Goal: Task Accomplishment & Management: Manage account settings

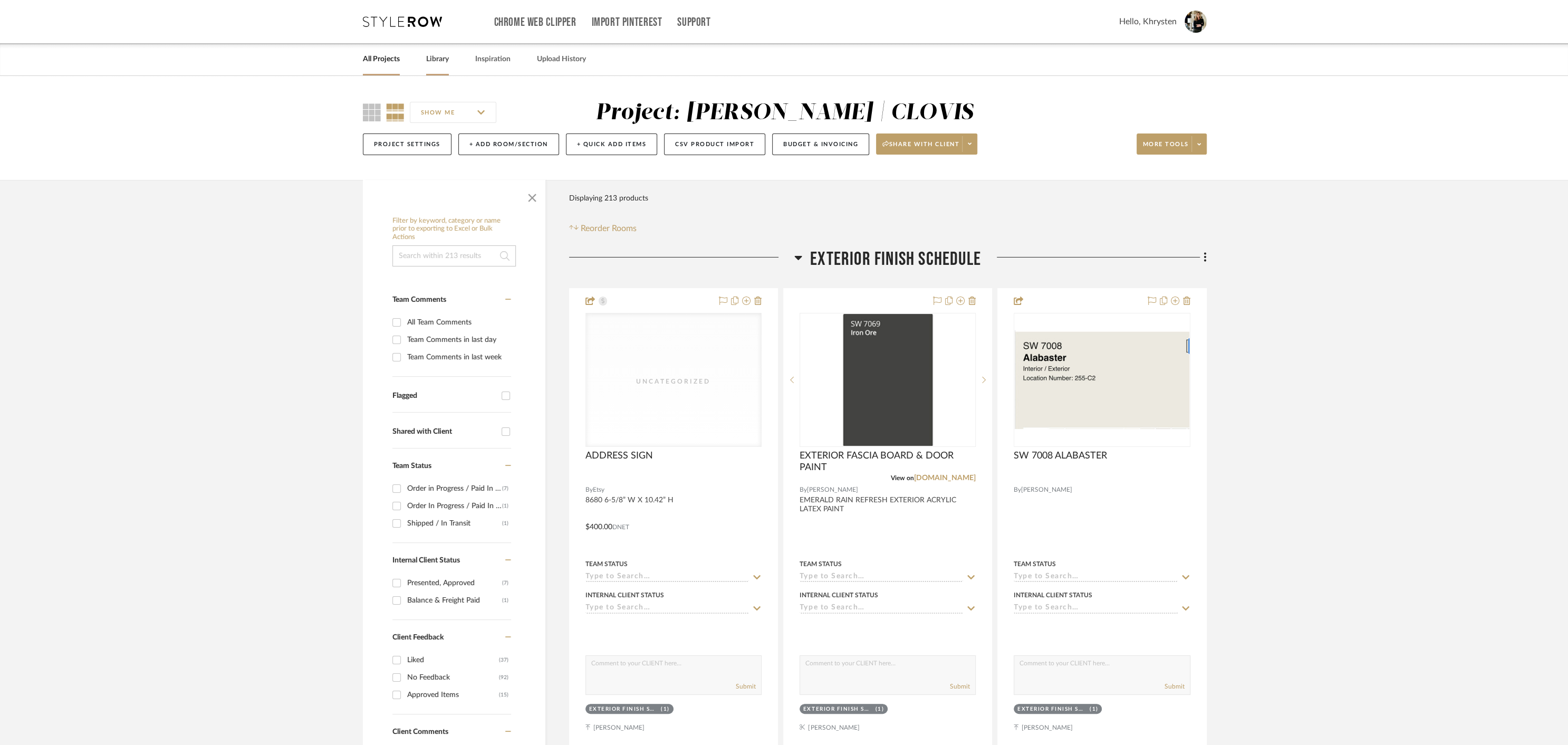
click at [431, 59] on link "Library" at bounding box center [437, 60] width 23 height 15
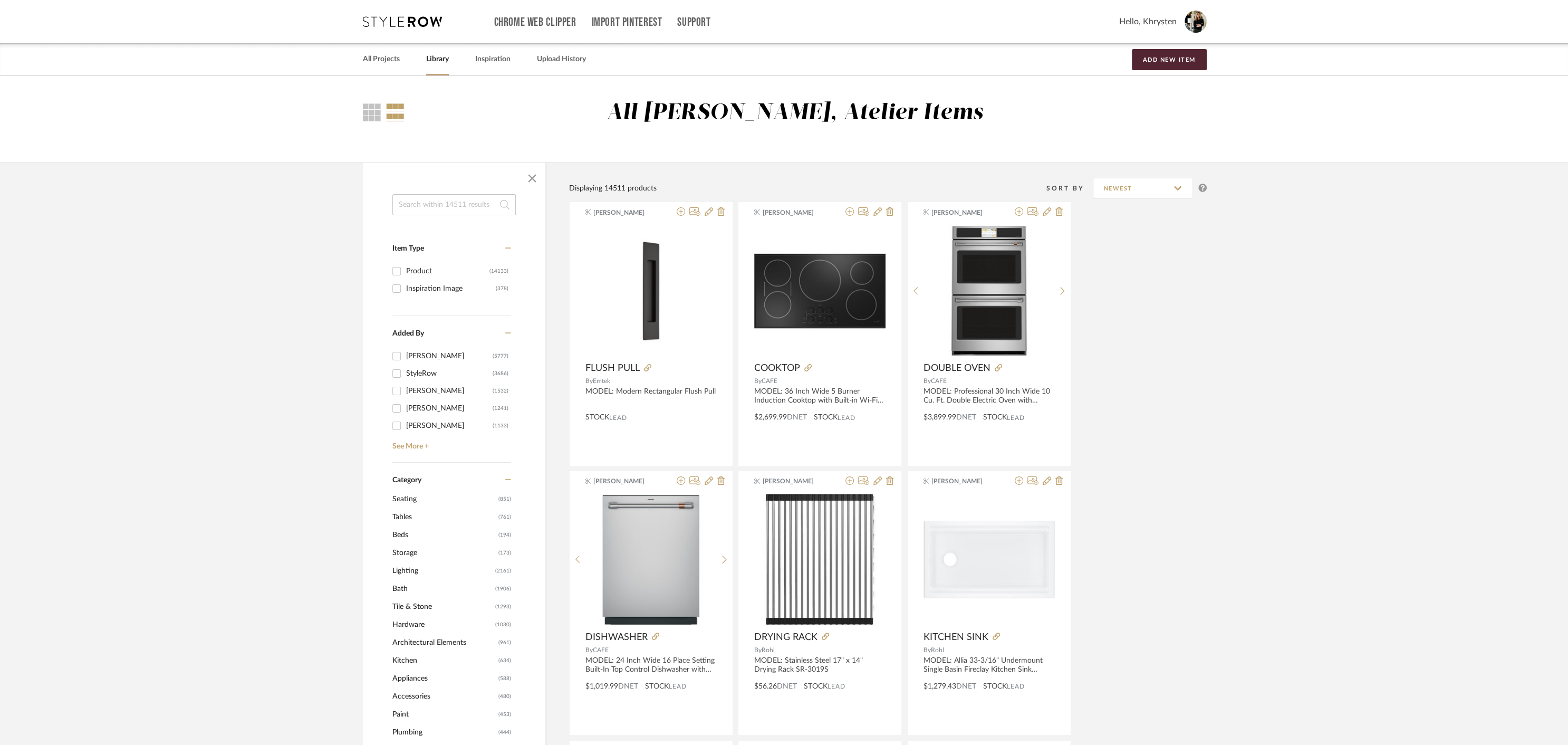
click at [436, 205] on input at bounding box center [454, 204] width 124 height 21
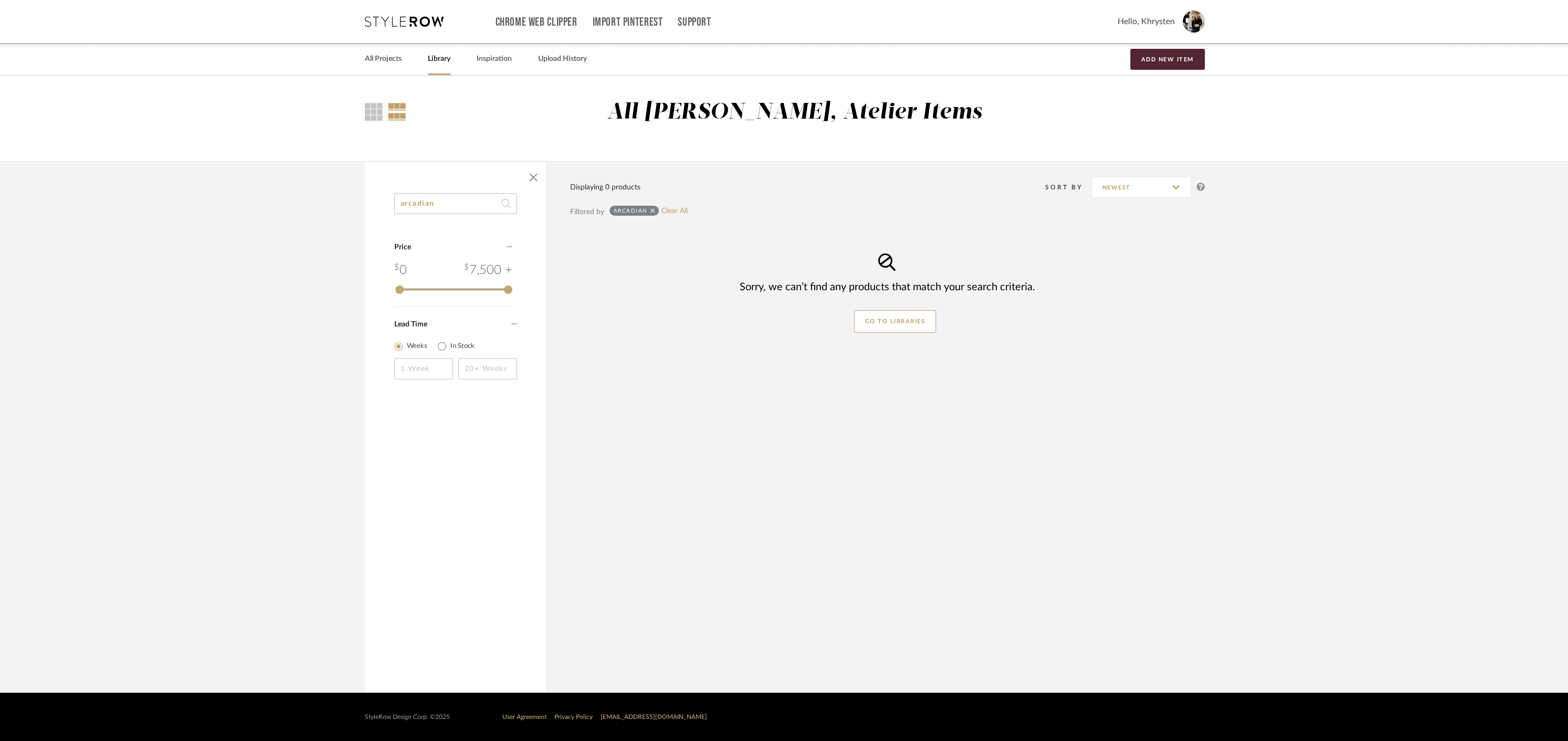
type input "arcadian"
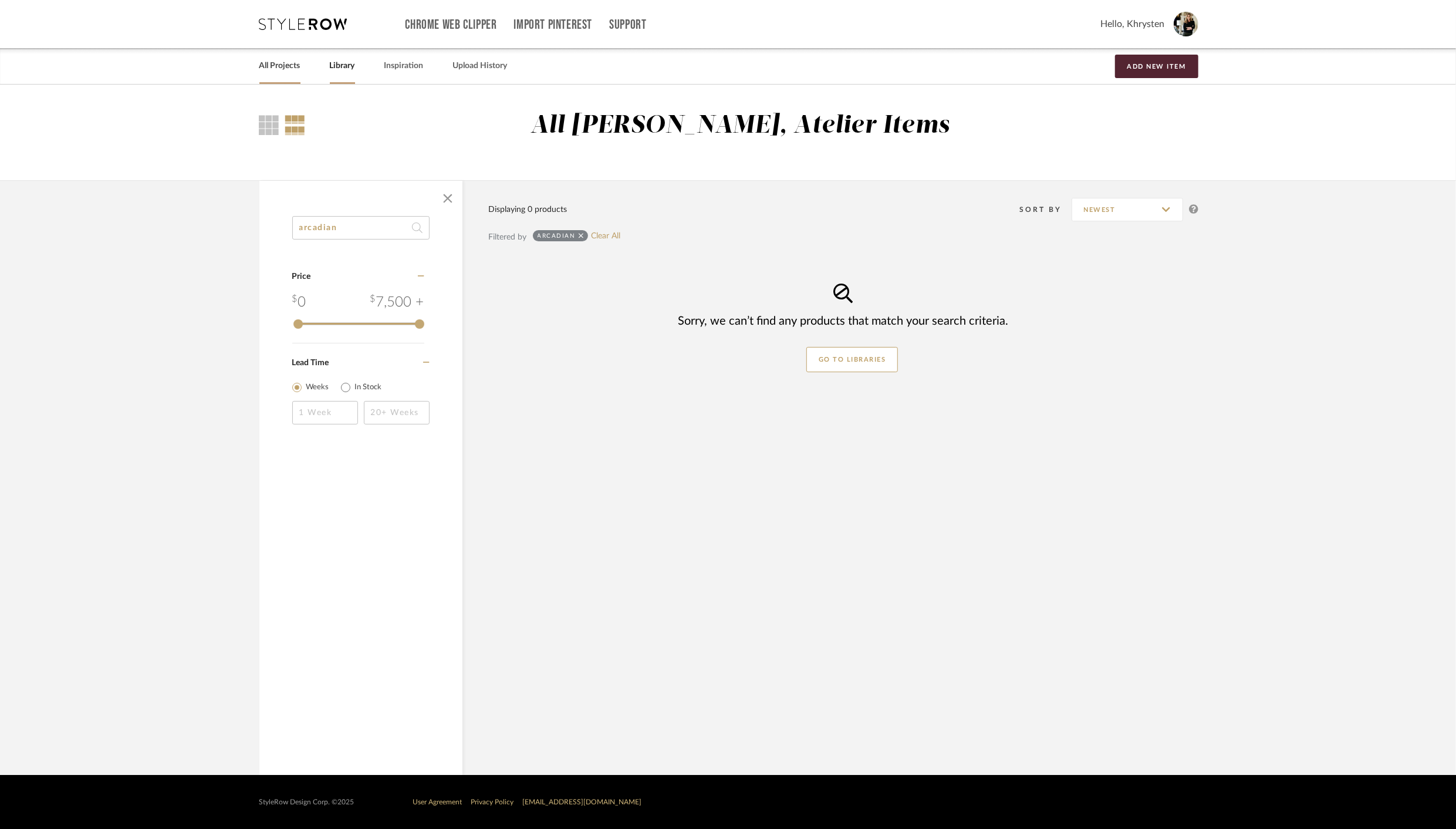
click at [271, 67] on link "All Projects" at bounding box center [280, 66] width 41 height 16
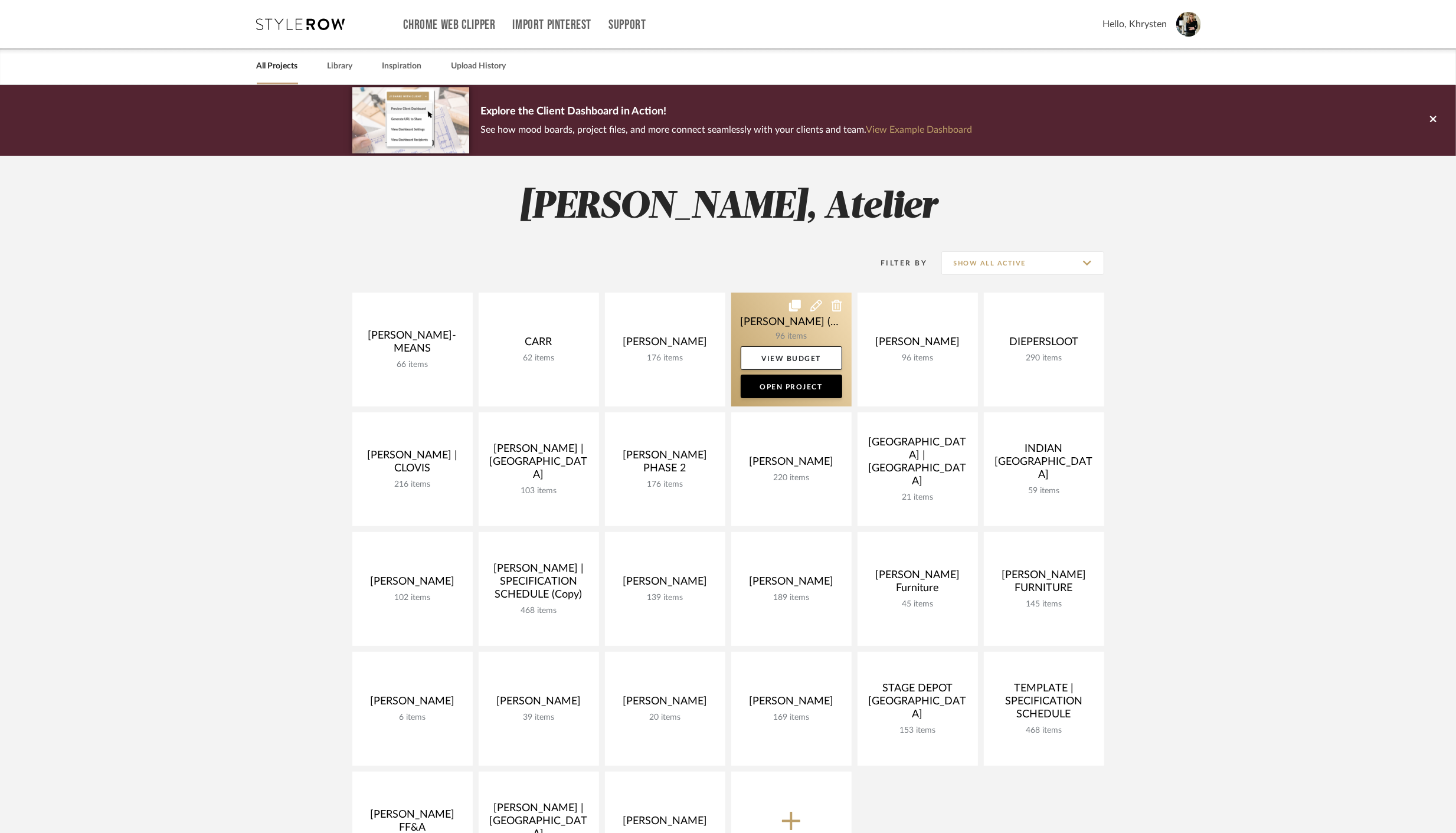
click at [785, 319] on link at bounding box center [791, 349] width 120 height 114
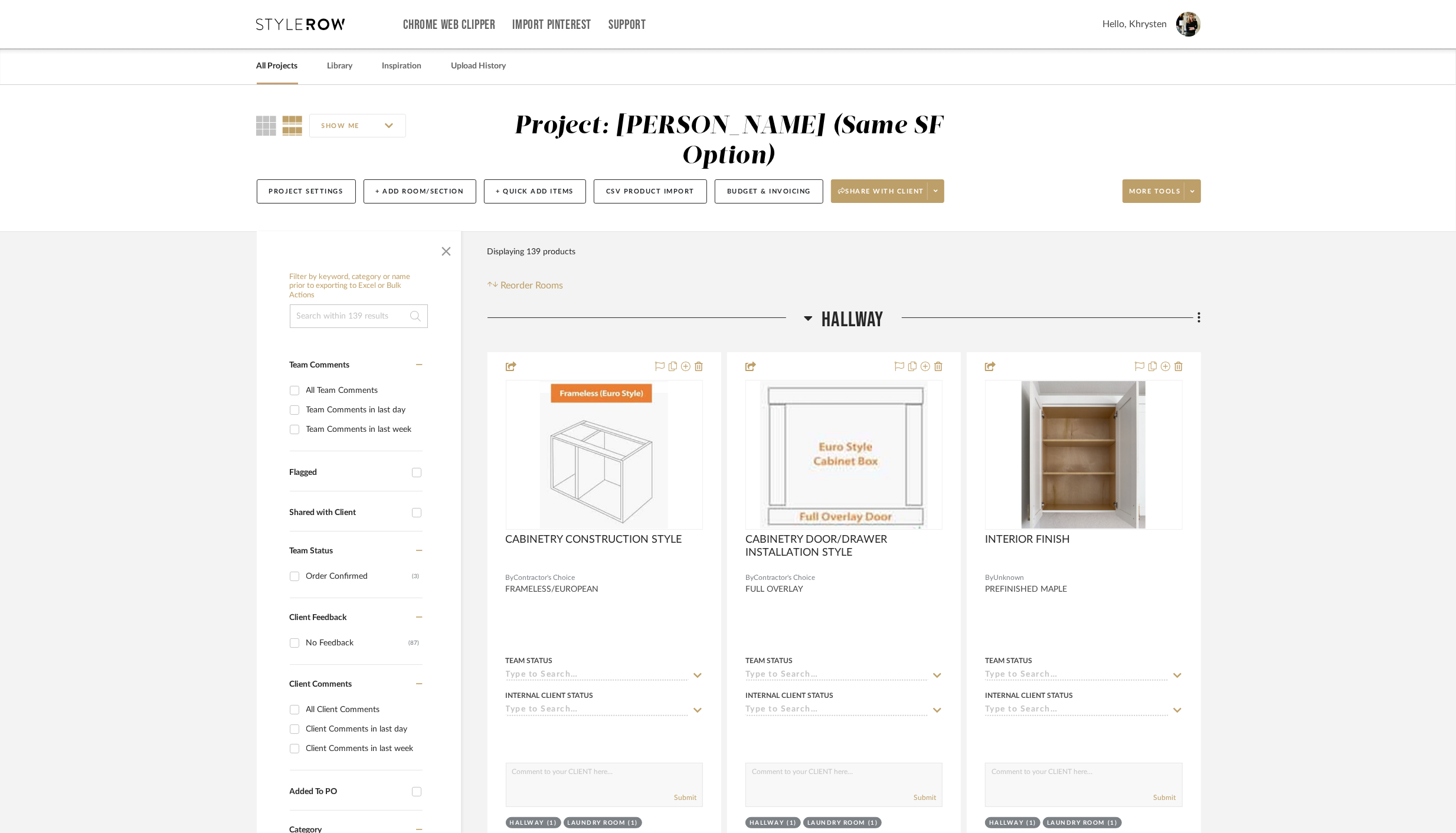
click at [806, 310] on icon at bounding box center [808, 317] width 9 height 14
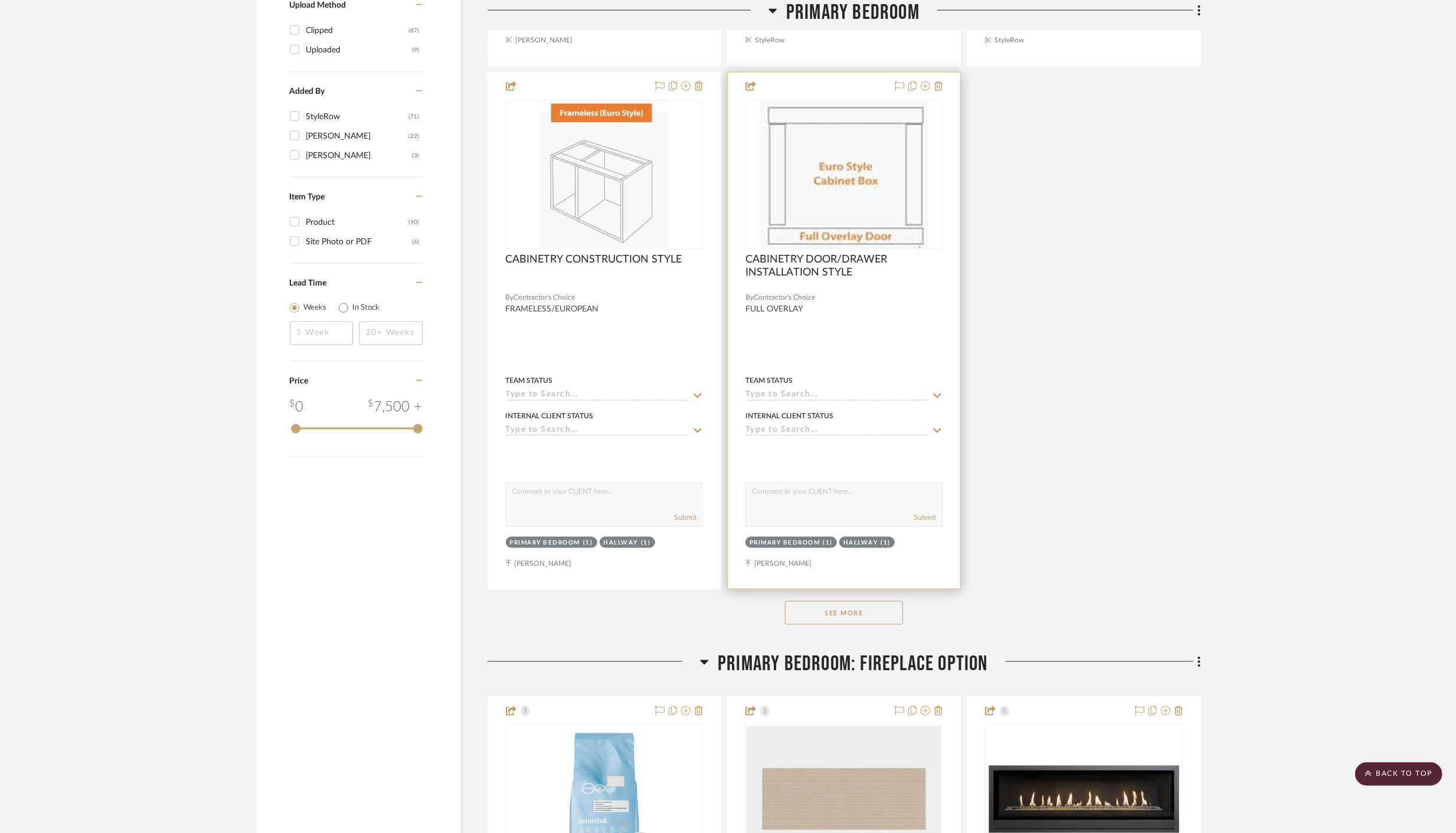
scroll to position [1509, 0]
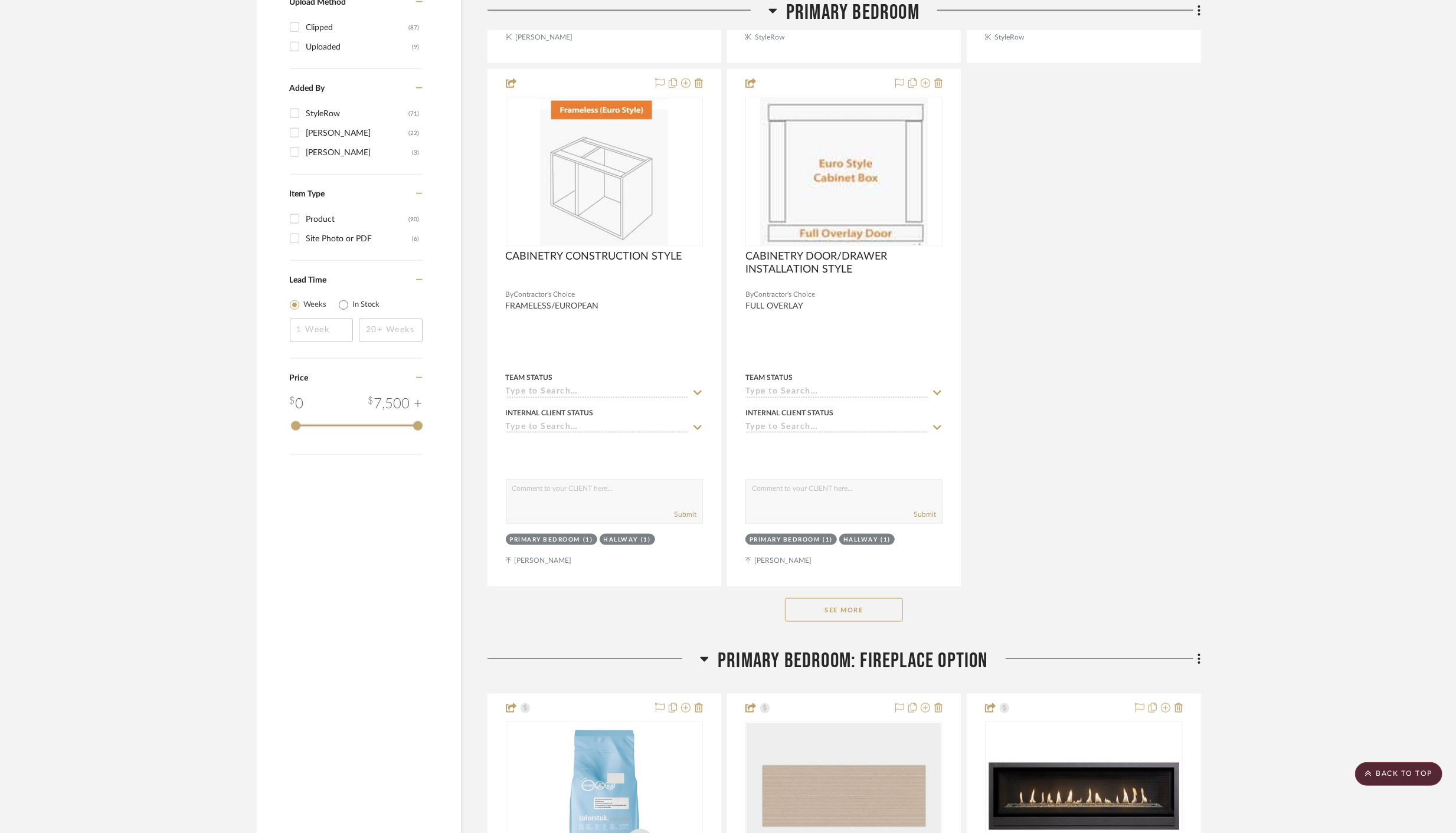
click at [828, 598] on button "See More" at bounding box center [843, 610] width 118 height 24
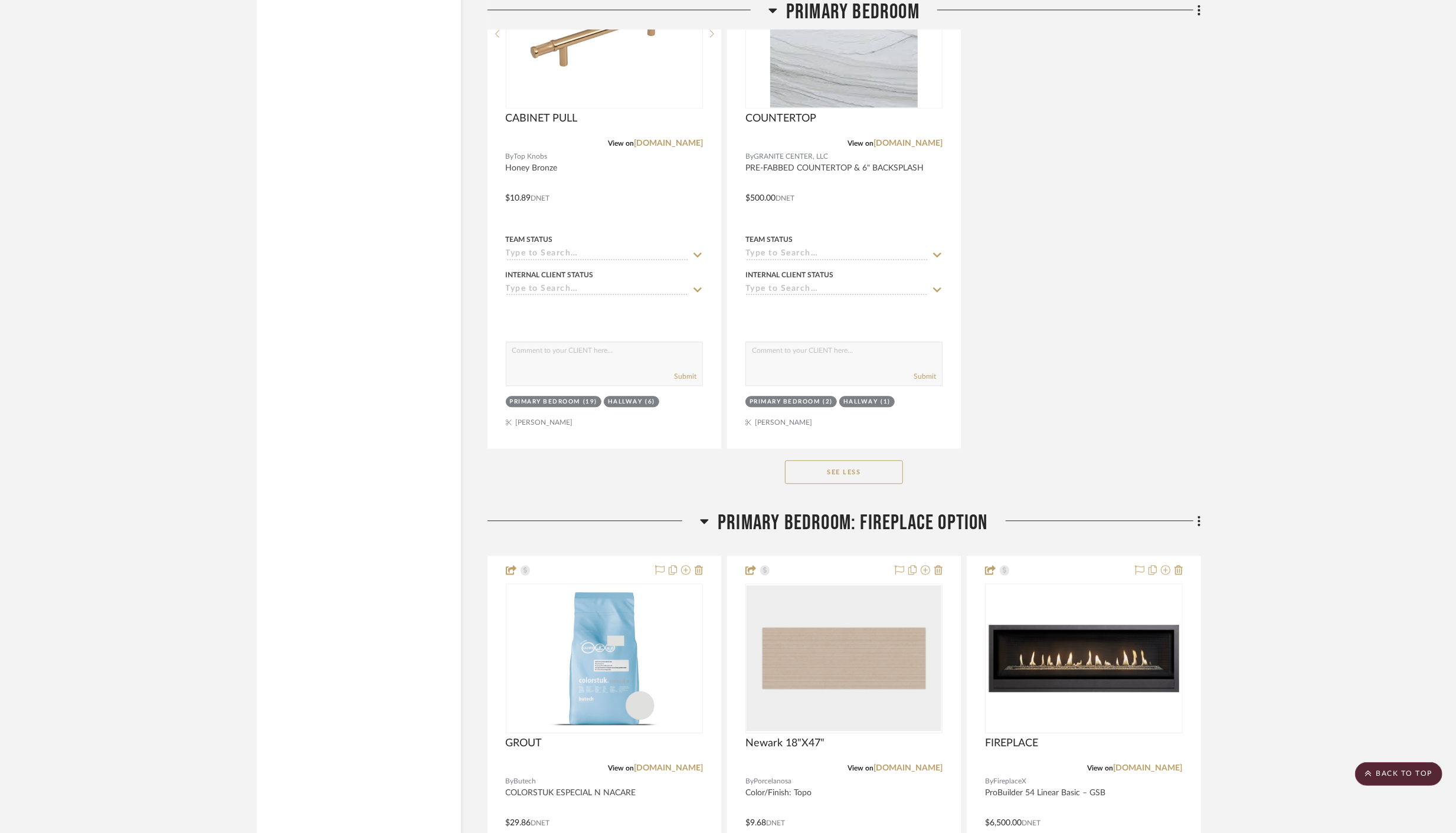
scroll to position [2874, 0]
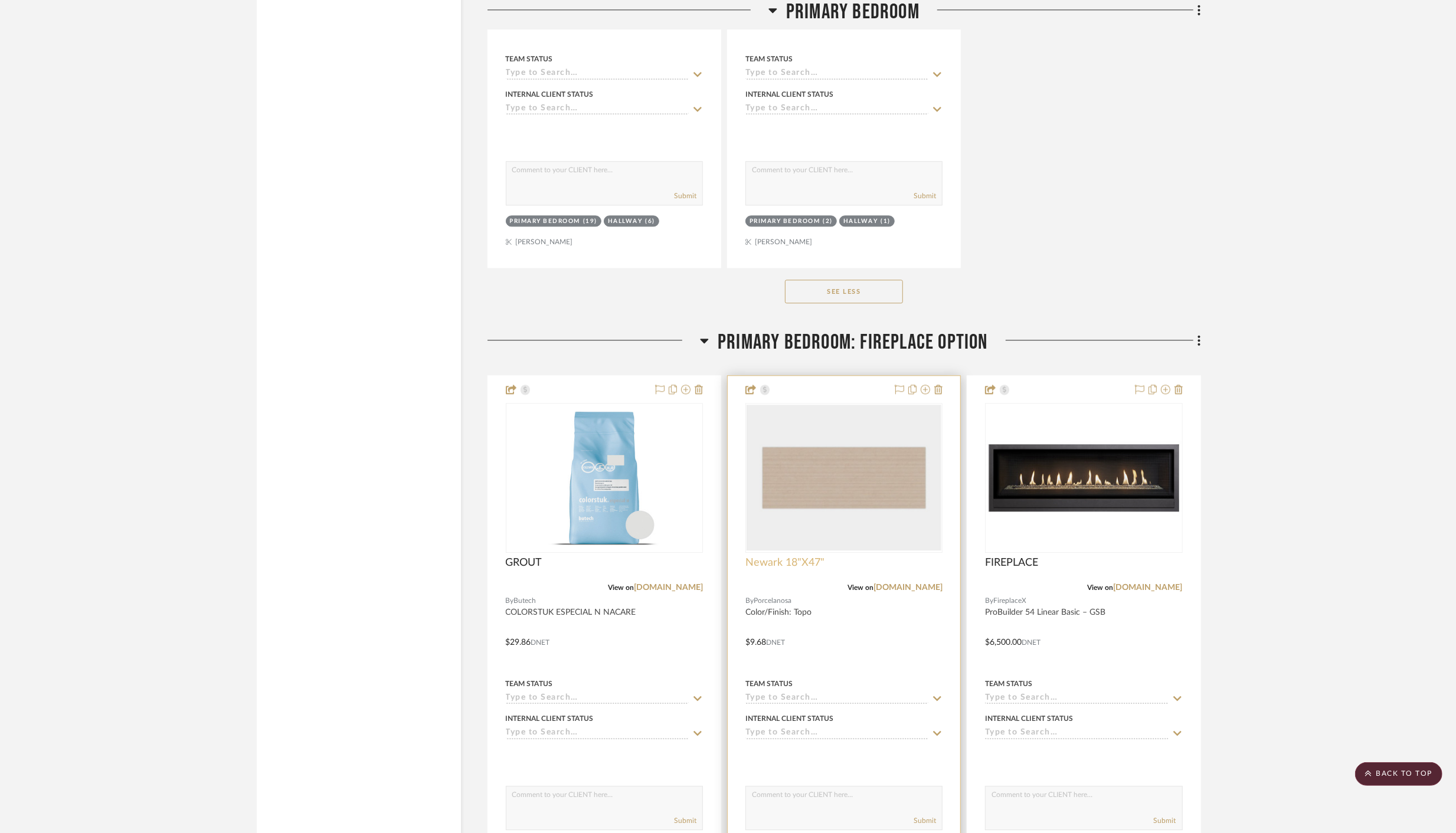
click at [797, 556] on span "Newark 18"X47"" at bounding box center [785, 562] width 79 height 13
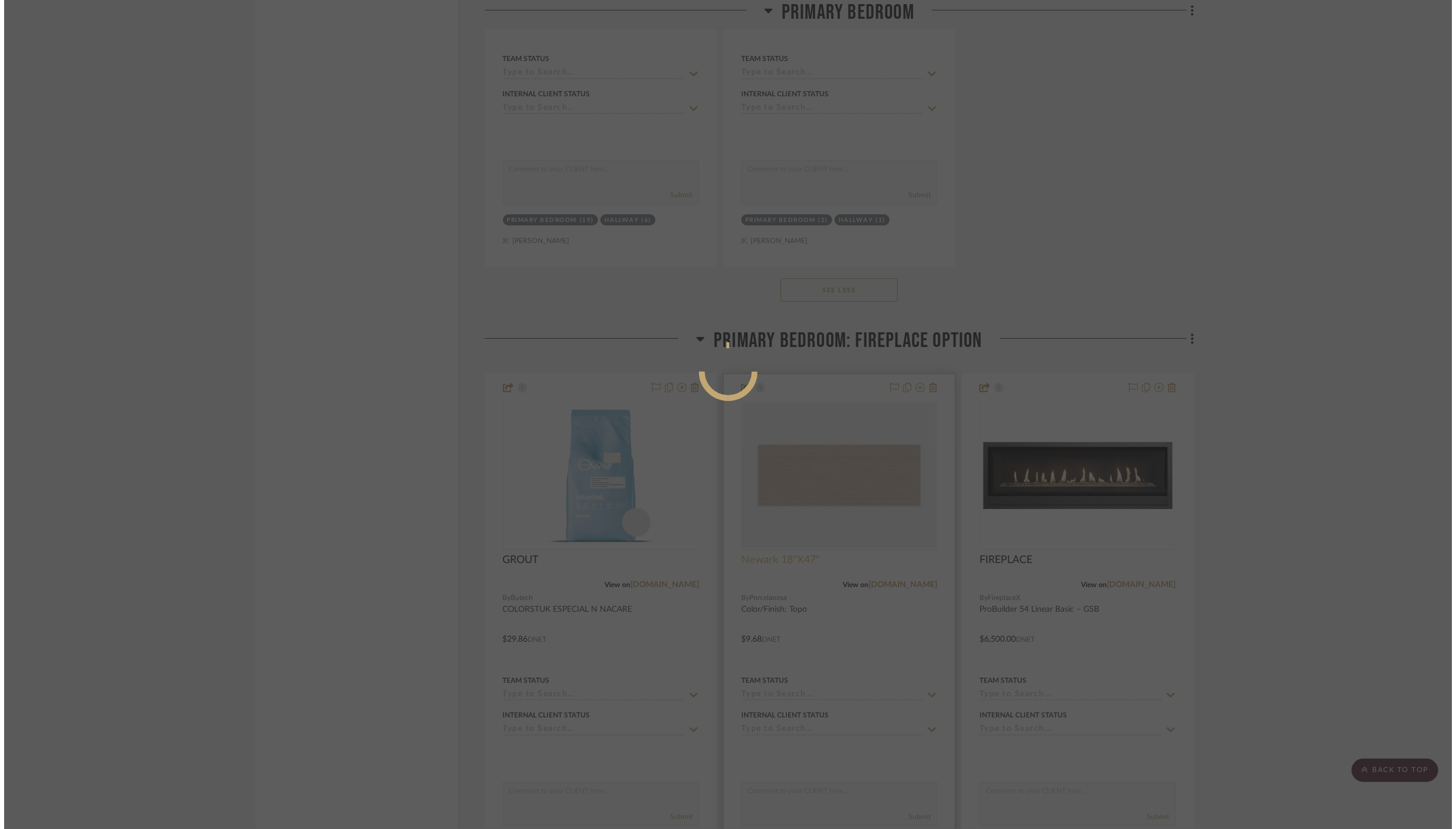
scroll to position [0, 0]
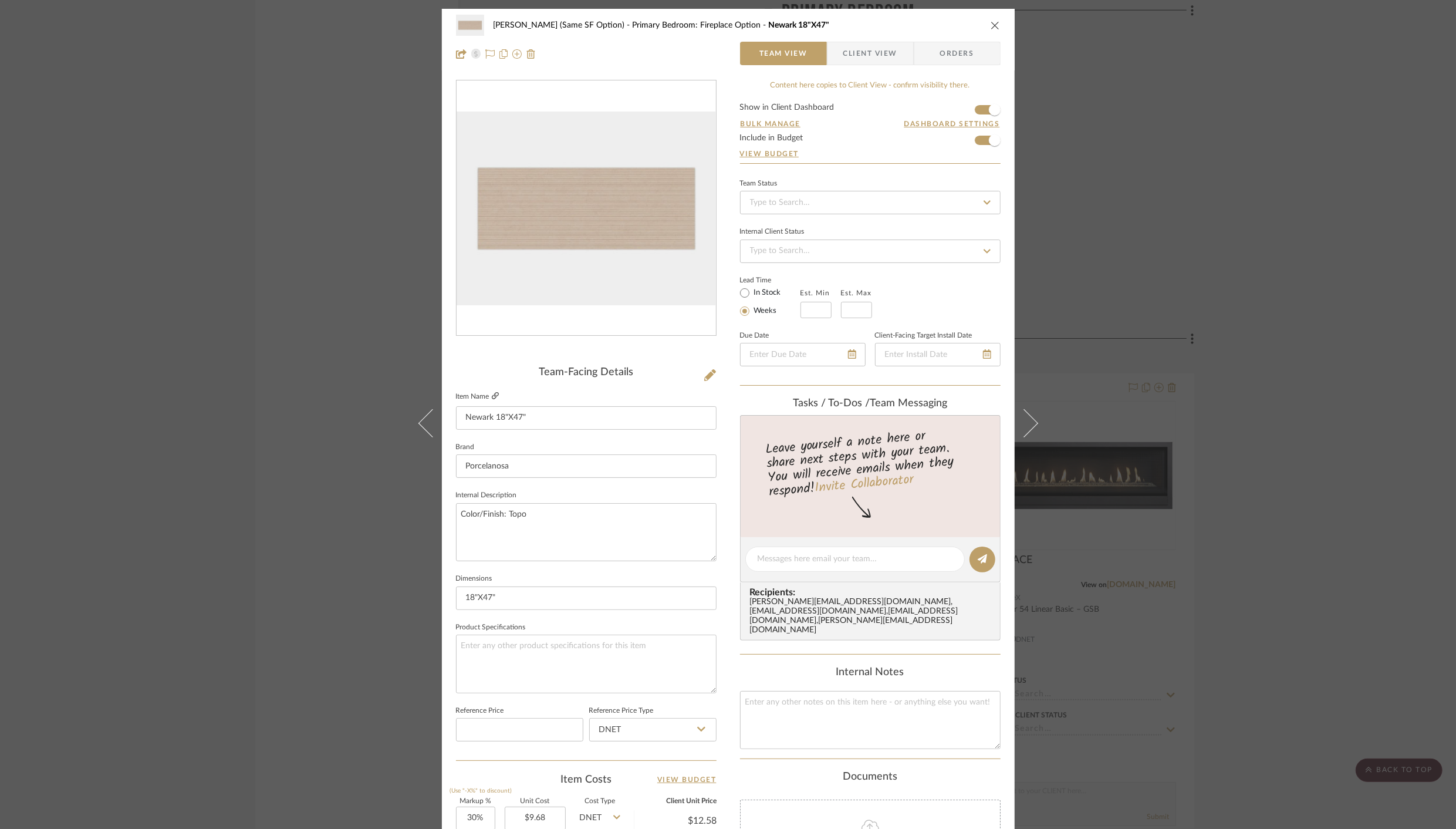
click at [492, 395] on icon at bounding box center [495, 395] width 7 height 7
click at [993, 29] on icon "close" at bounding box center [995, 25] width 10 height 10
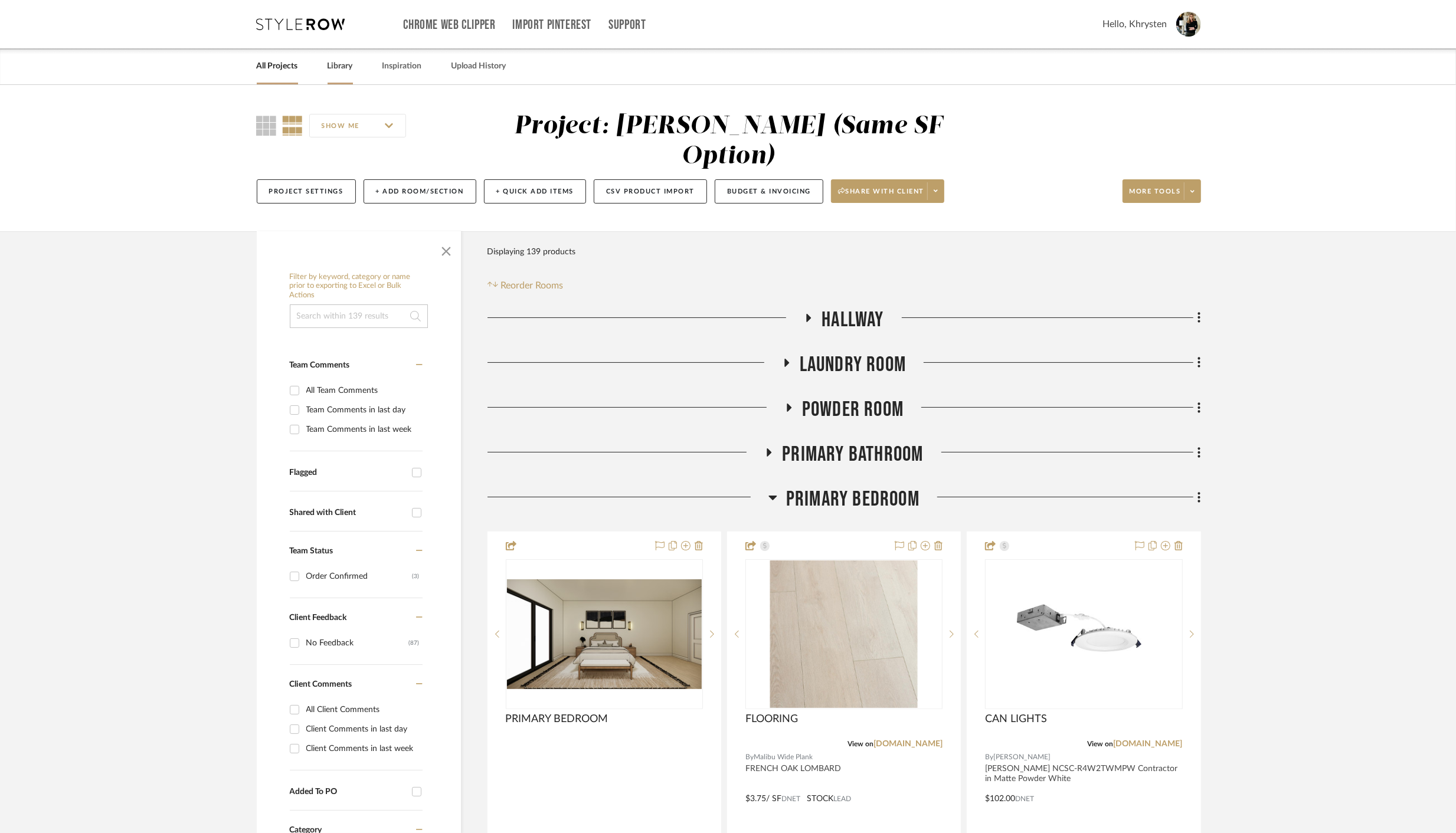
click at [346, 67] on link "Library" at bounding box center [340, 67] width 25 height 16
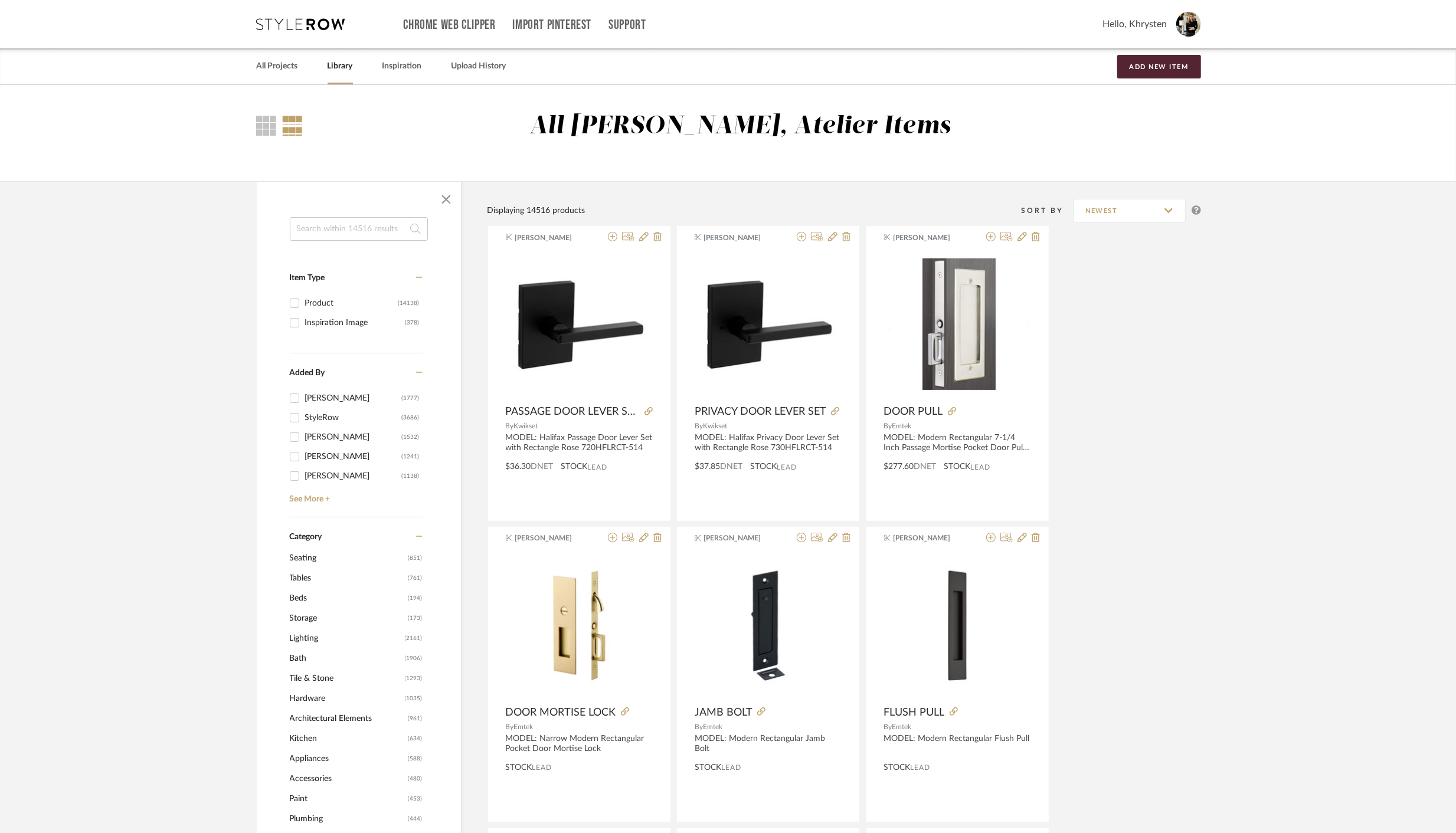
click at [335, 232] on input at bounding box center [359, 228] width 138 height 24
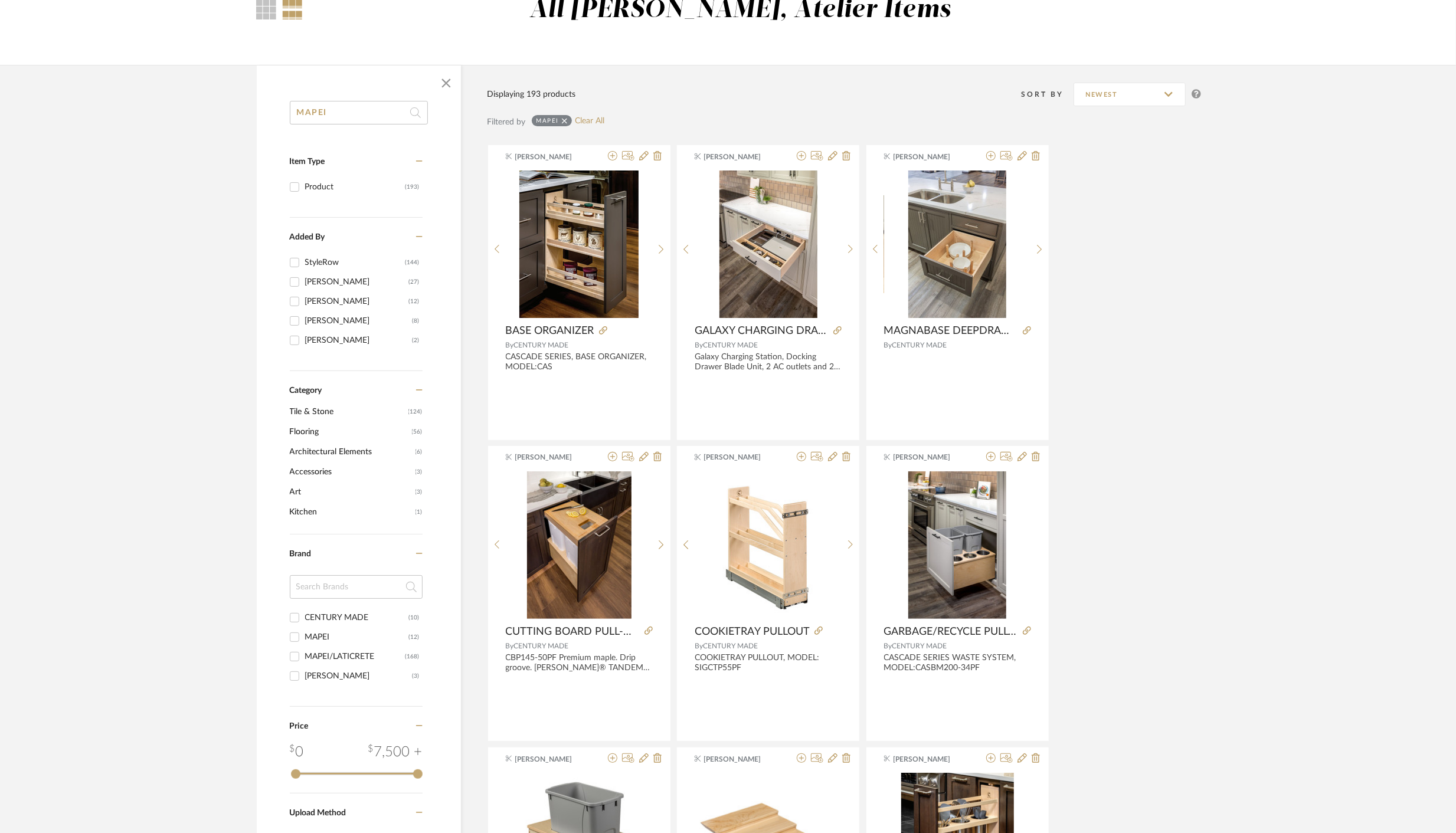
scroll to position [117, 0]
type input "M"
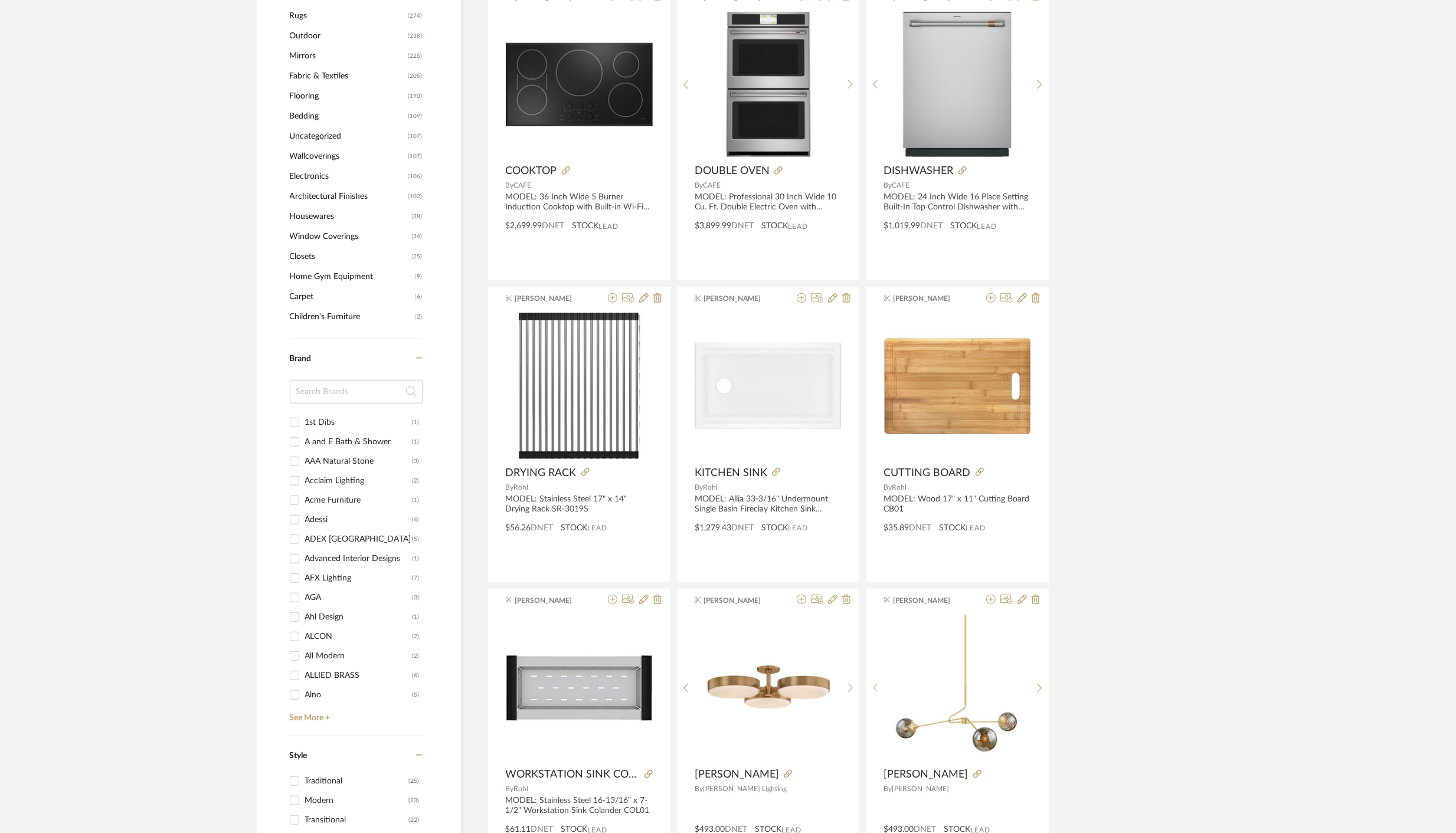
scroll to position [891, 0]
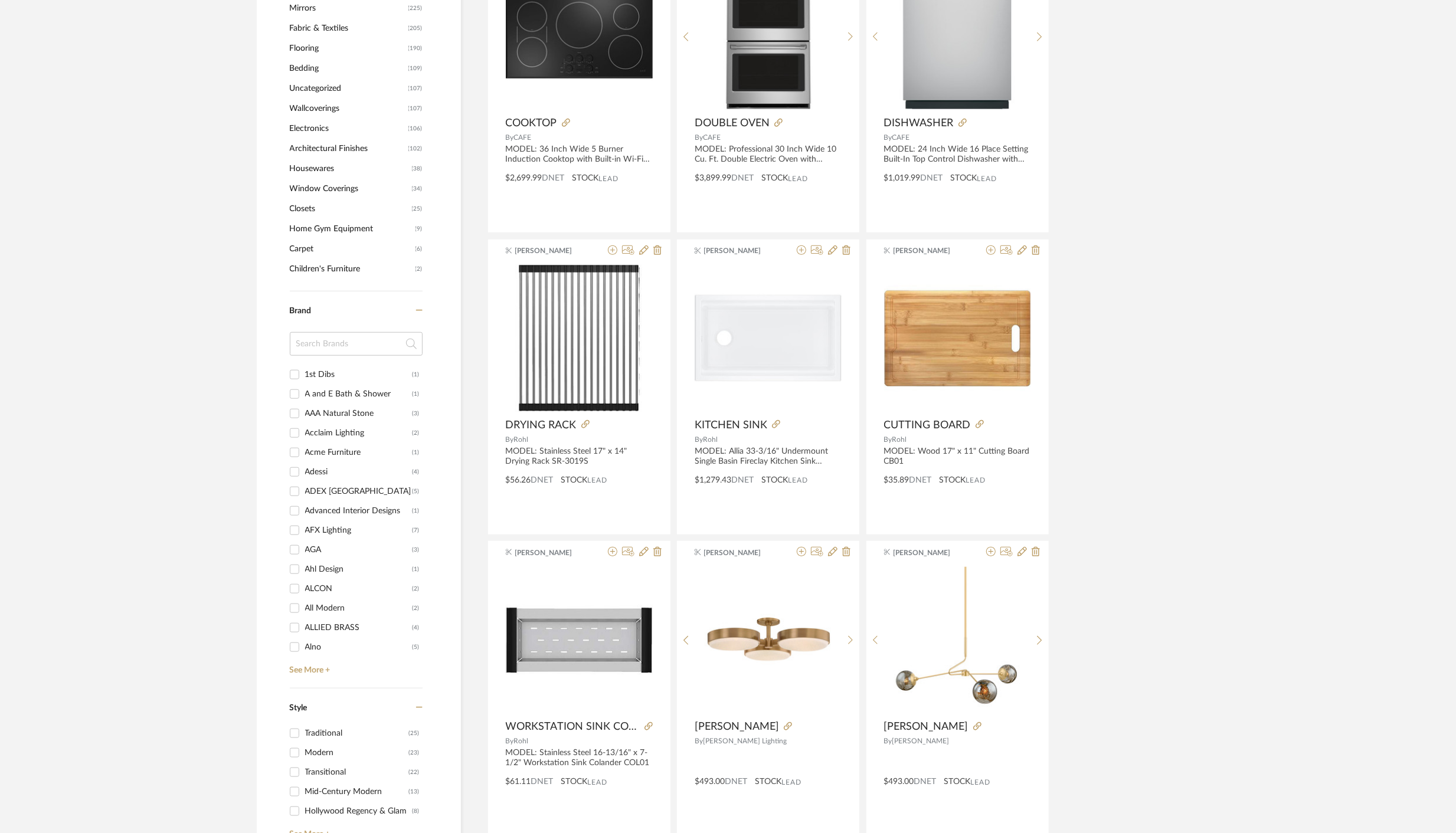
click at [337, 341] on input at bounding box center [355, 344] width 133 height 24
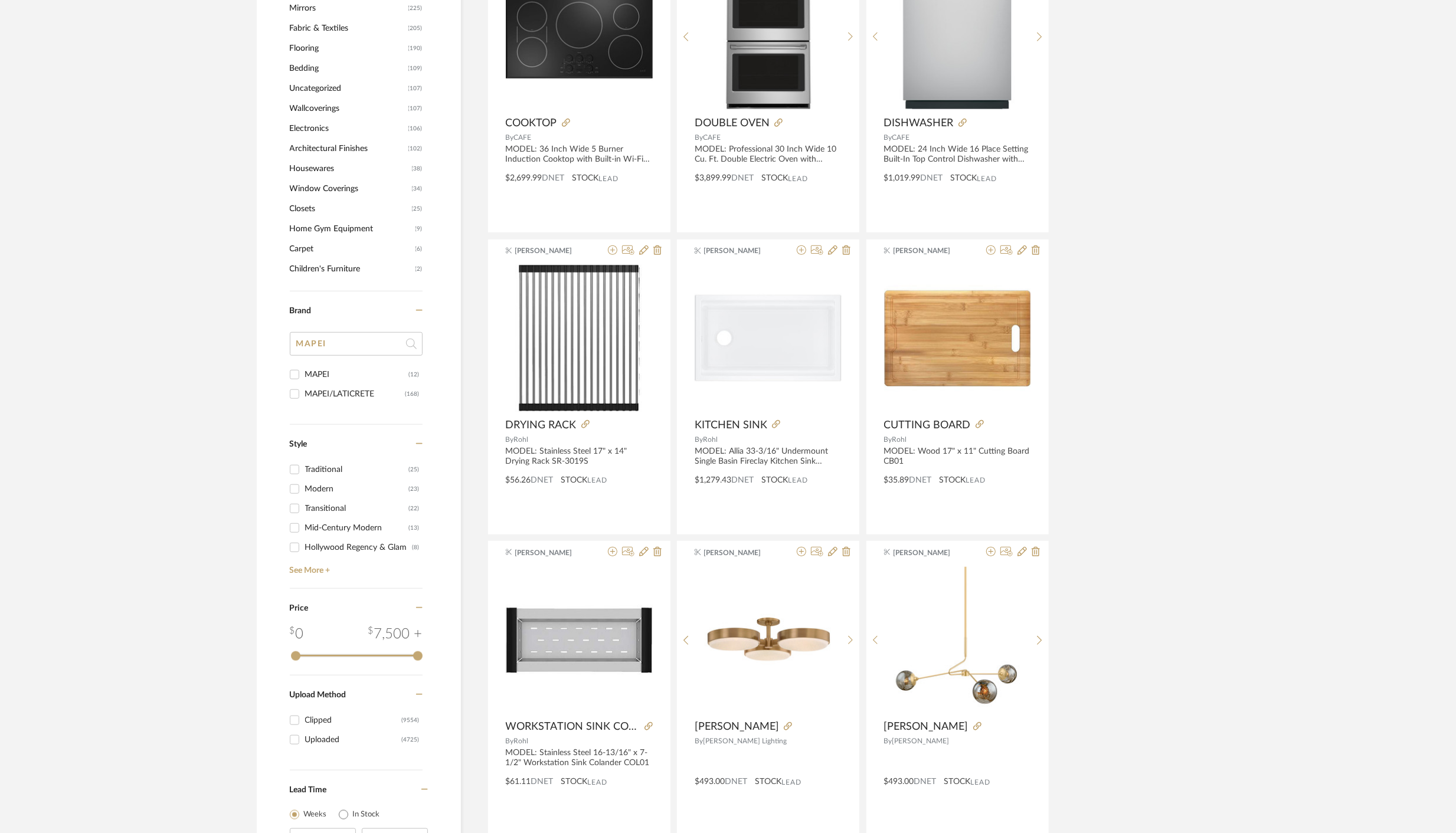
type input "MAPEI"
click at [298, 374] on input "MAPEI (12)" at bounding box center [294, 374] width 19 height 19
checkbox input "true"
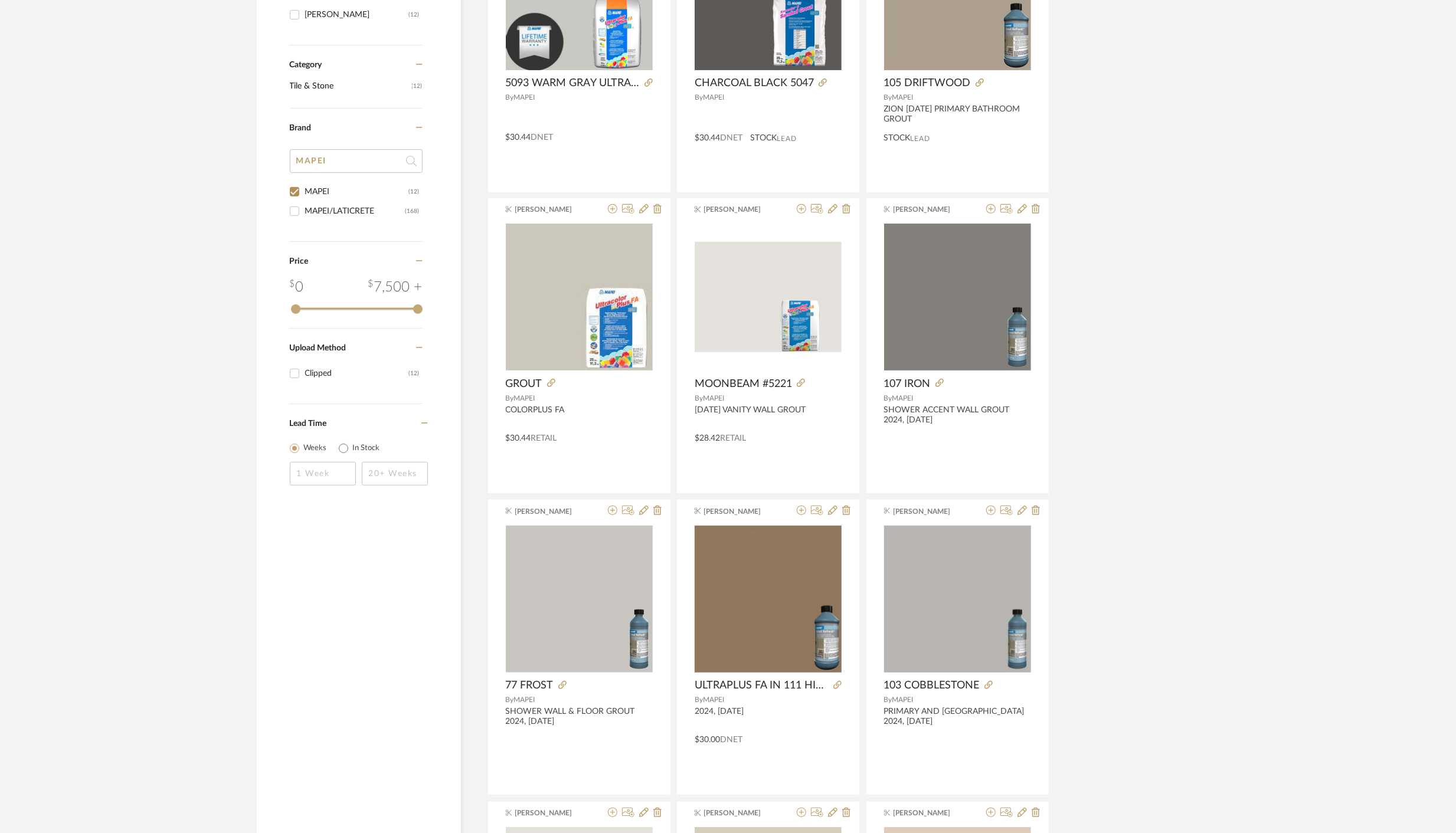
scroll to position [361, 0]
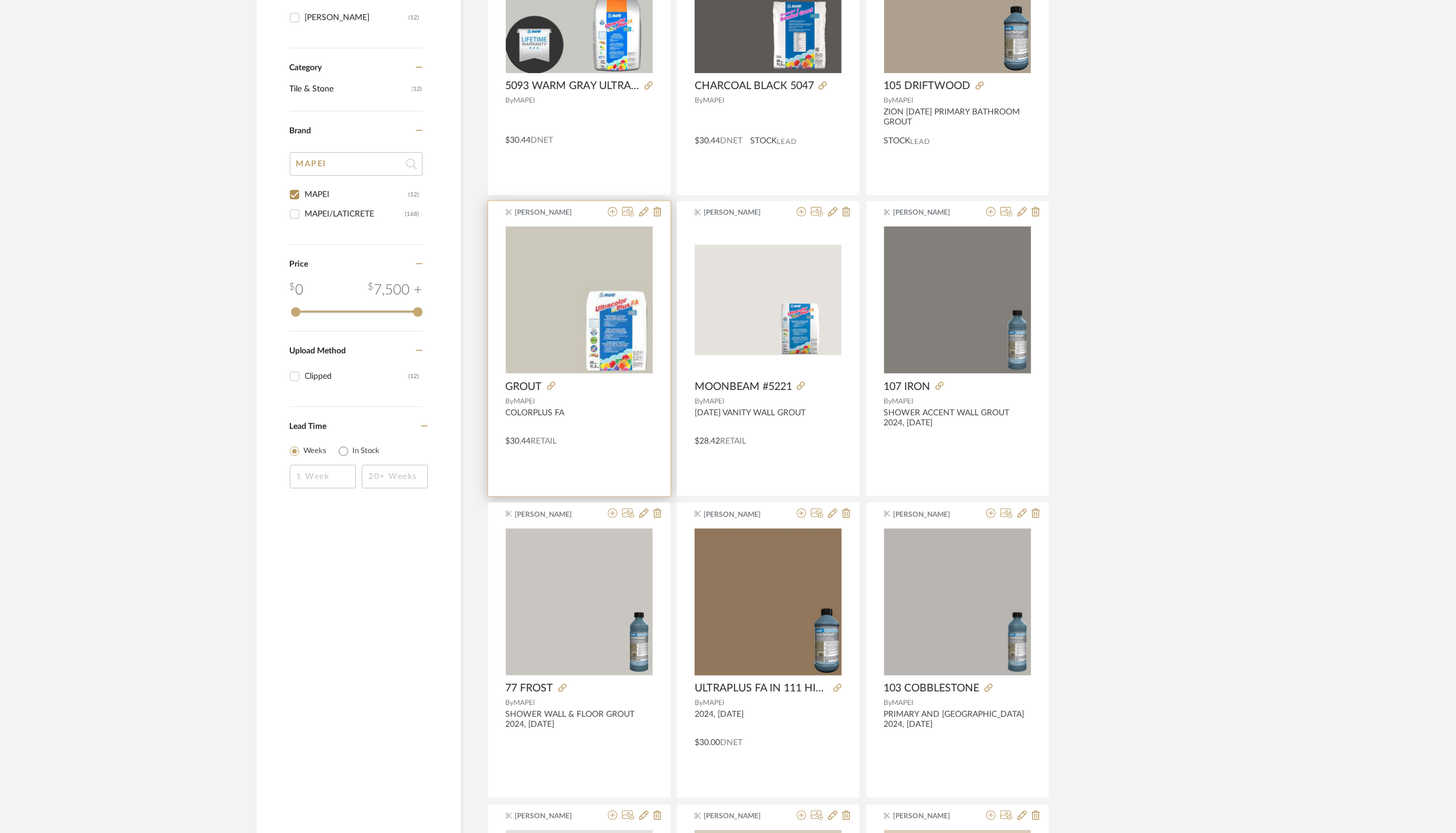
click at [529, 385] on span "GROUT" at bounding box center [524, 387] width 37 height 13
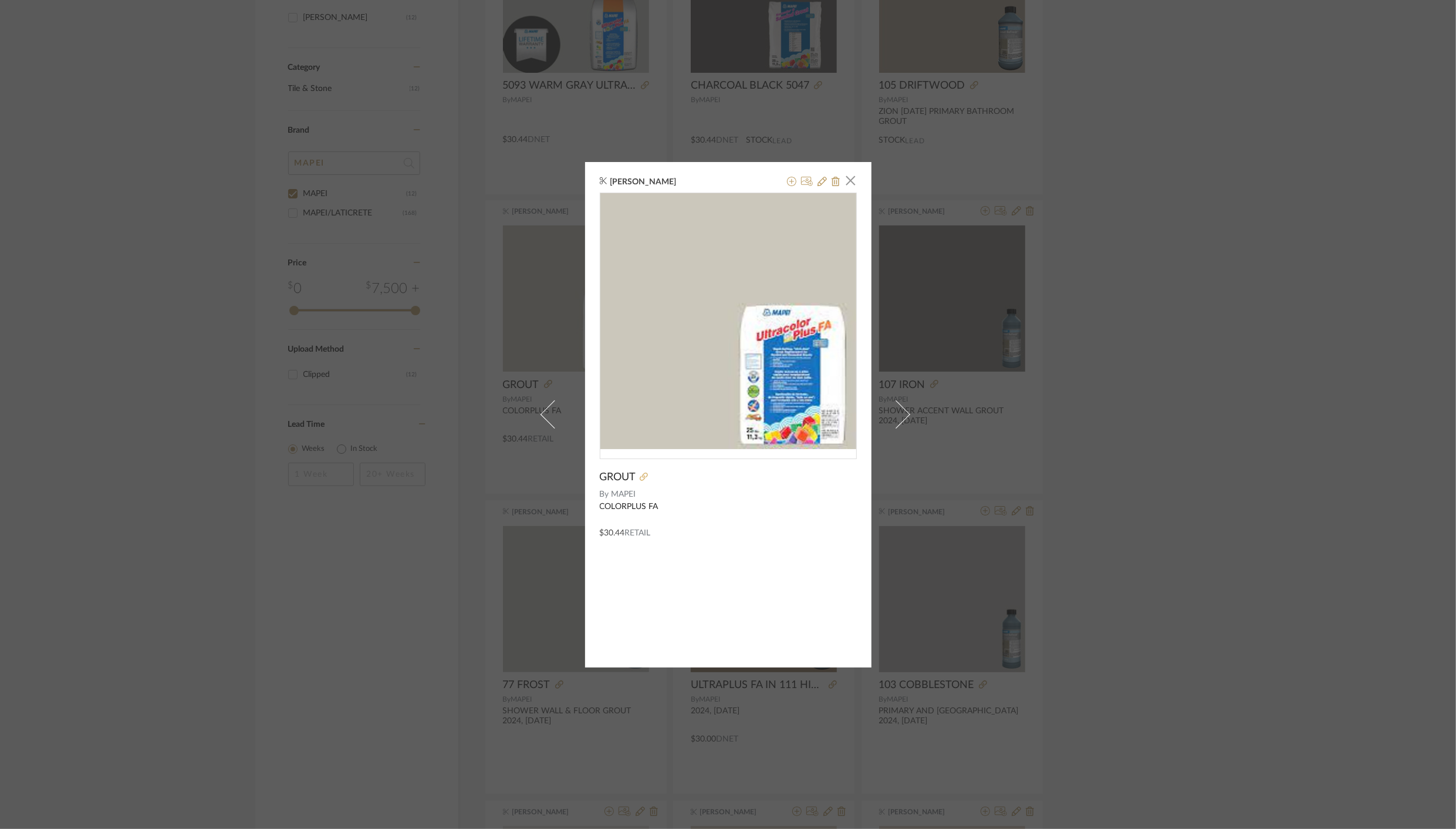
click at [639, 476] on icon at bounding box center [644, 476] width 8 height 8
click at [846, 183] on span "button" at bounding box center [850, 180] width 23 height 23
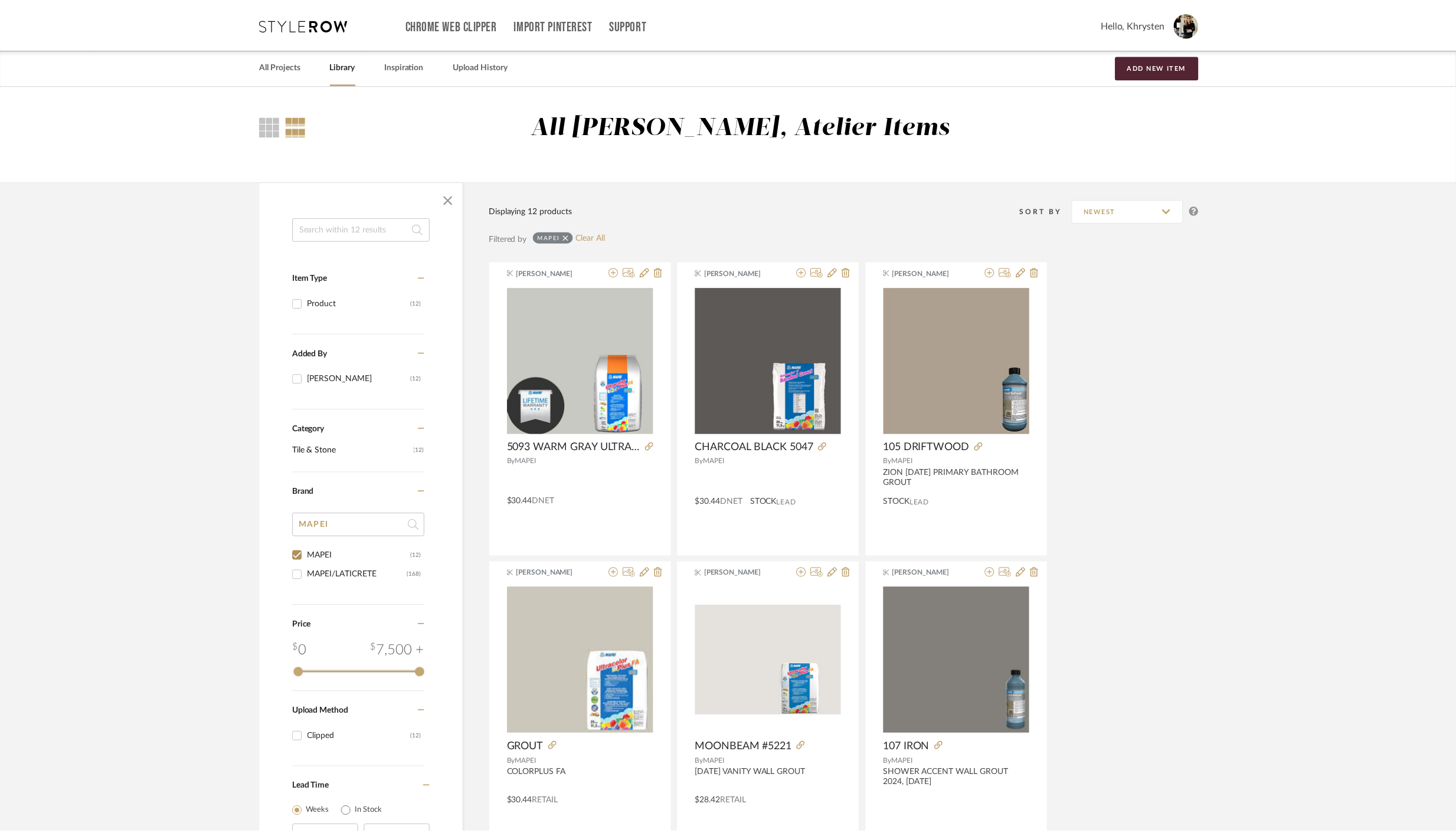
scroll to position [361, 0]
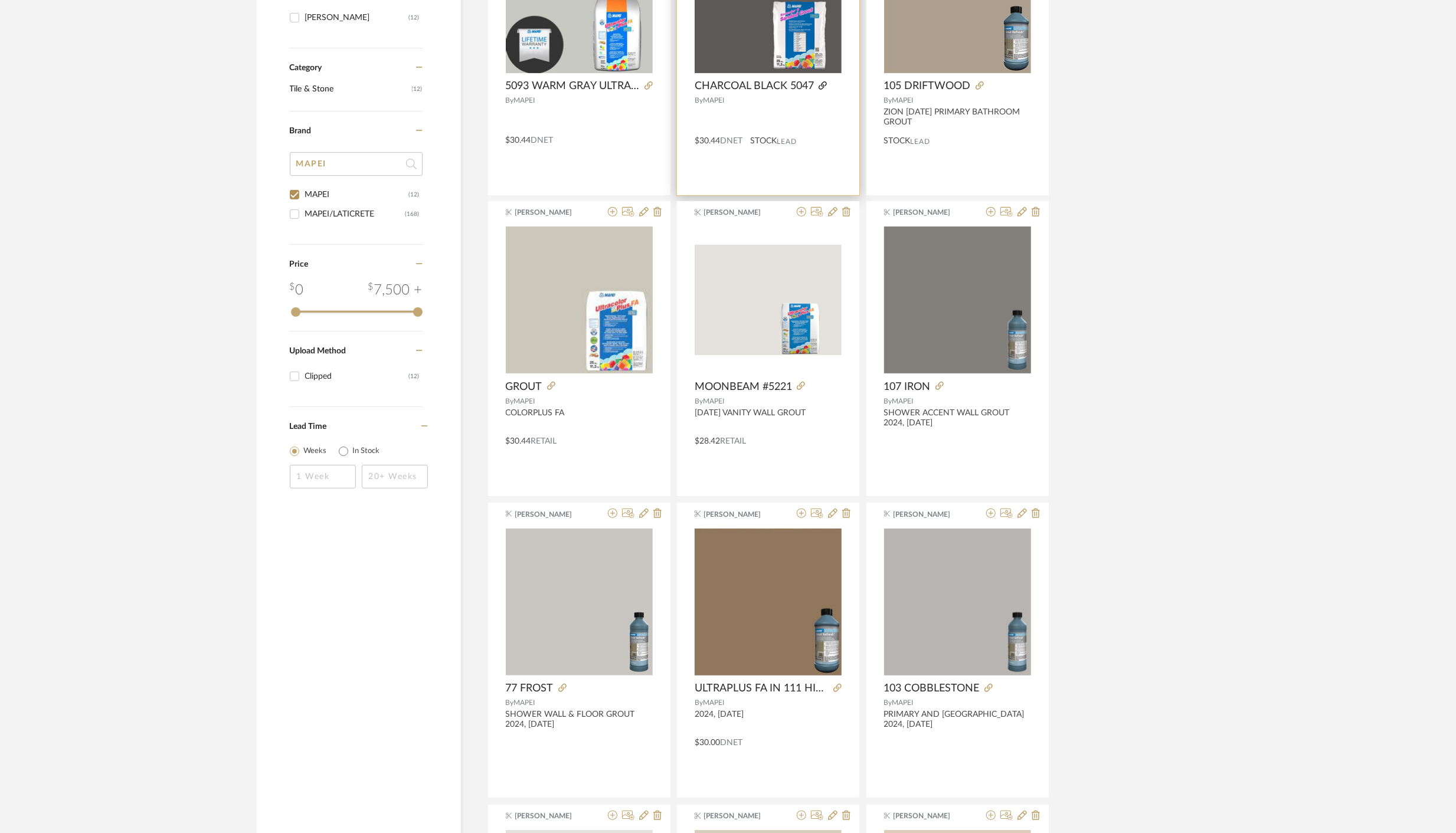
click at [827, 85] on icon at bounding box center [823, 85] width 8 height 8
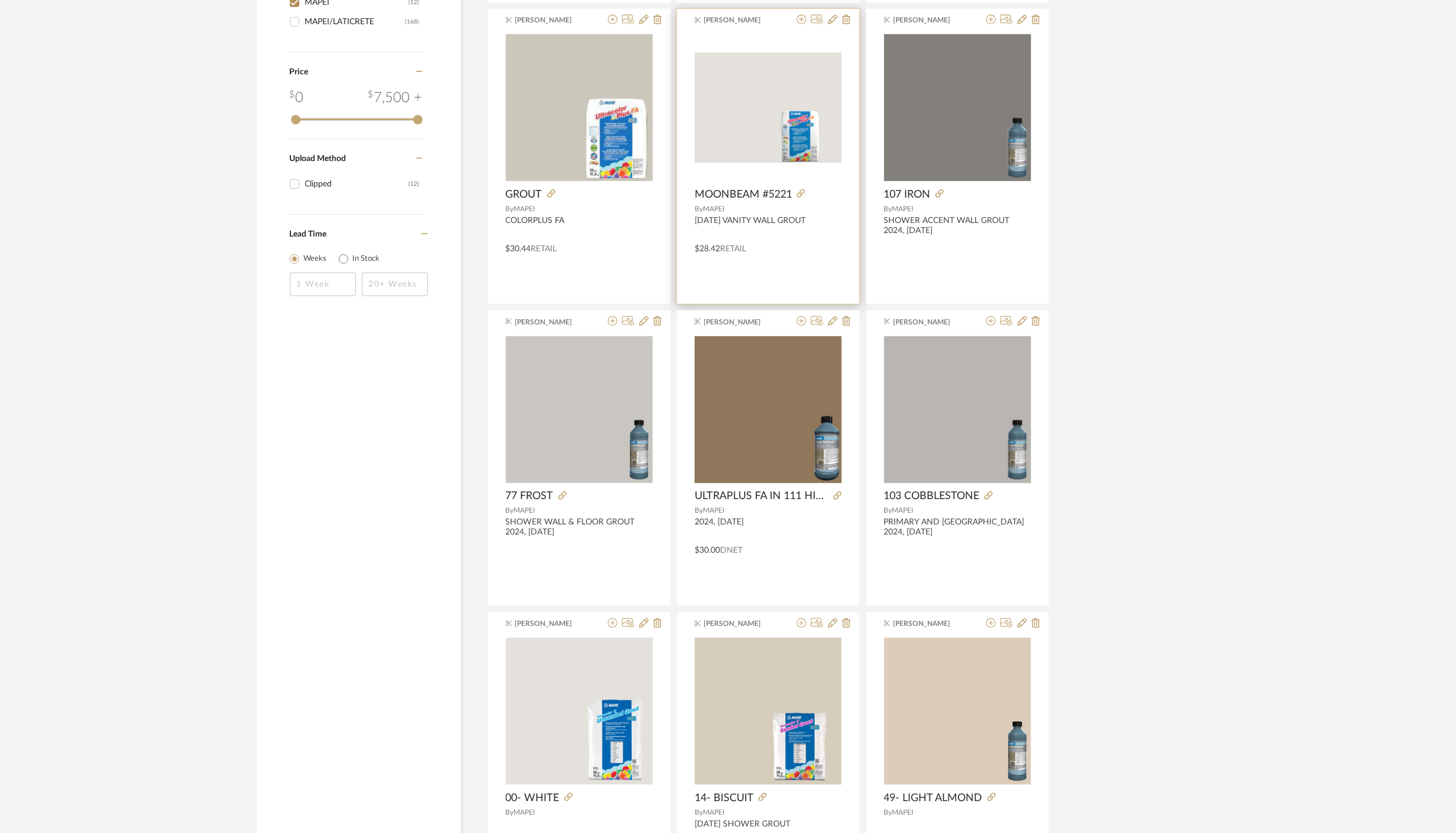
scroll to position [705, 0]
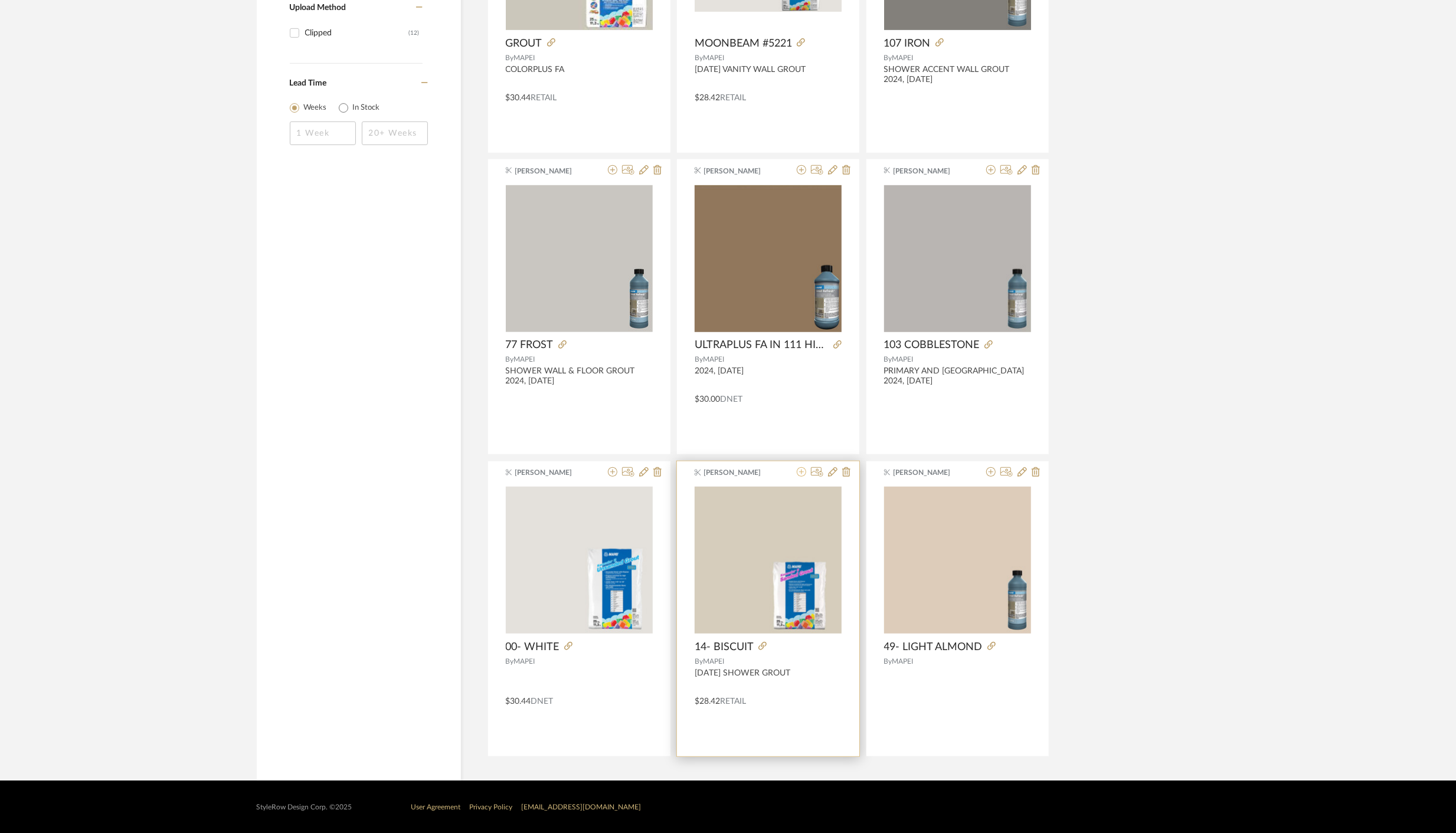
click at [802, 472] on icon at bounding box center [802, 472] width 10 height 10
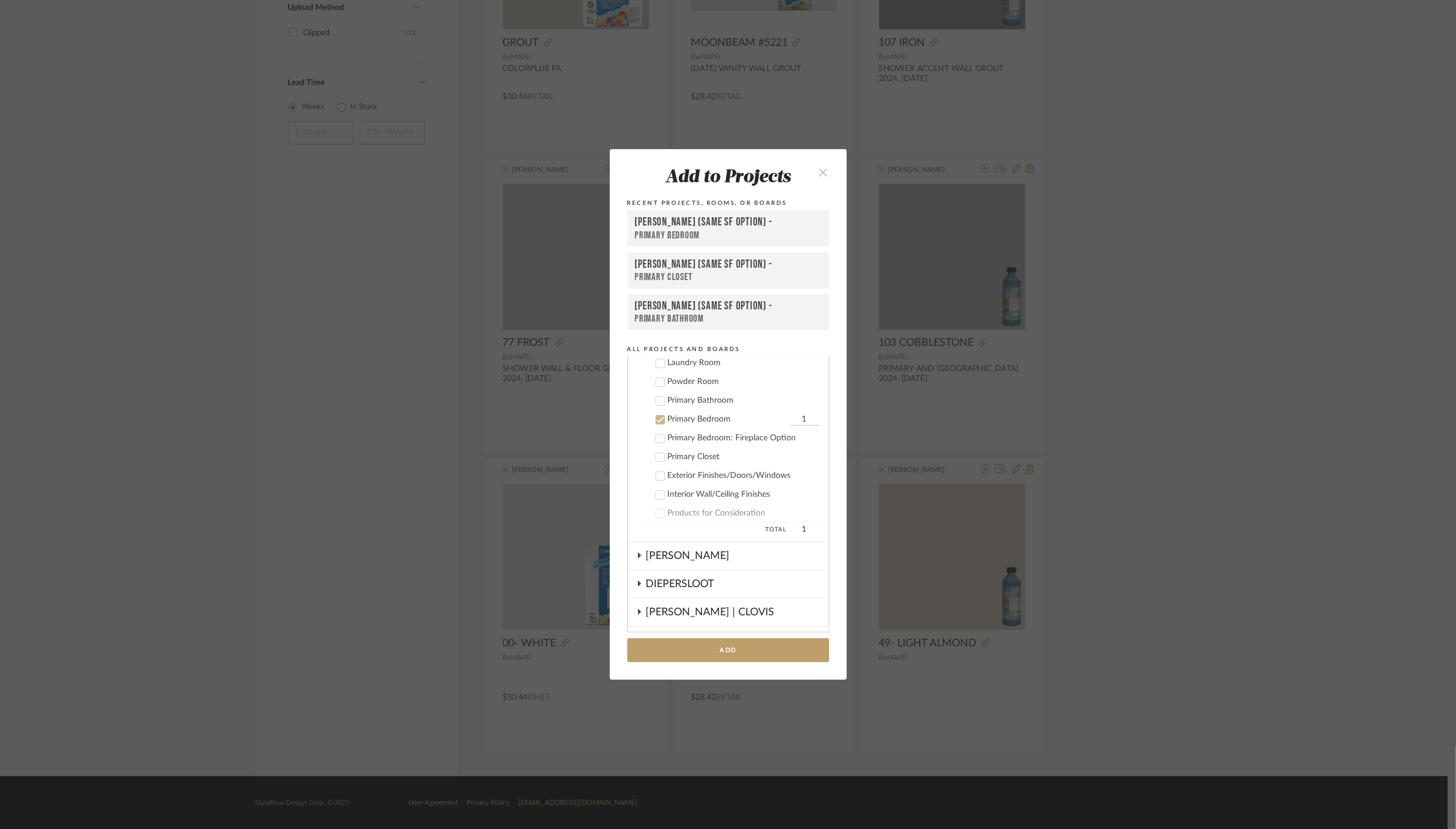
scroll to position [207, 0]
click at [676, 309] on div "[PERSON_NAME] (Same SF Option) -" at bounding box center [728, 306] width 187 height 14
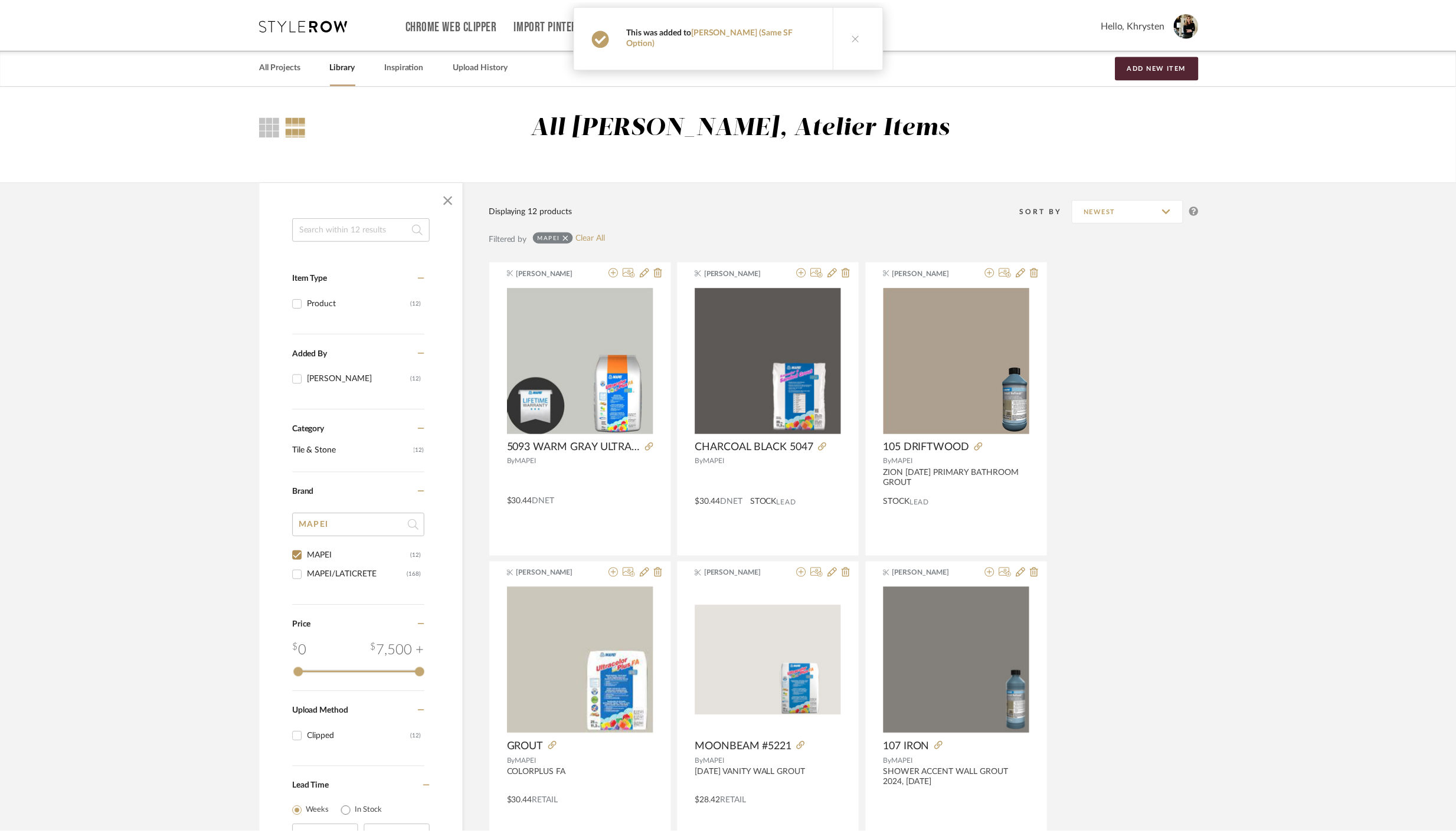
scroll to position [705, 0]
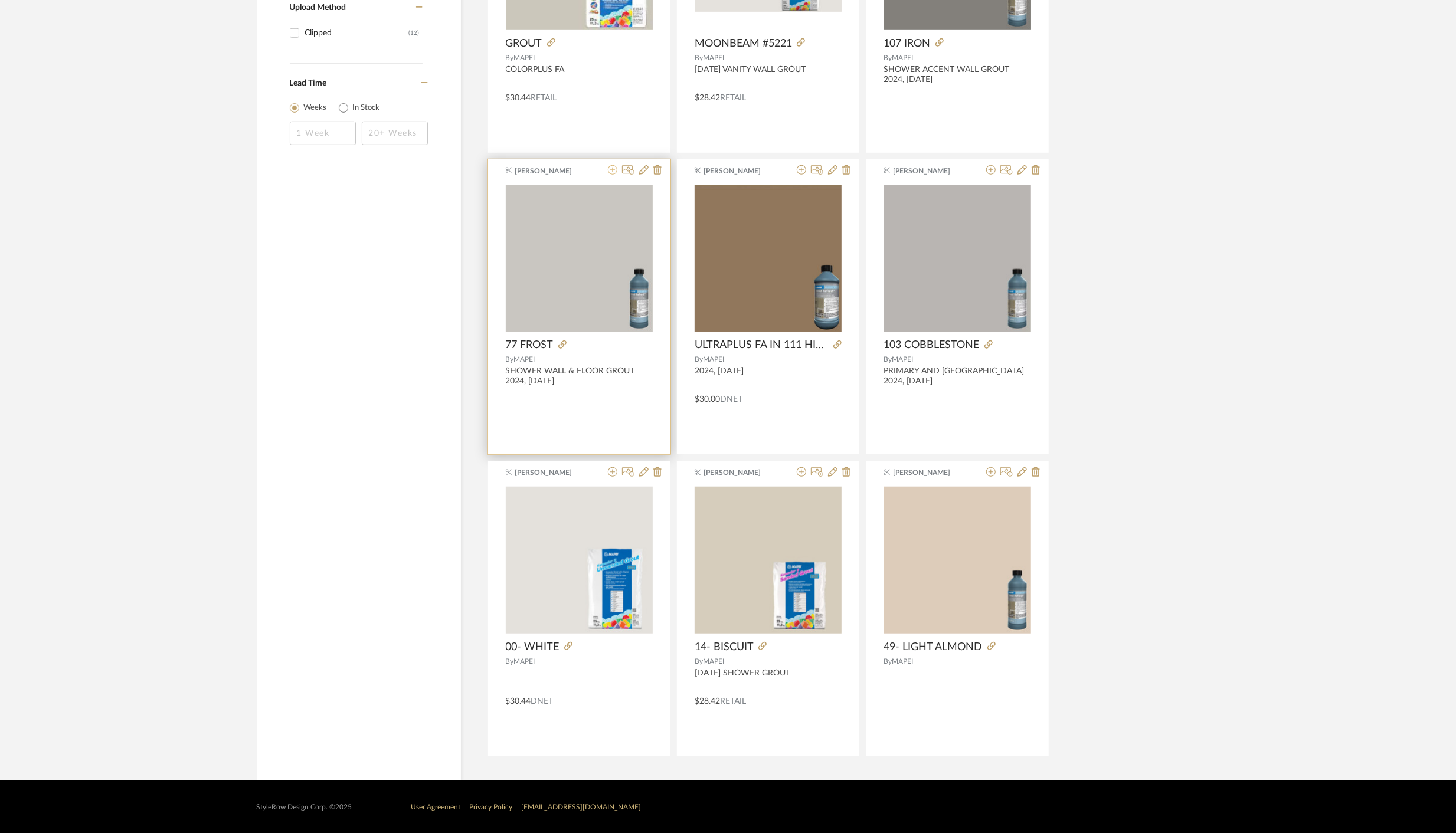
click at [615, 171] on icon at bounding box center [613, 170] width 10 height 10
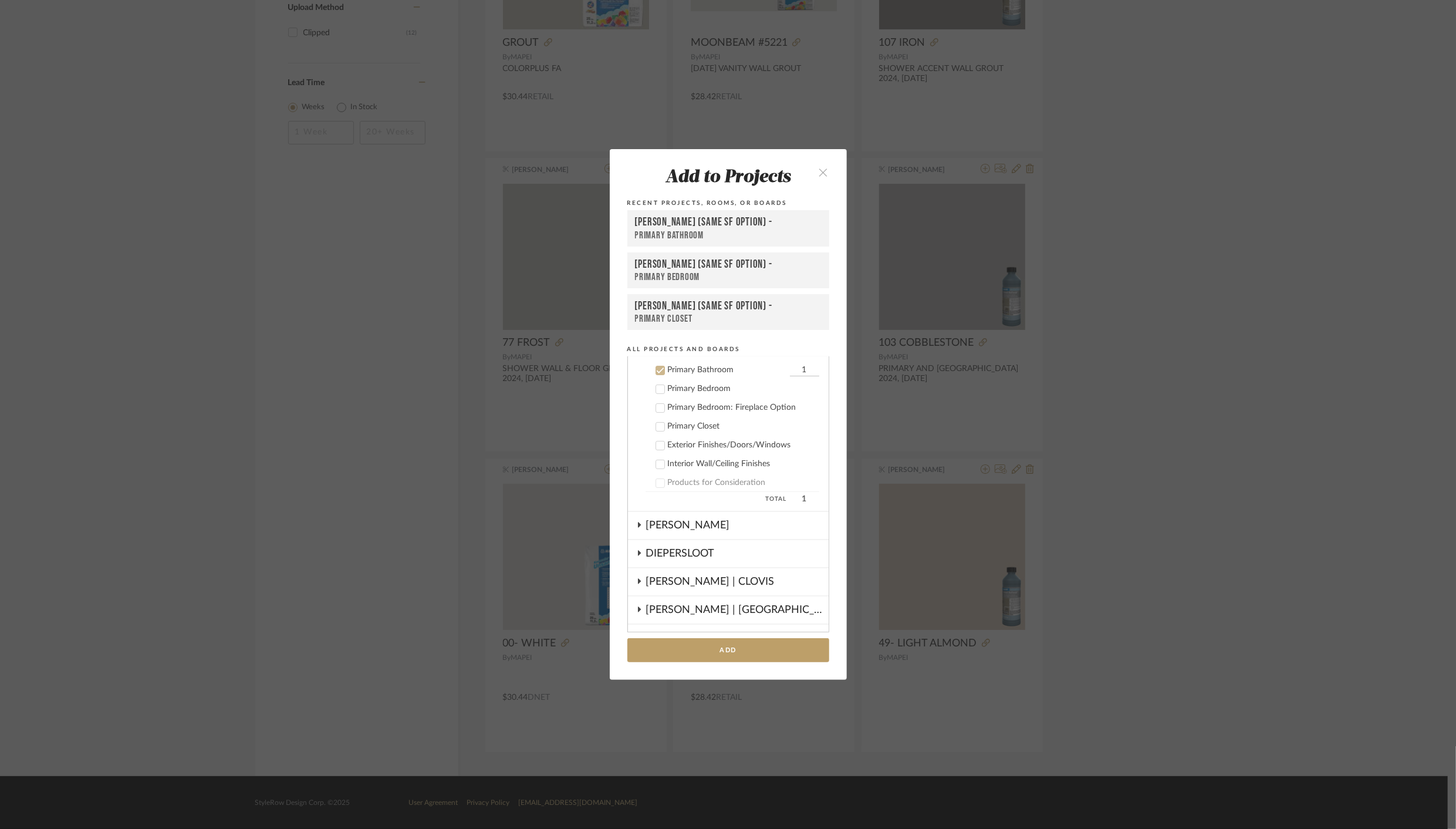
scroll to position [188, 0]
click at [669, 231] on div "Primary Bathroom" at bounding box center [728, 235] width 187 height 12
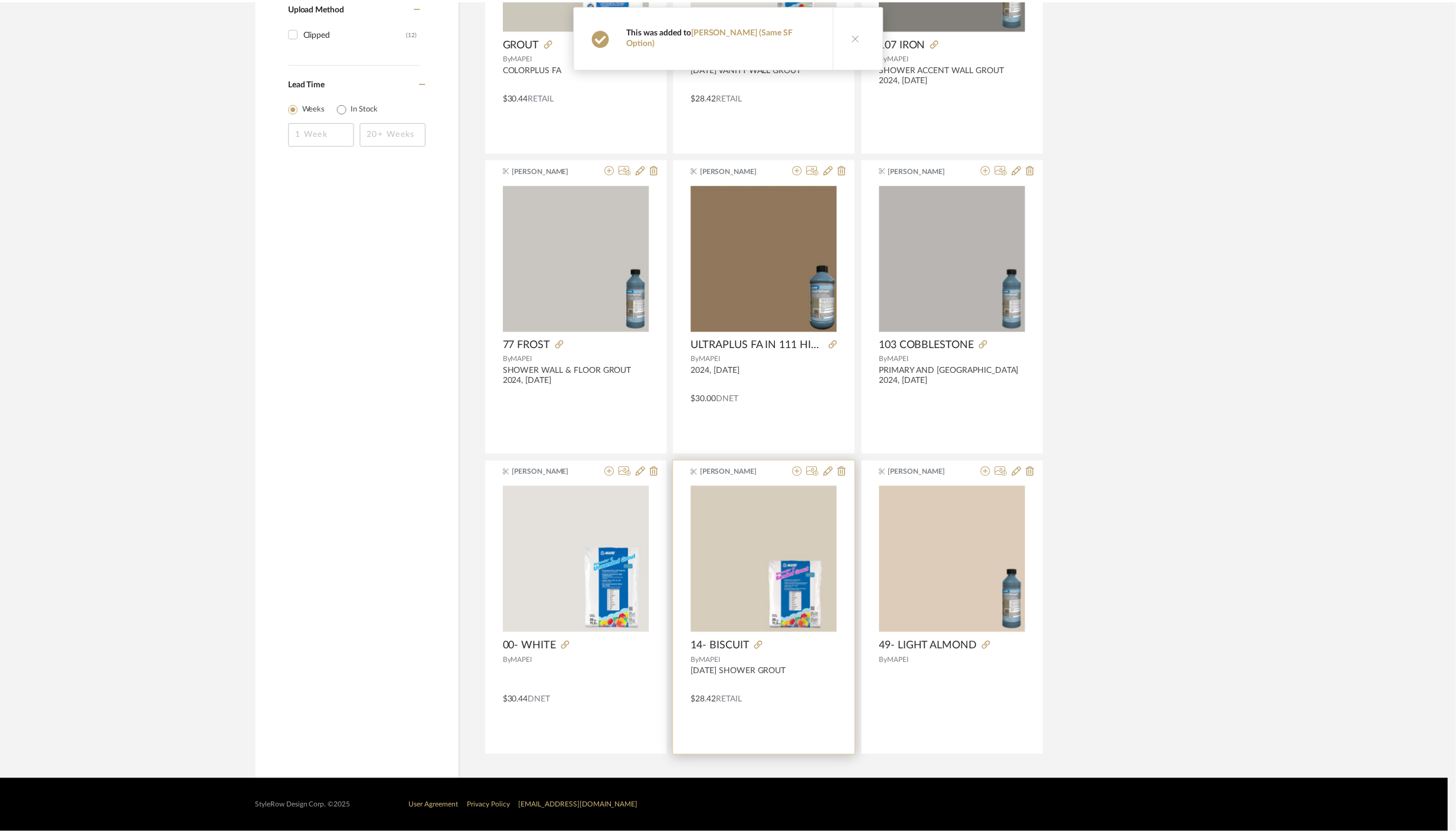
scroll to position [705, 0]
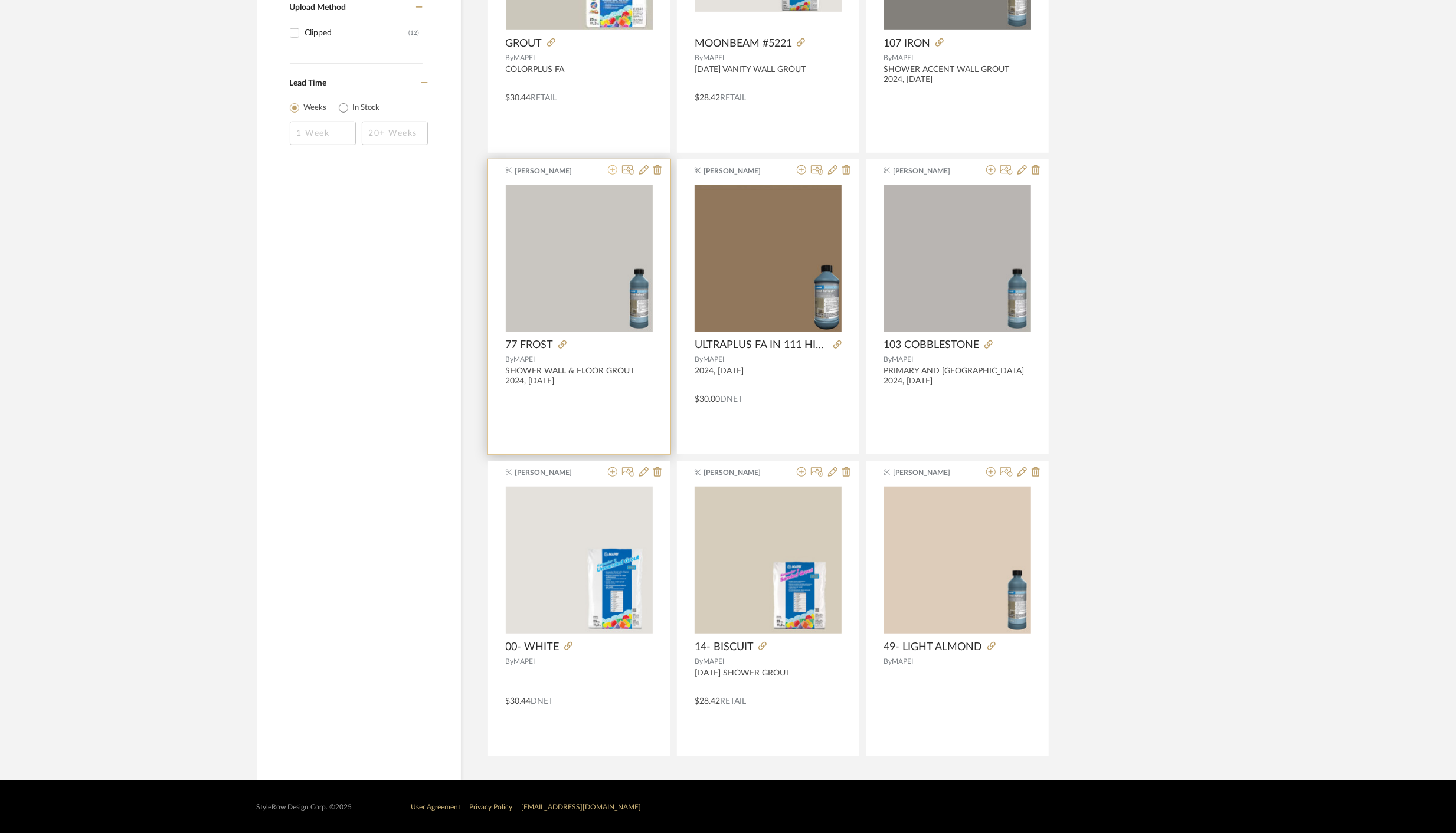
click at [615, 171] on icon at bounding box center [613, 170] width 10 height 10
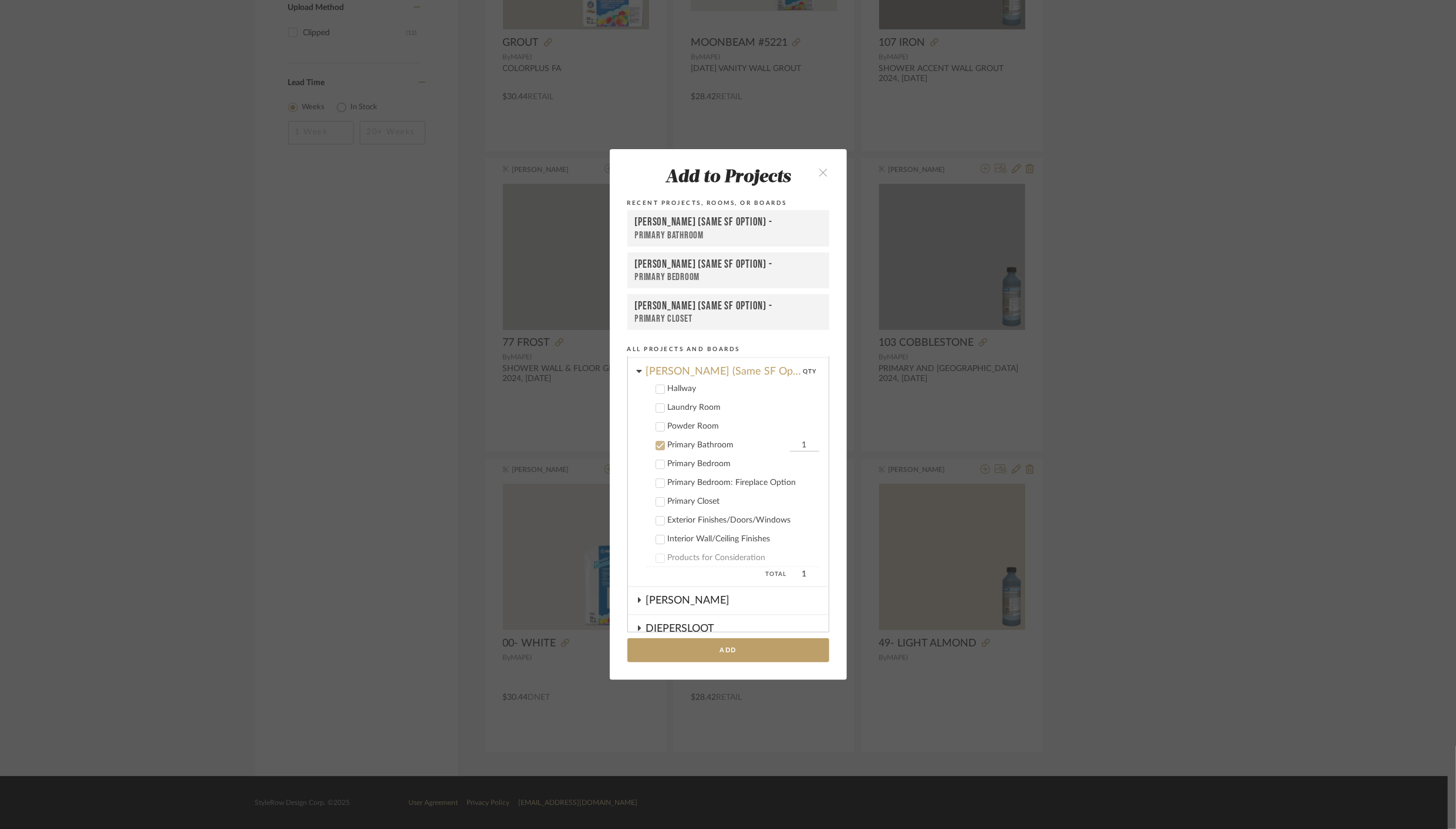
scroll to position [107, 0]
click at [658, 409] on icon at bounding box center [659, 411] width 7 height 6
drag, startPoint x: 654, startPoint y: 430, endPoint x: 653, endPoint y: 439, distance: 9.1
click at [656, 429] on icon at bounding box center [660, 430] width 8 height 8
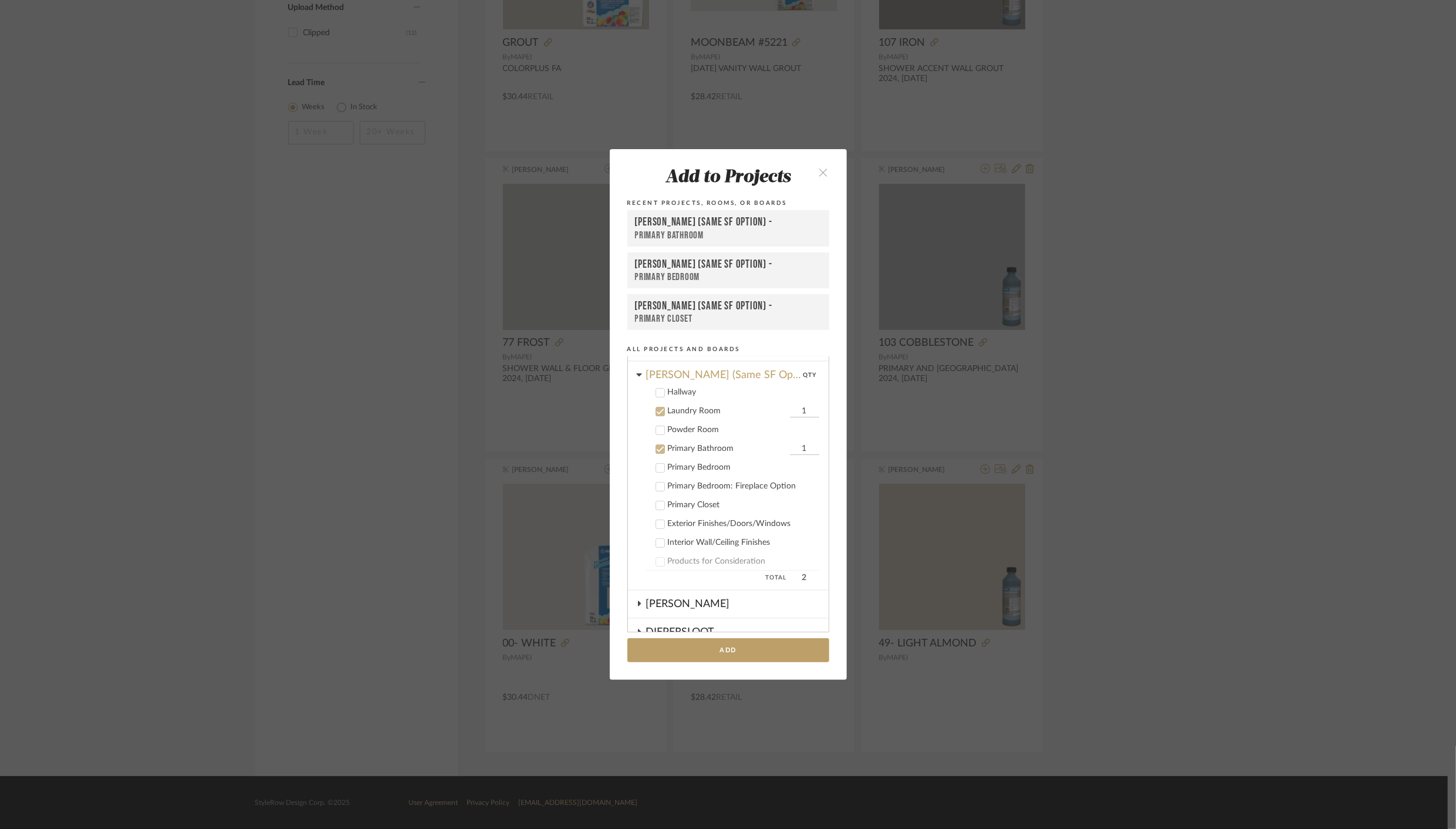
click at [656, 449] on icon at bounding box center [659, 449] width 7 height 6
click at [714, 650] on button "Add" at bounding box center [728, 650] width 202 height 24
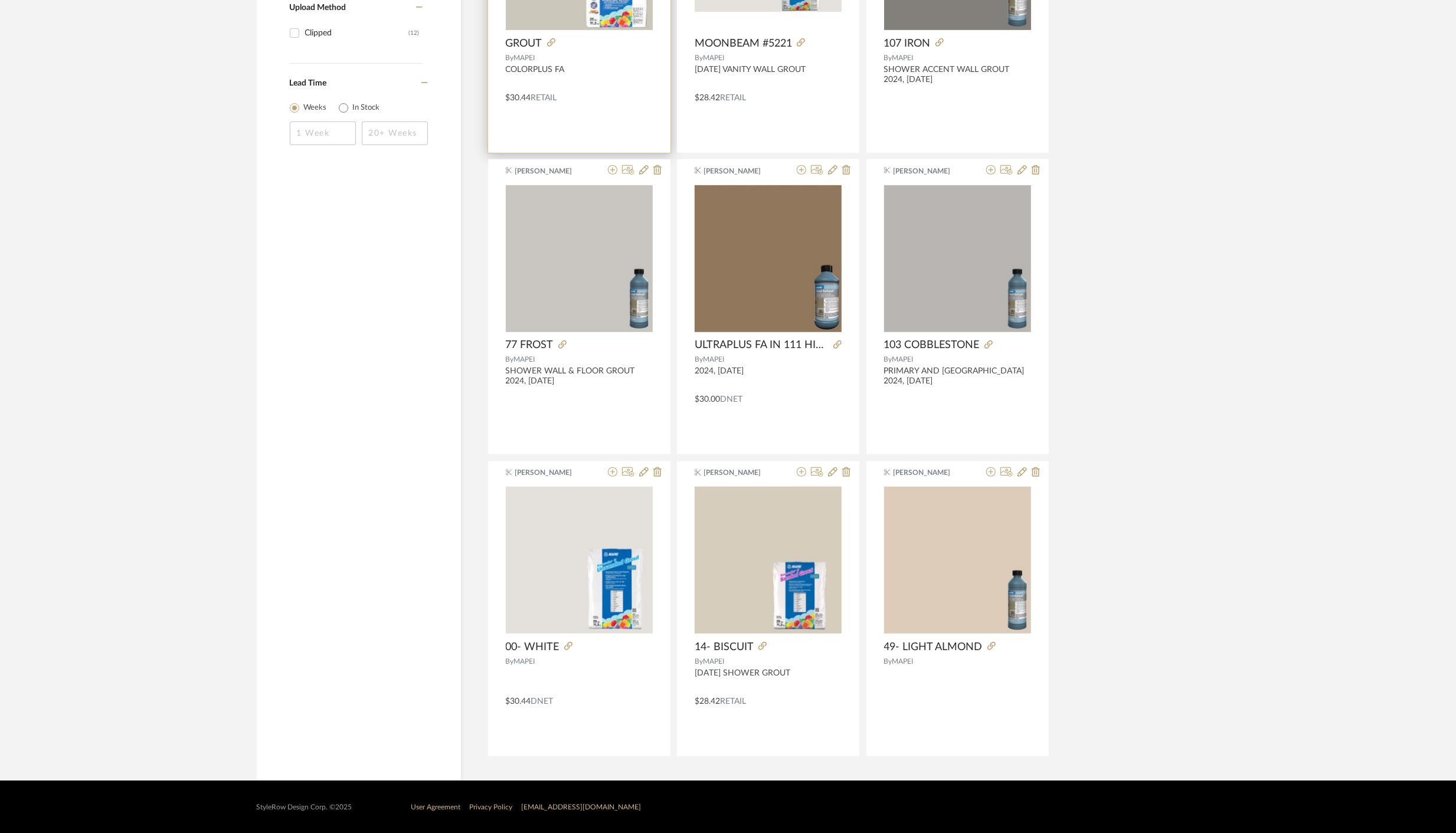
scroll to position [0, 0]
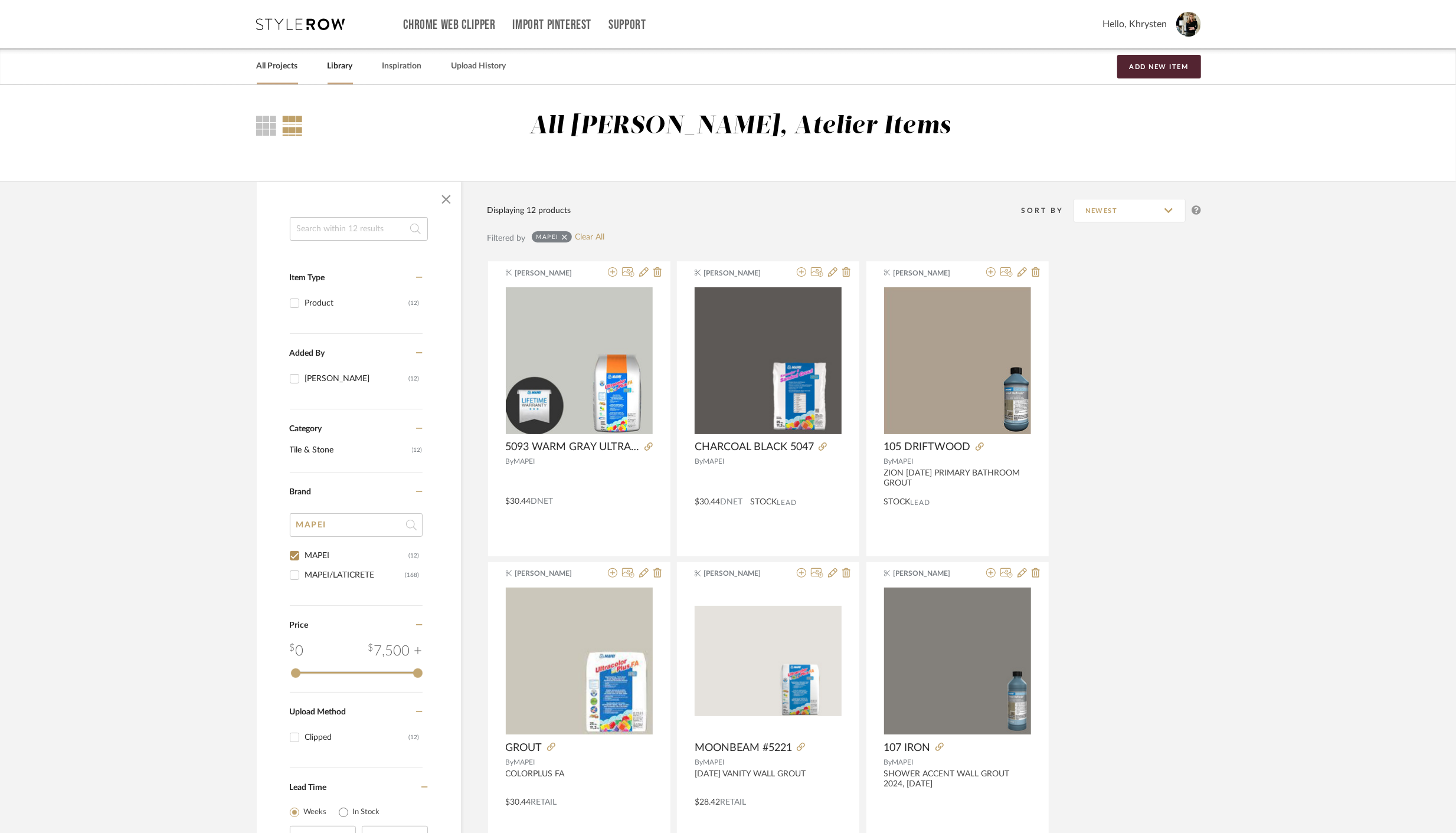
click at [278, 63] on link "All Projects" at bounding box center [277, 67] width 41 height 16
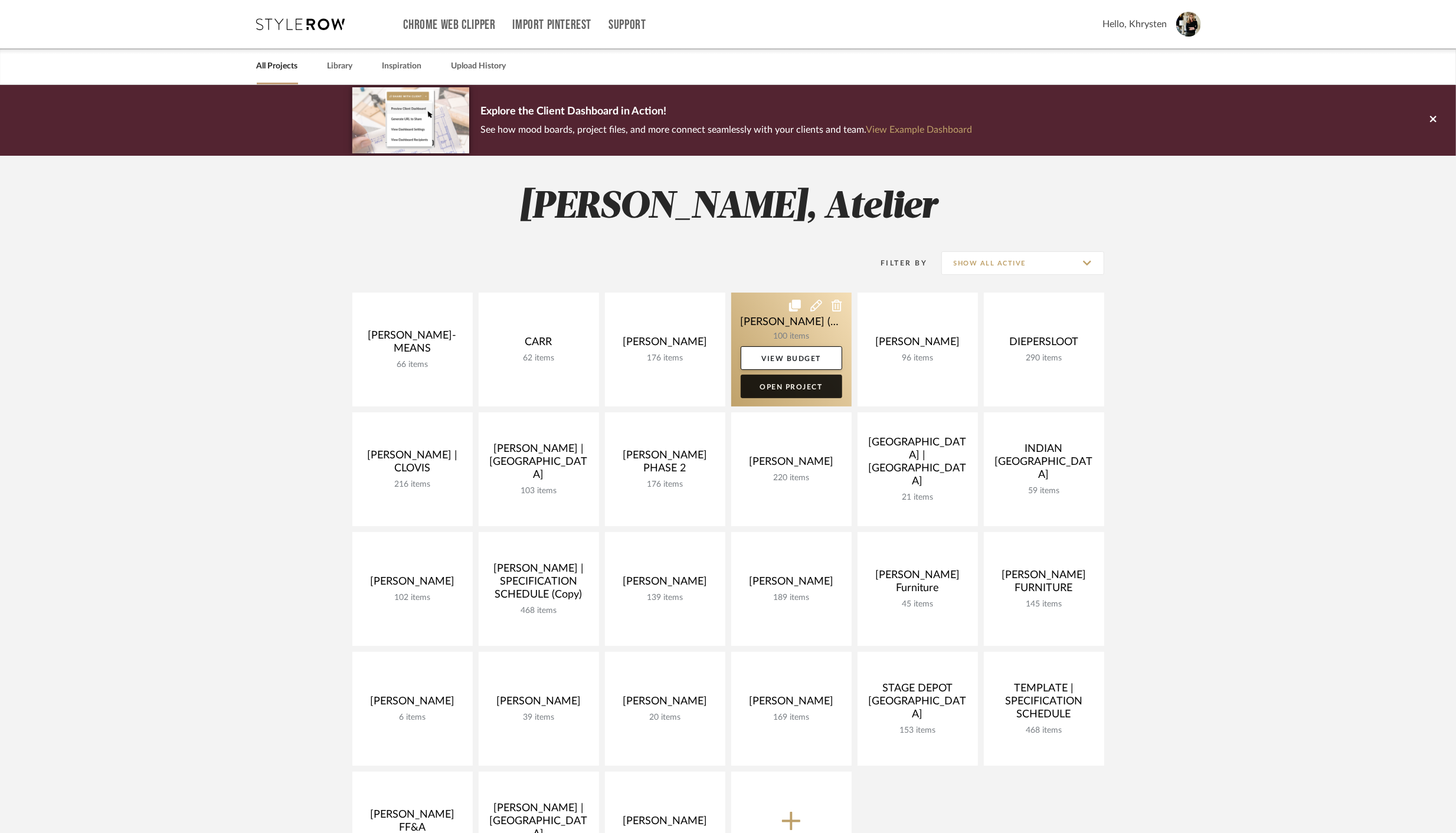
click at [785, 387] on link "Open Project" at bounding box center [791, 386] width 102 height 24
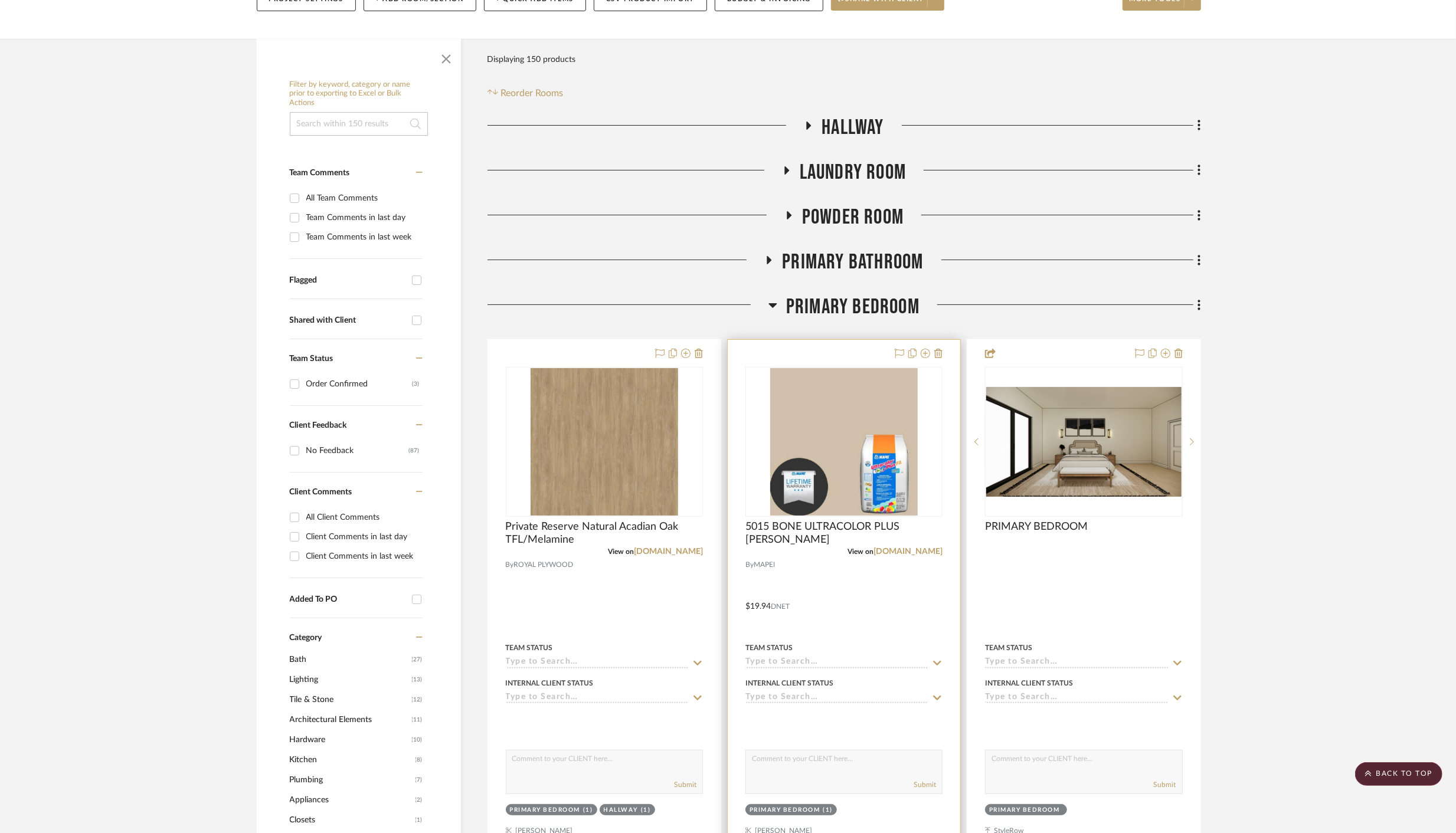
scroll to position [191, 0]
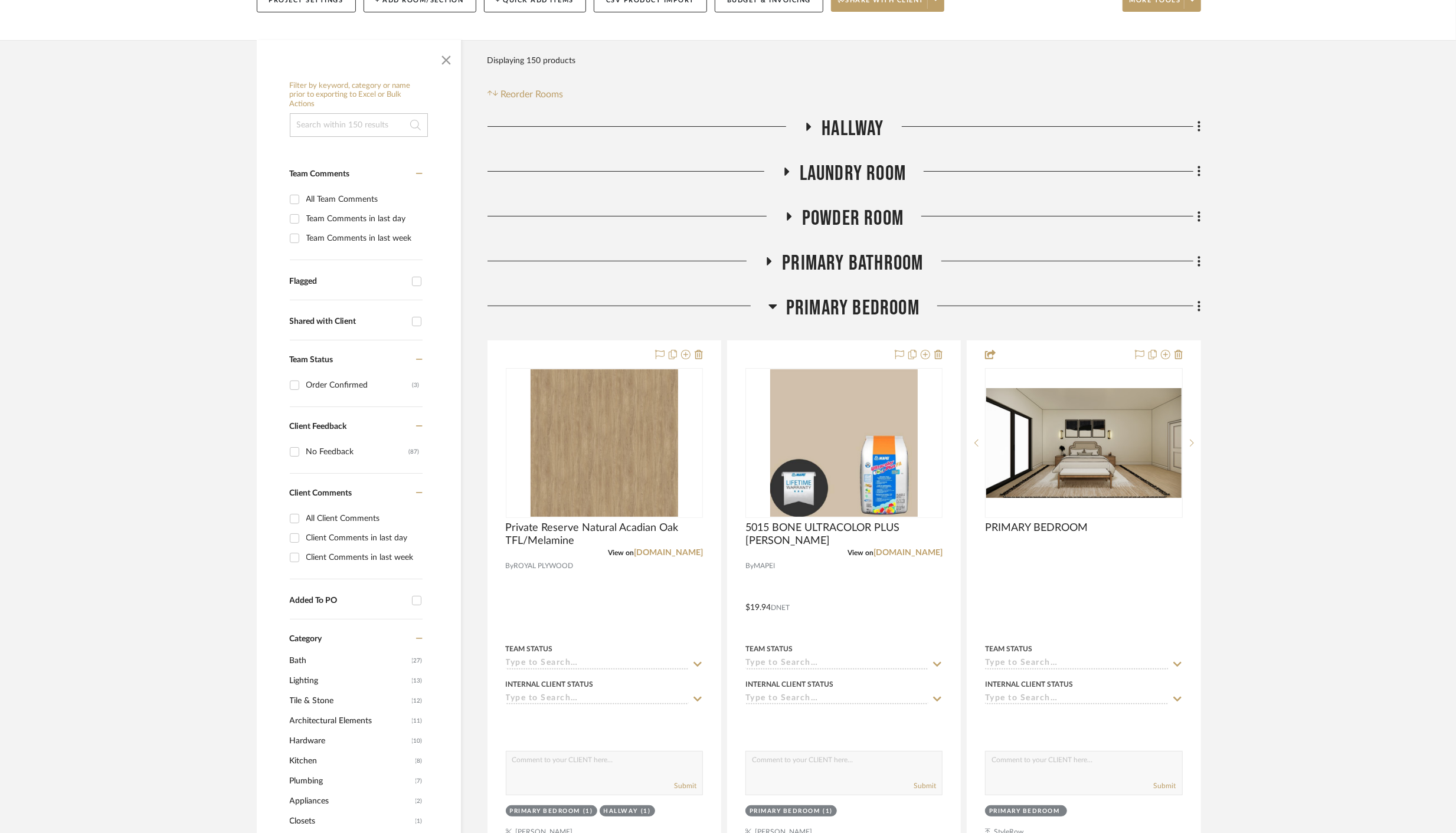
click at [775, 305] on icon at bounding box center [773, 307] width 8 height 5
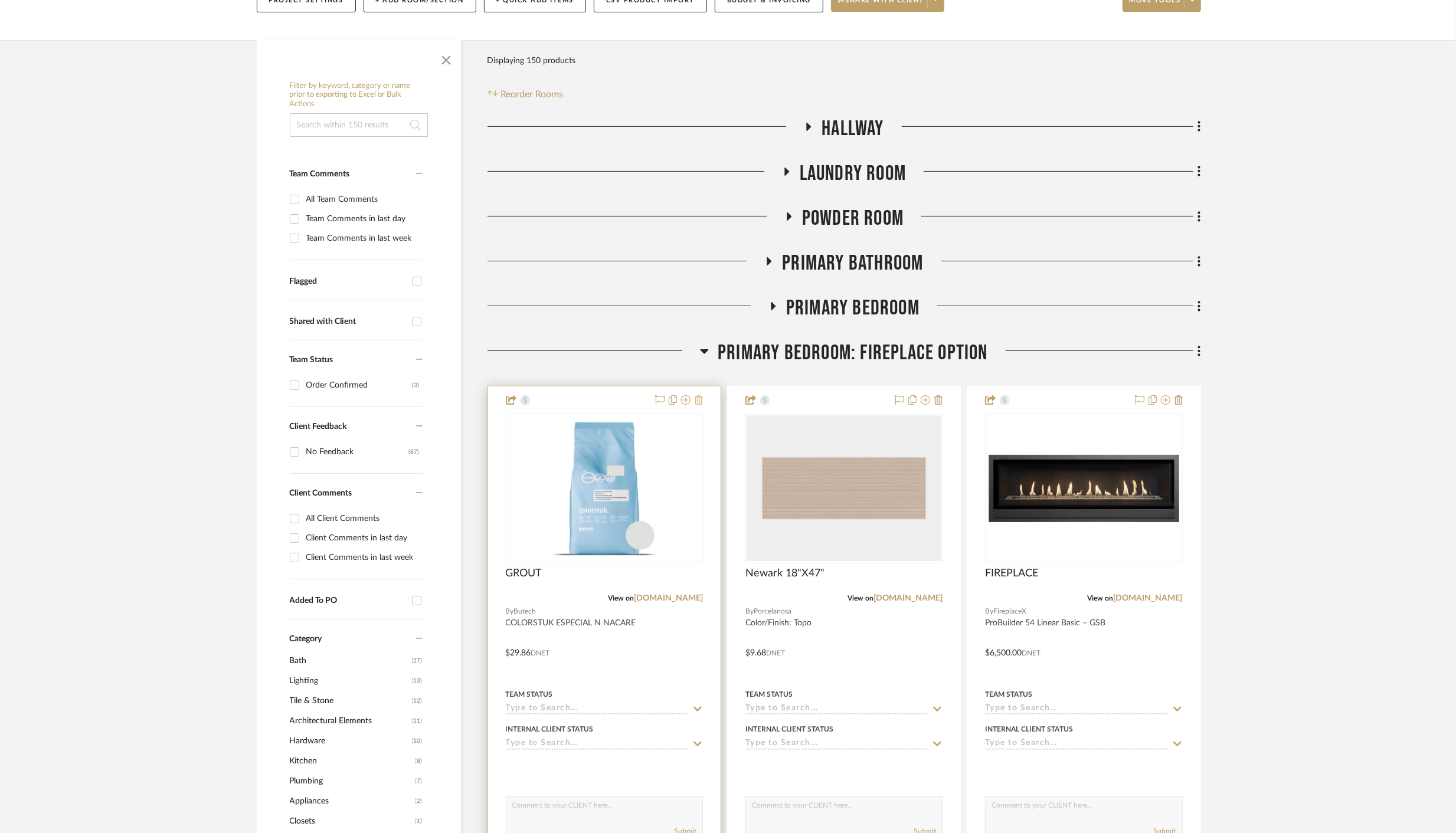
click at [699, 395] on icon at bounding box center [698, 400] width 8 height 10
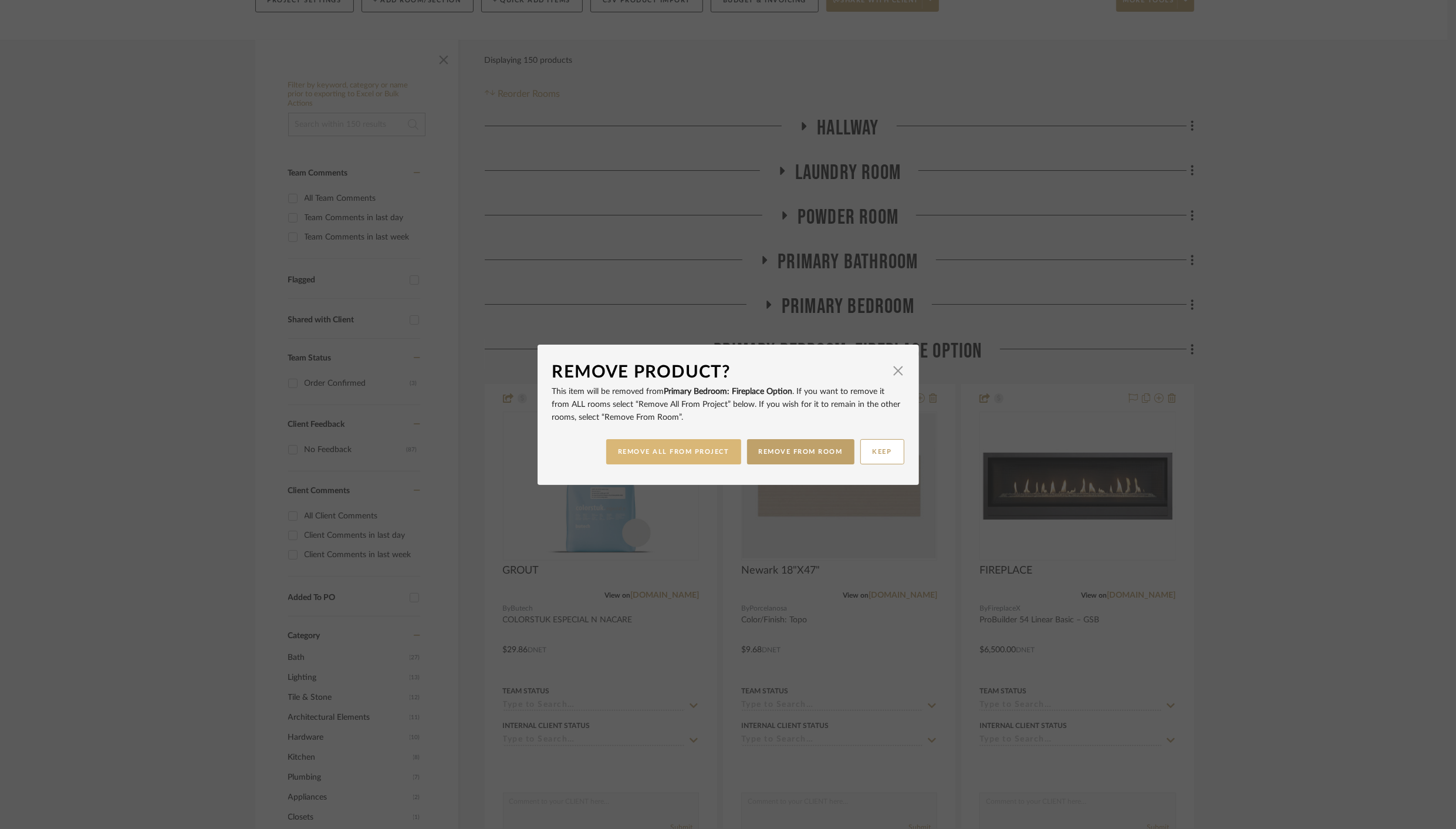
click at [707, 450] on button "REMOVE ALL FROM PROJECT" at bounding box center [673, 451] width 135 height 25
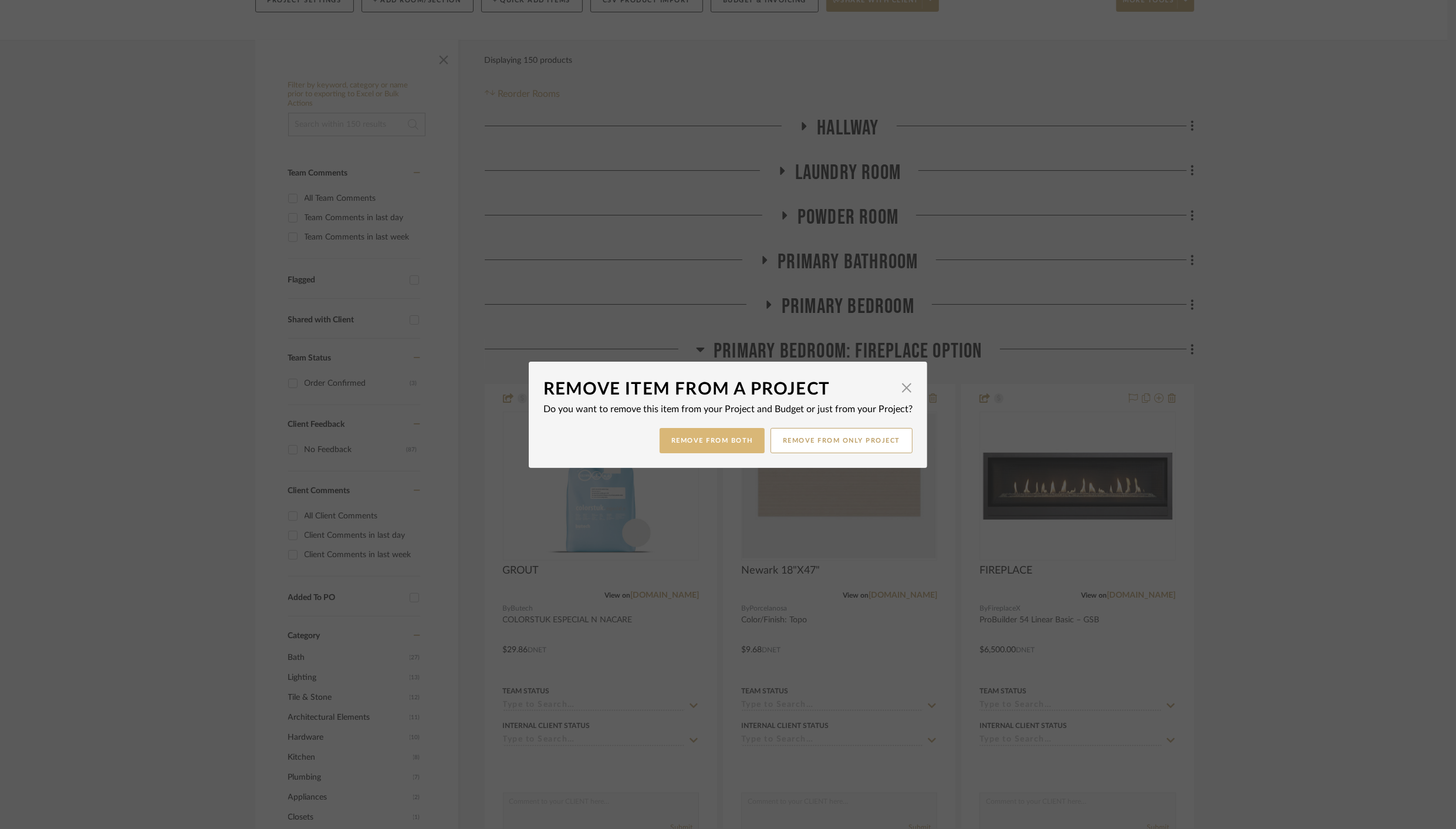
click at [723, 440] on button "Remove from Both" at bounding box center [712, 440] width 105 height 25
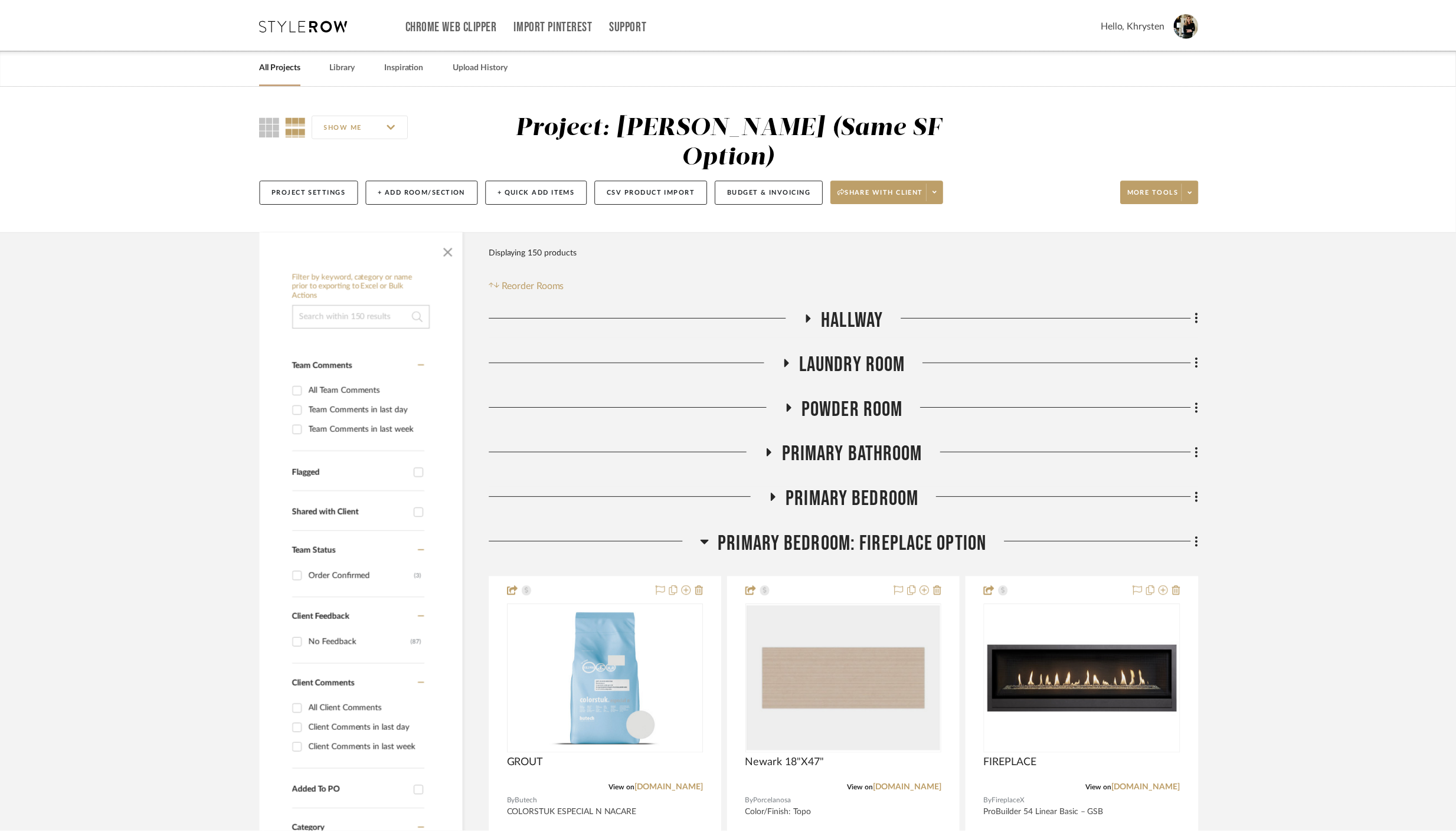
scroll to position [191, 0]
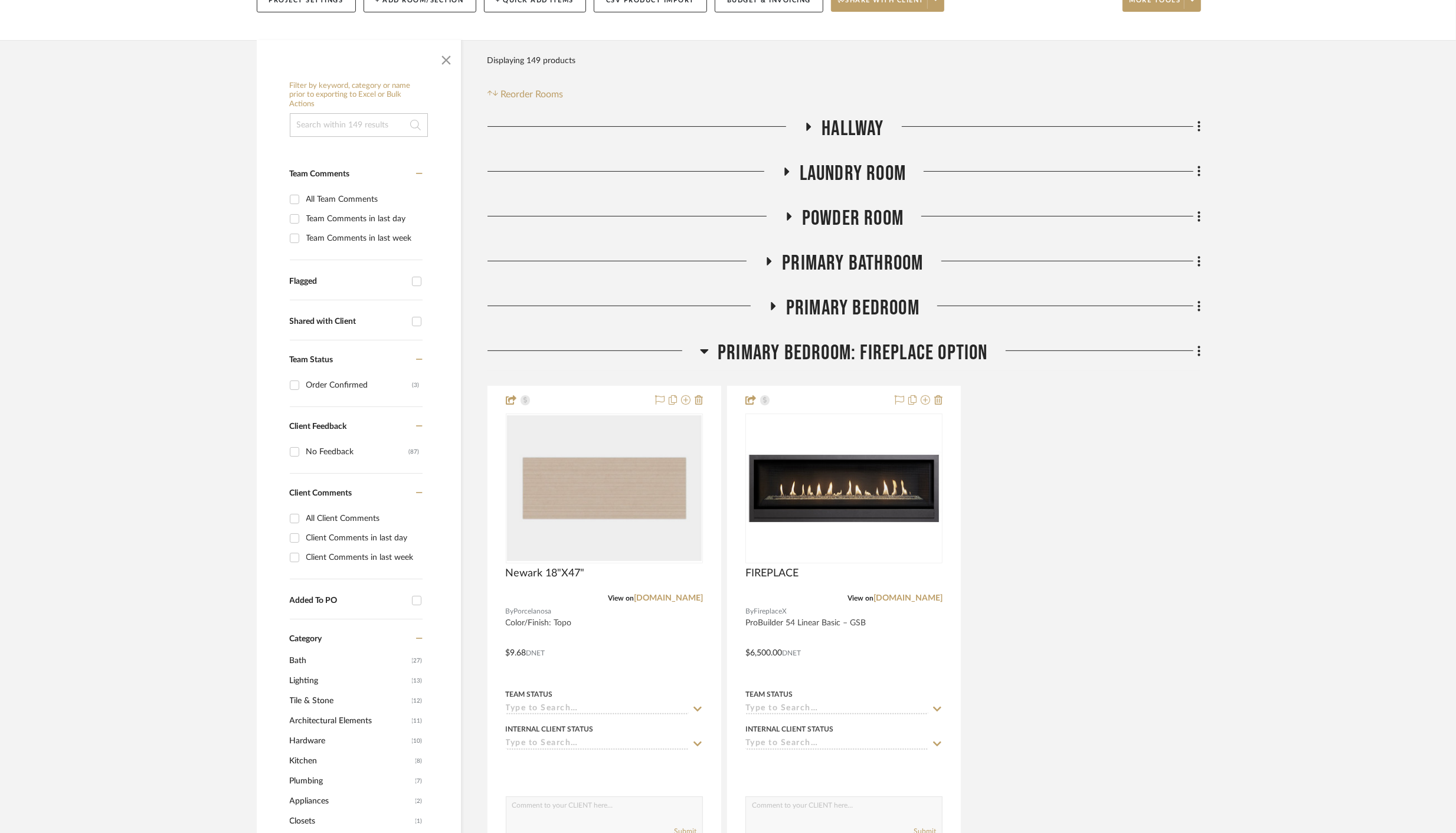
click at [774, 302] on icon at bounding box center [774, 306] width 5 height 8
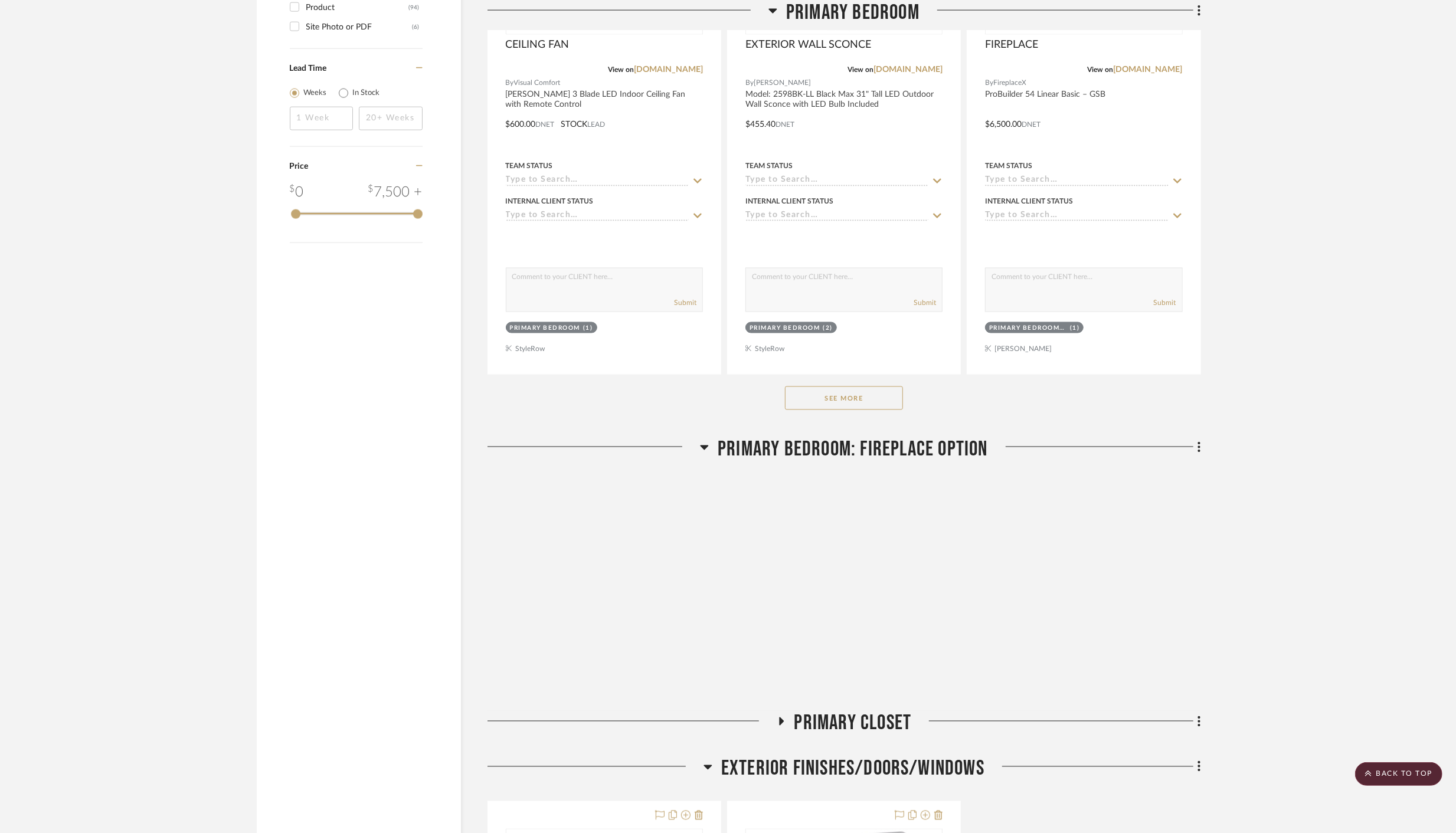
scroll to position [1715, 0]
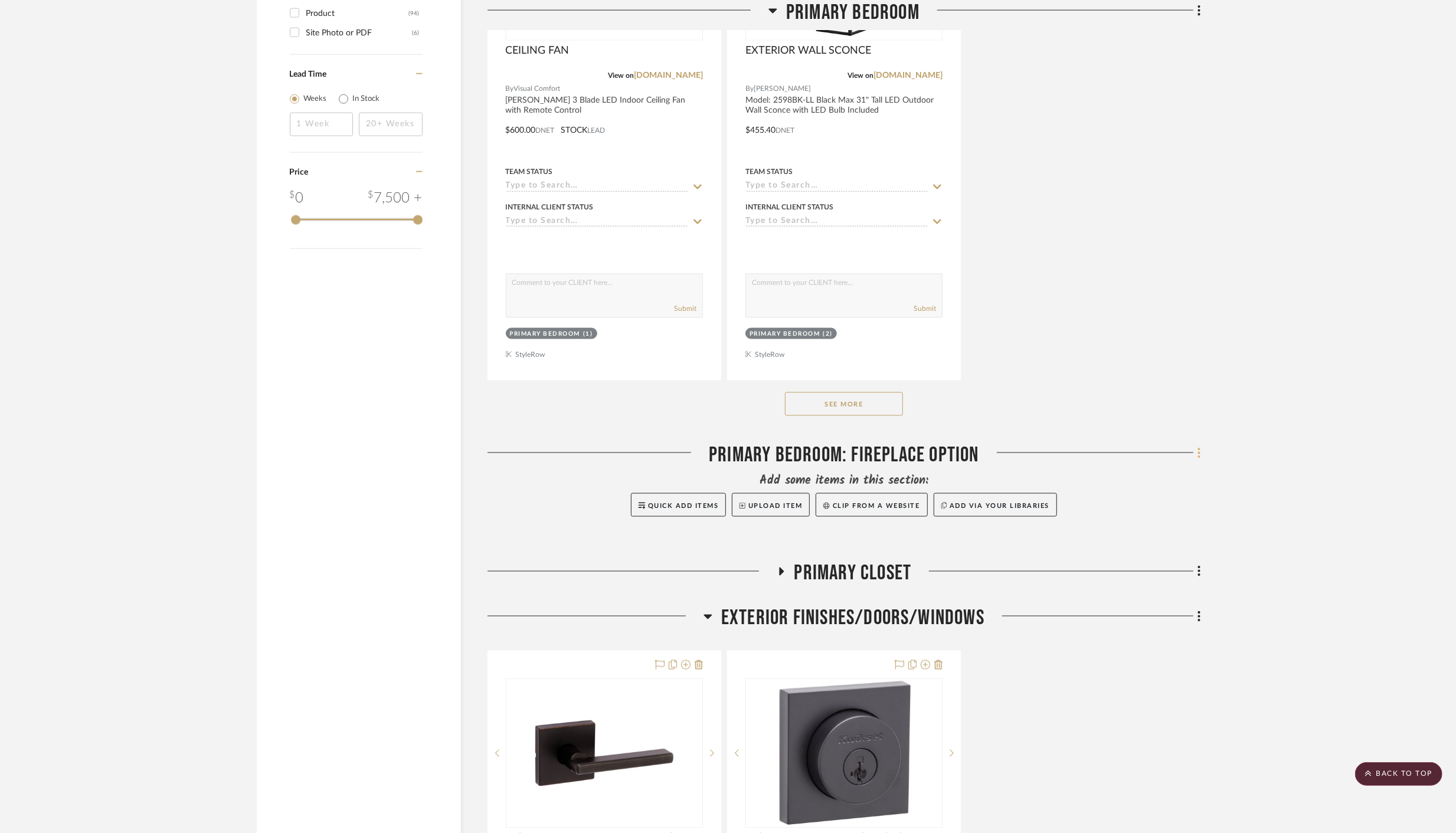
click at [1198, 449] on icon at bounding box center [1198, 453] width 2 height 10
click at [1133, 649] on span "Delete Room" at bounding box center [1137, 651] width 47 height 10
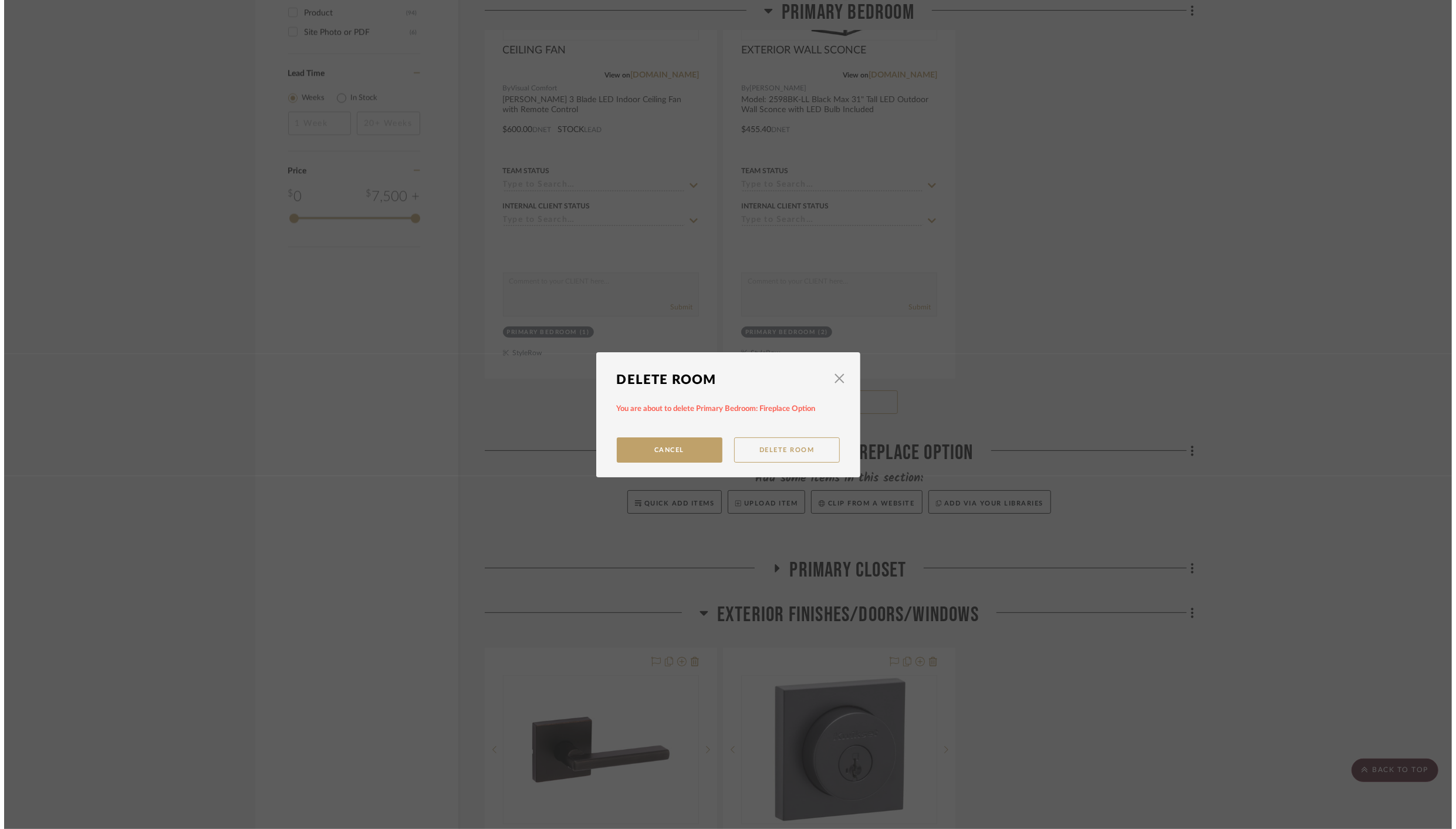
scroll to position [0, 0]
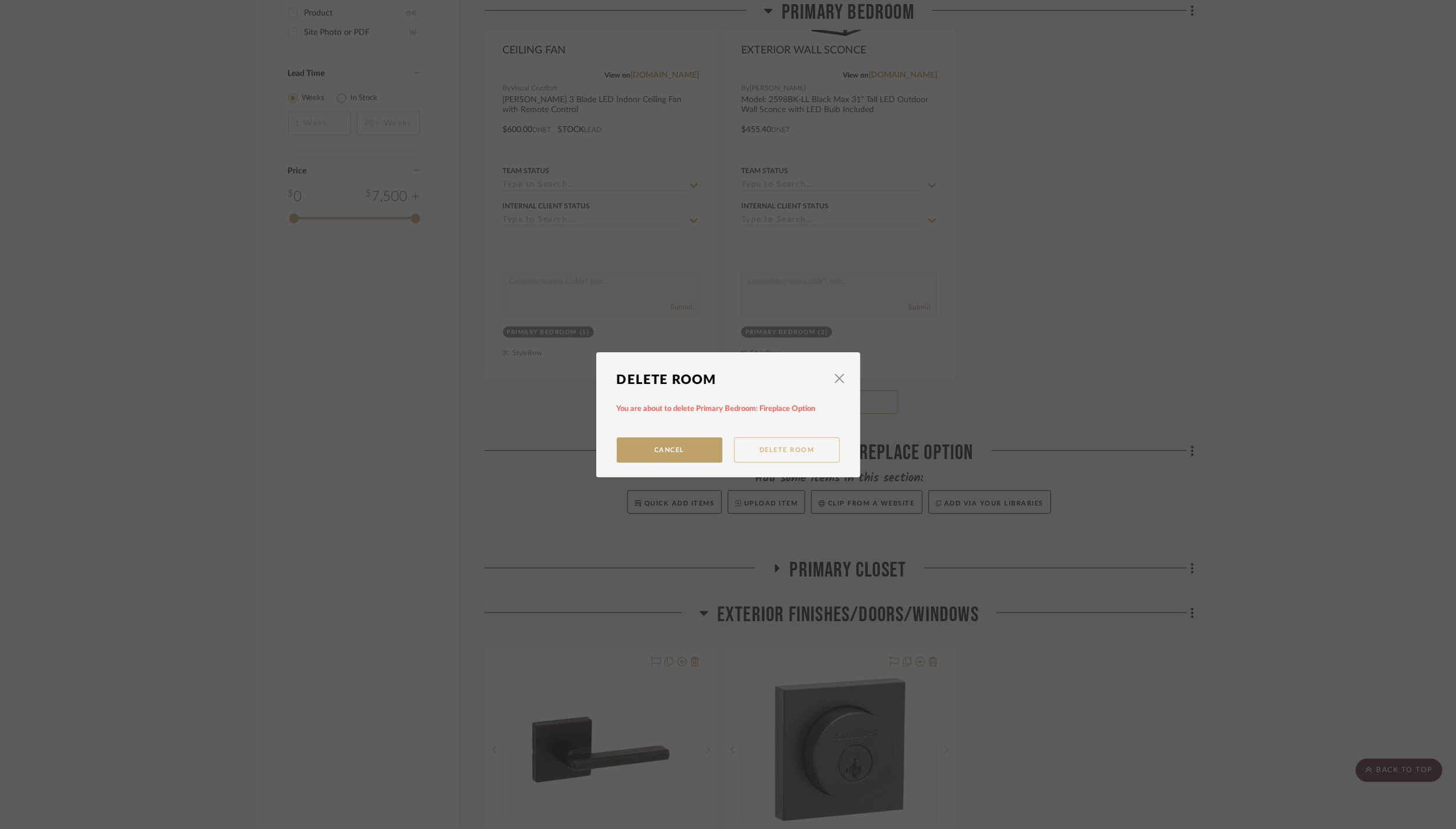
click at [797, 448] on button "Delete Room" at bounding box center [787, 450] width 106 height 25
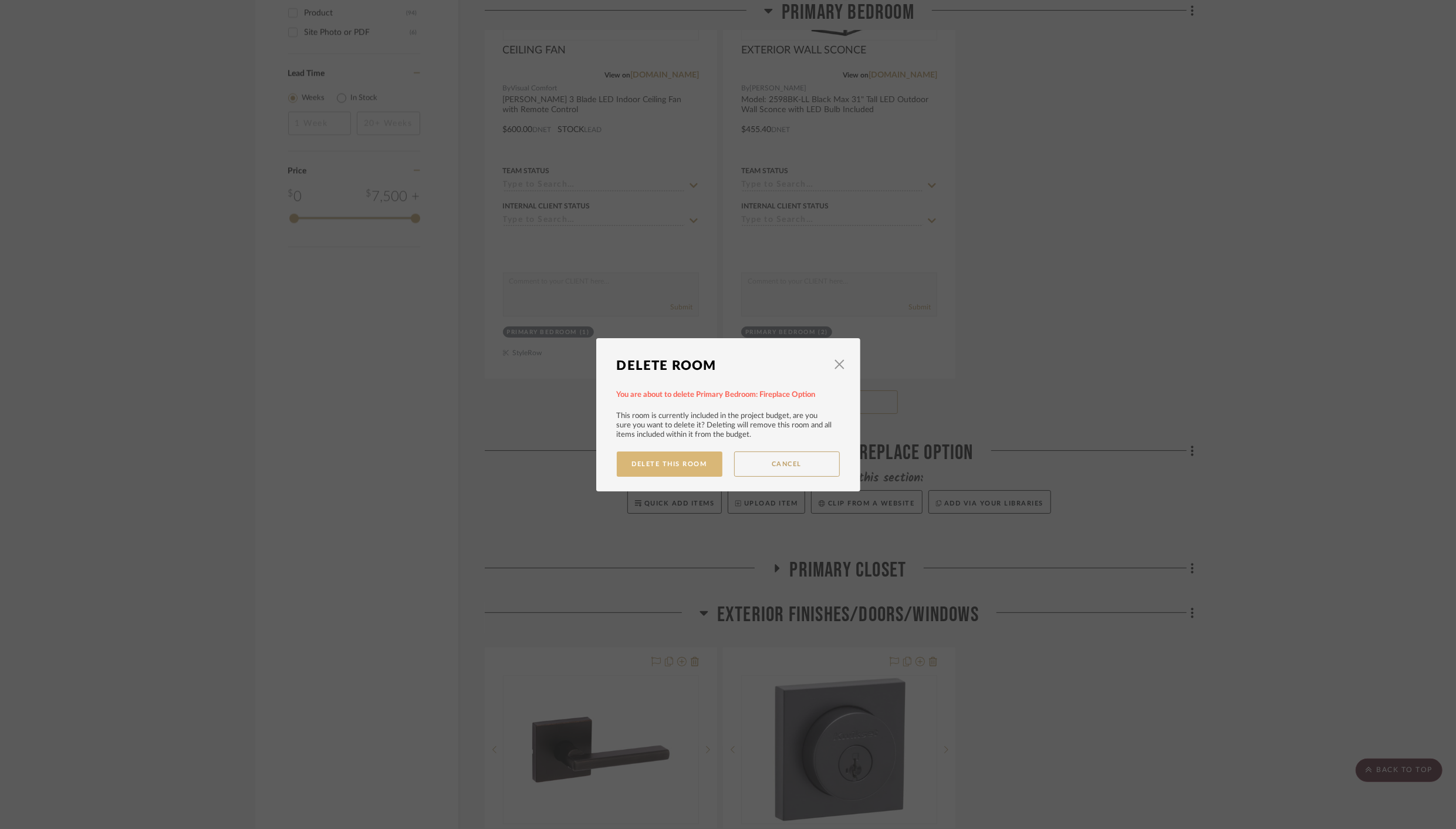
click at [677, 461] on button "Delete This Room" at bounding box center [669, 463] width 106 height 25
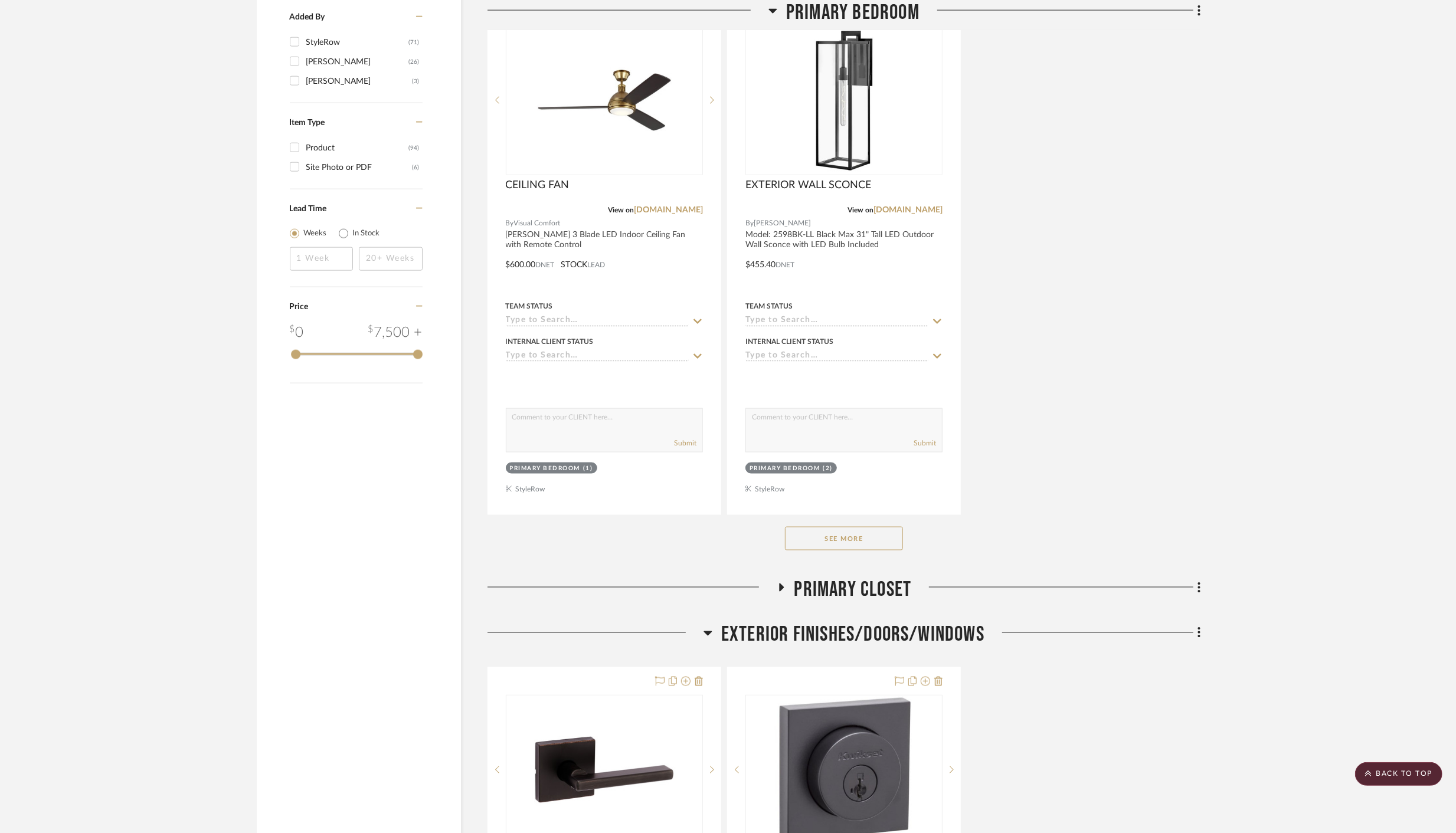
scroll to position [1588, 0]
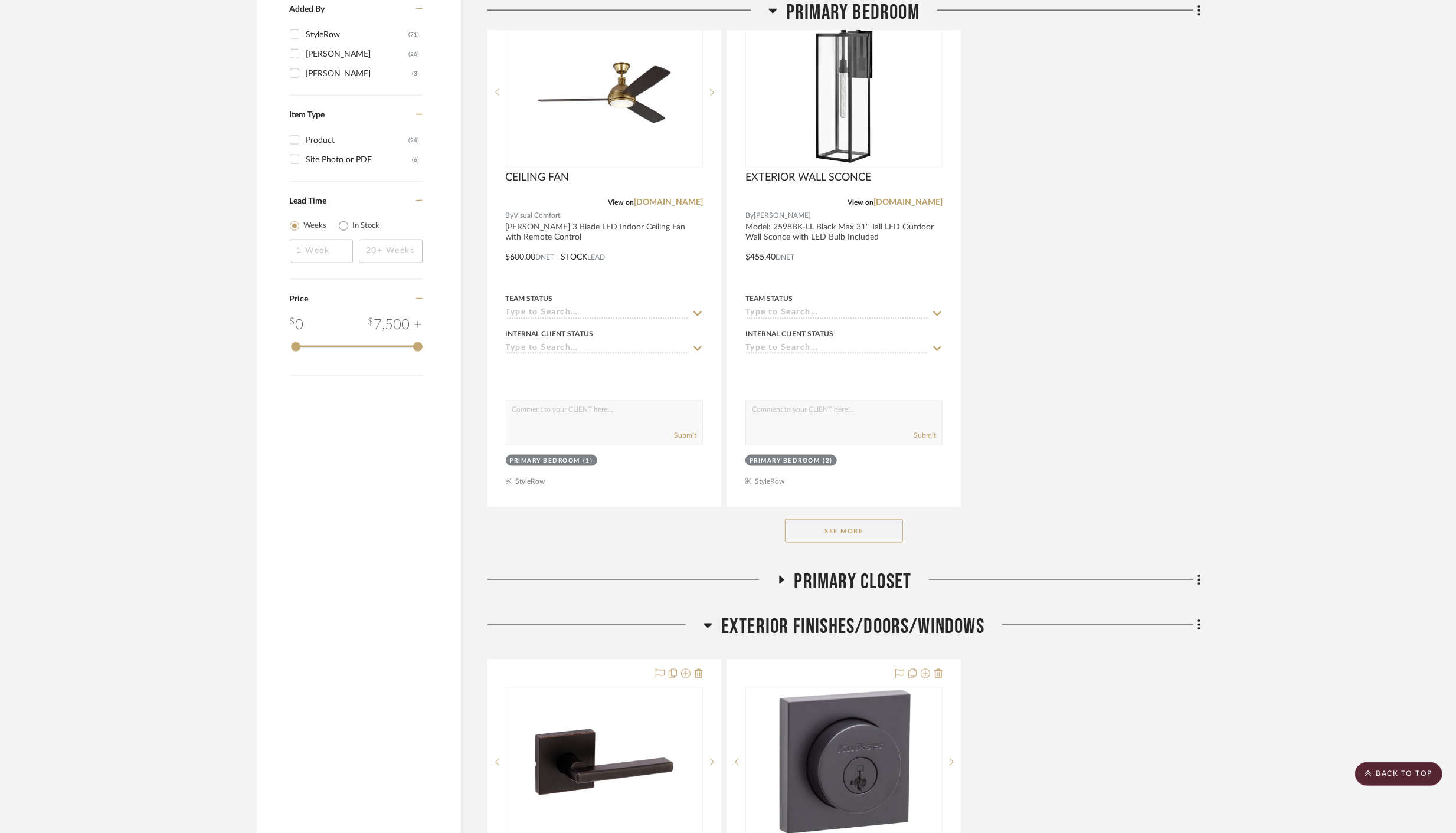
click at [835, 519] on button "See More" at bounding box center [843, 531] width 118 height 24
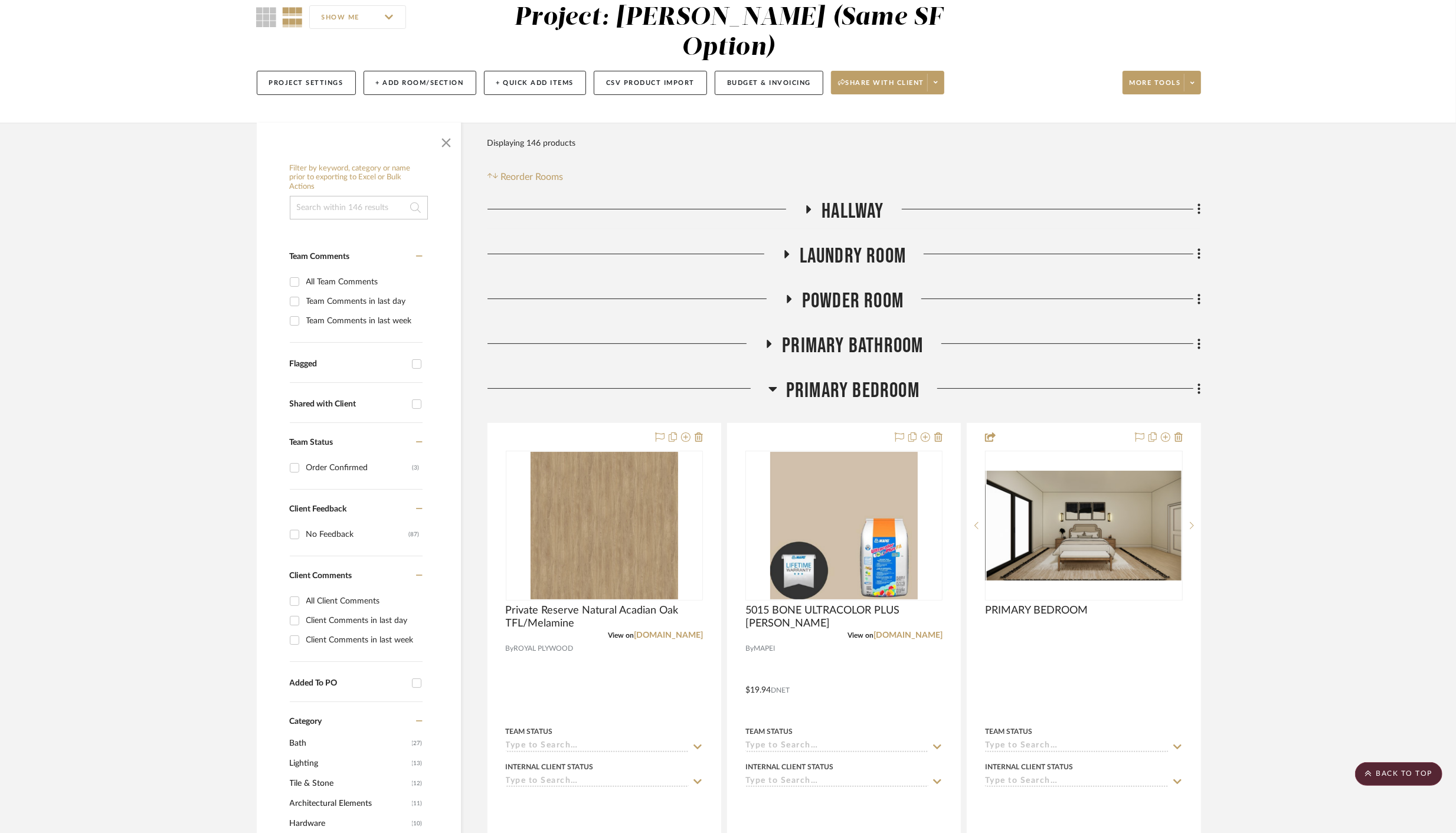
scroll to position [89, 0]
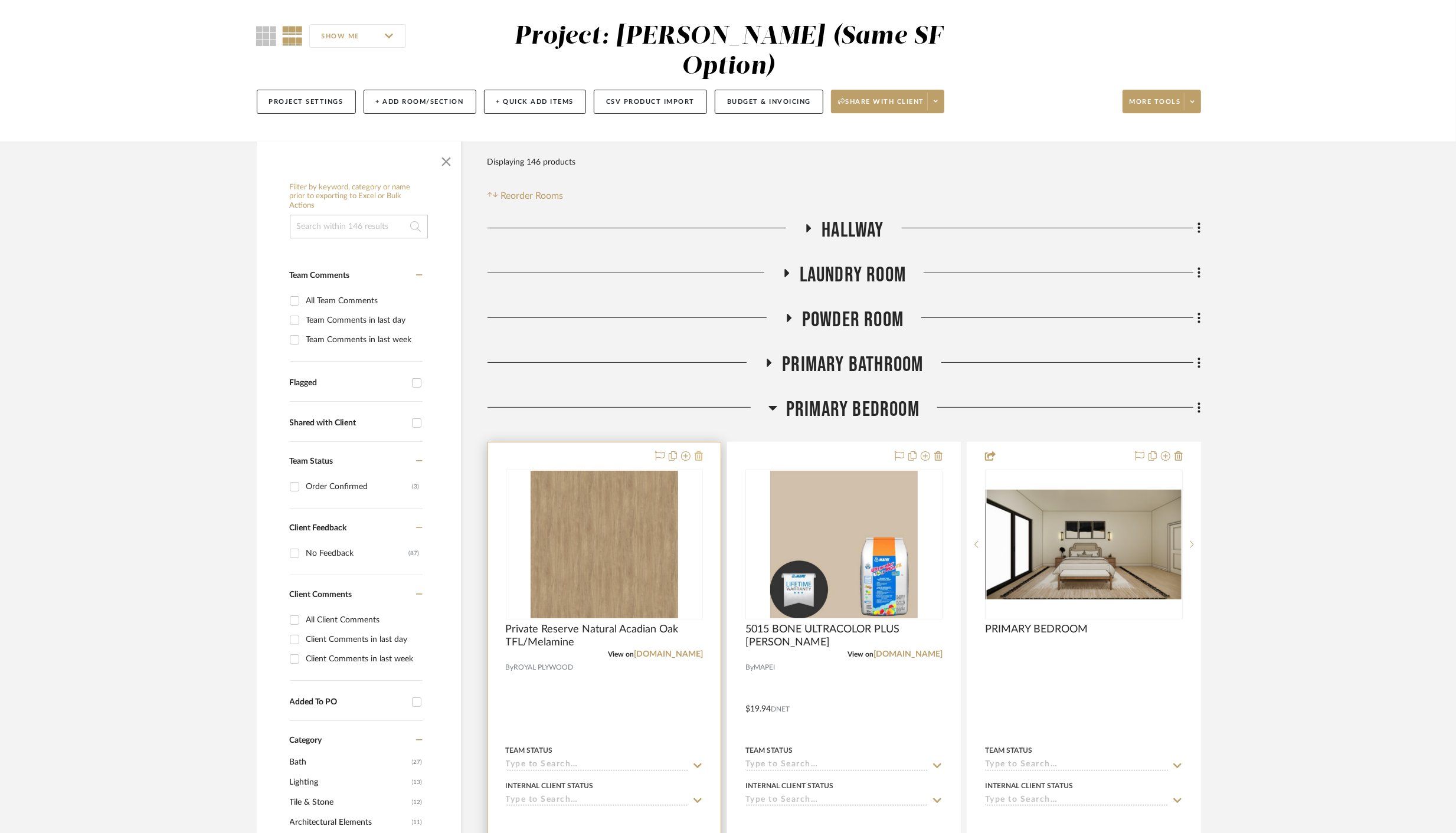
click at [699, 451] on icon at bounding box center [698, 456] width 8 height 10
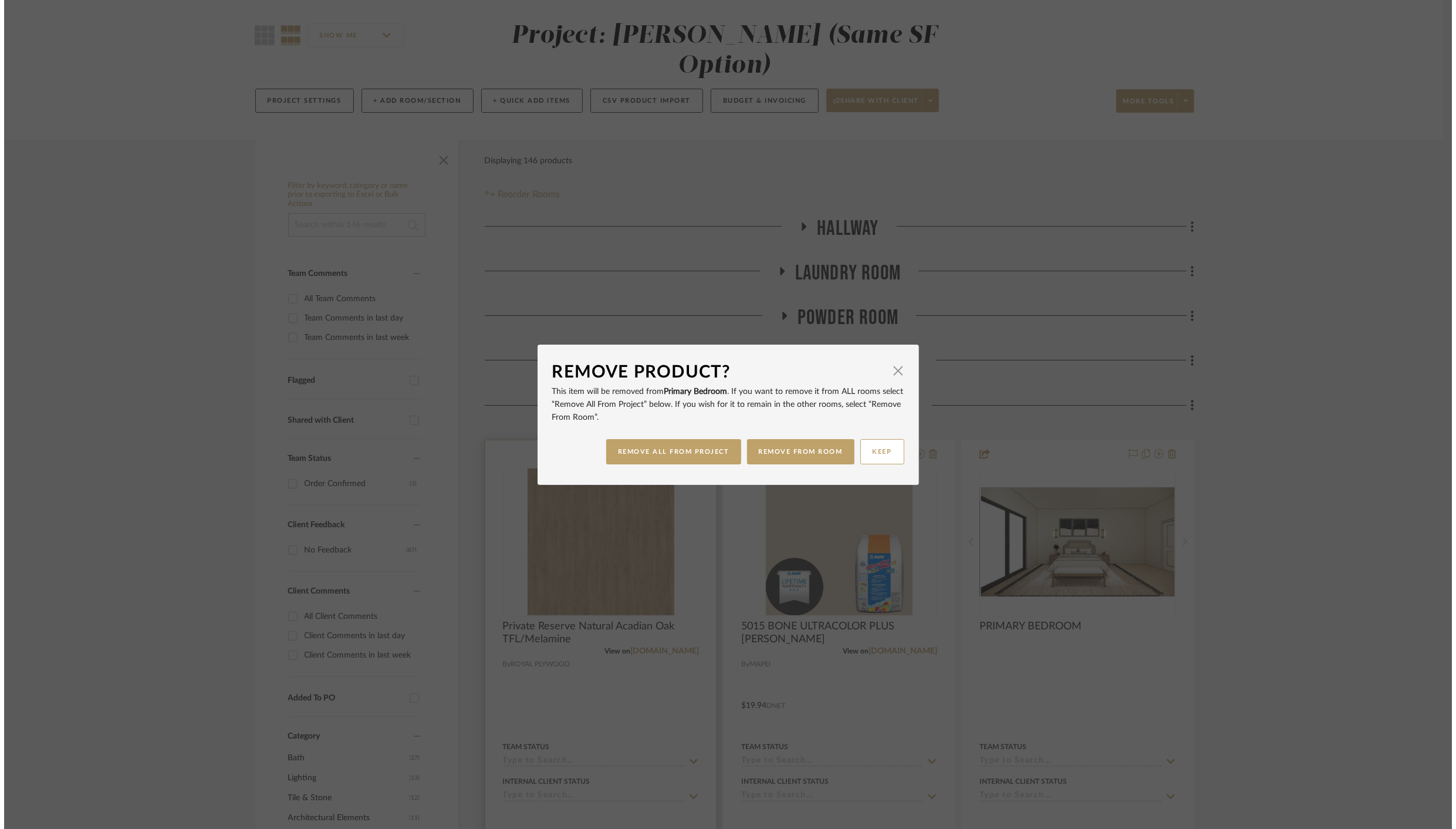
scroll to position [0, 0]
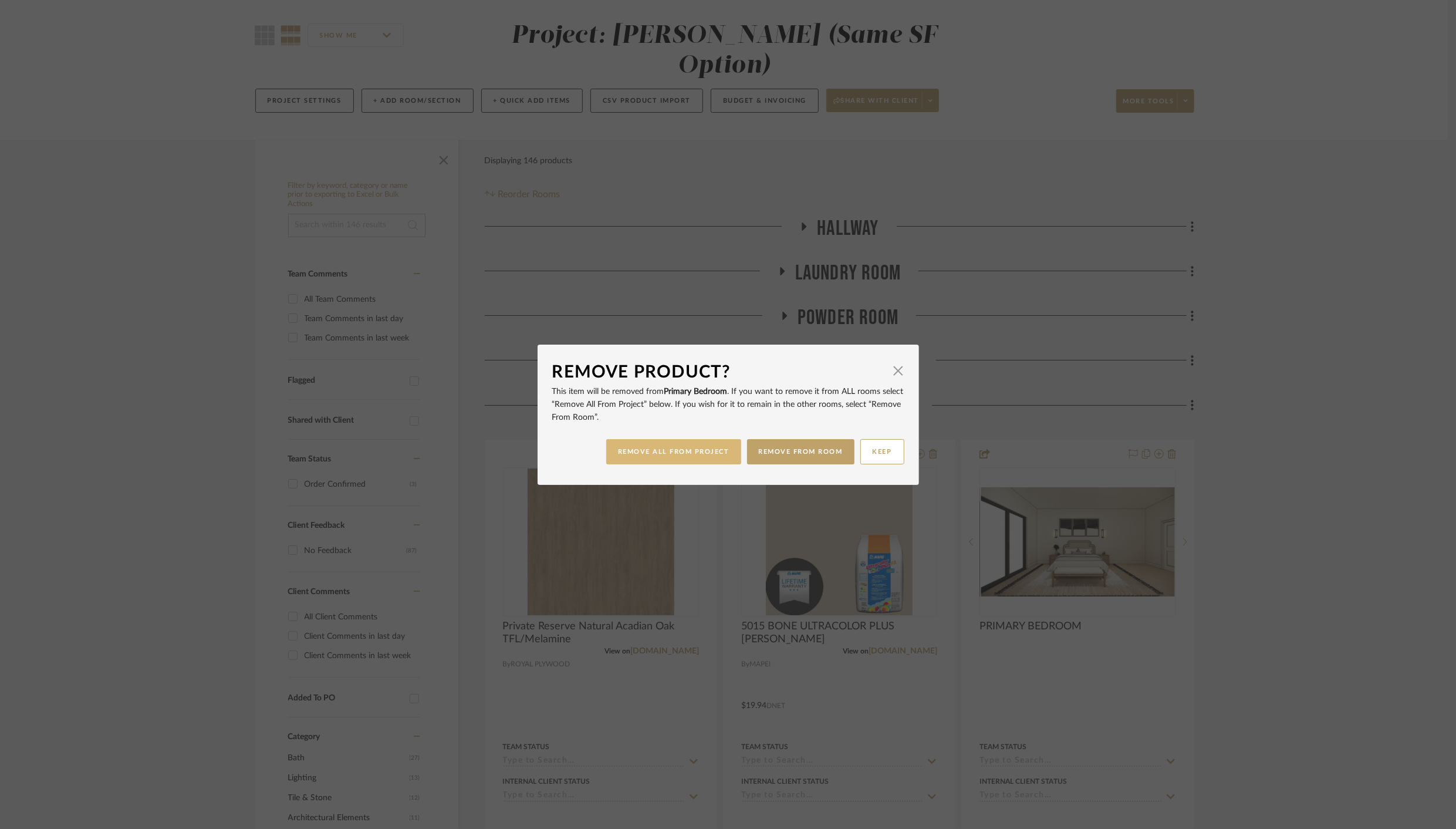
click at [700, 450] on button "REMOVE ALL FROM PROJECT" at bounding box center [673, 451] width 135 height 25
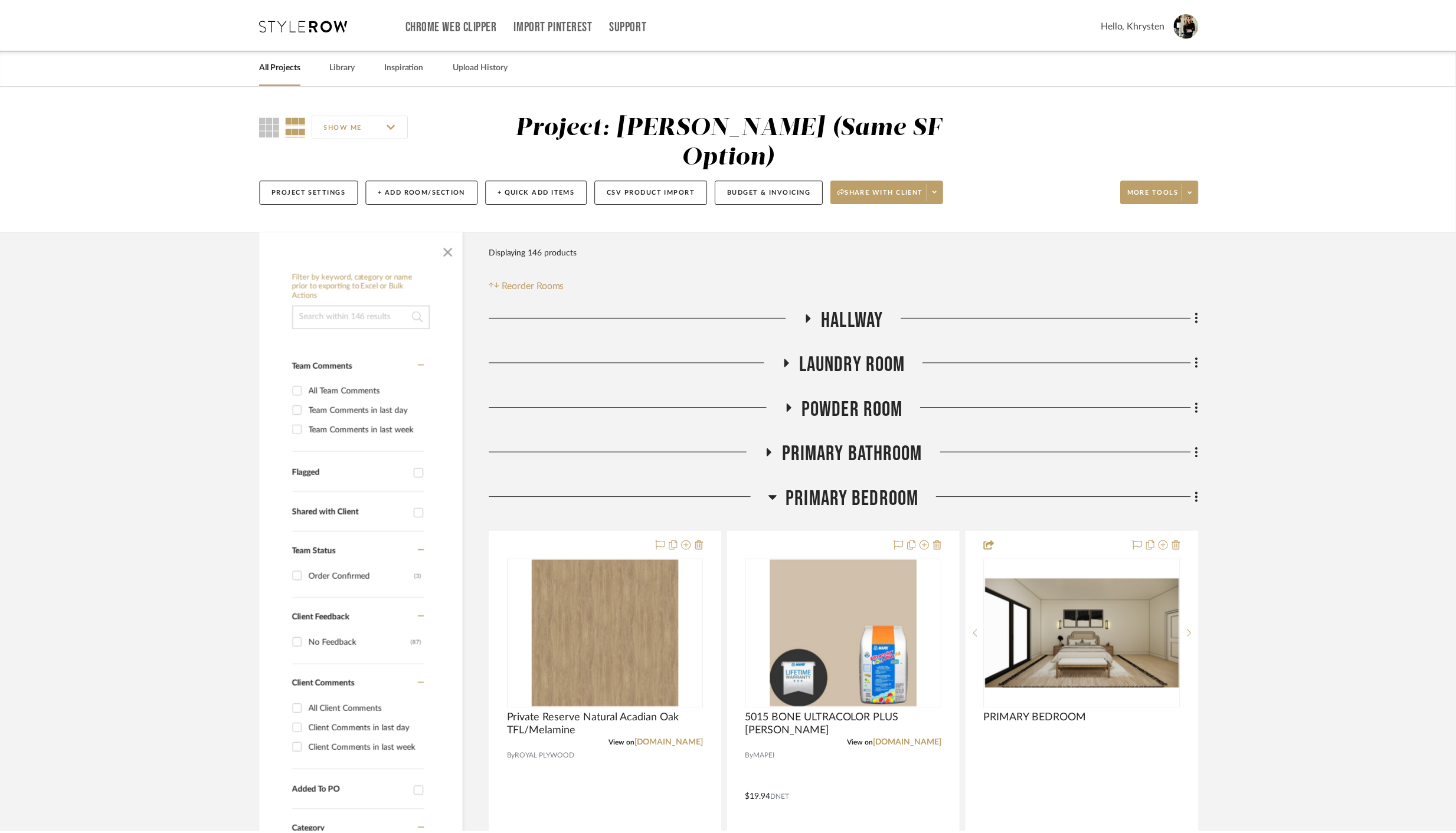
scroll to position [89, 0]
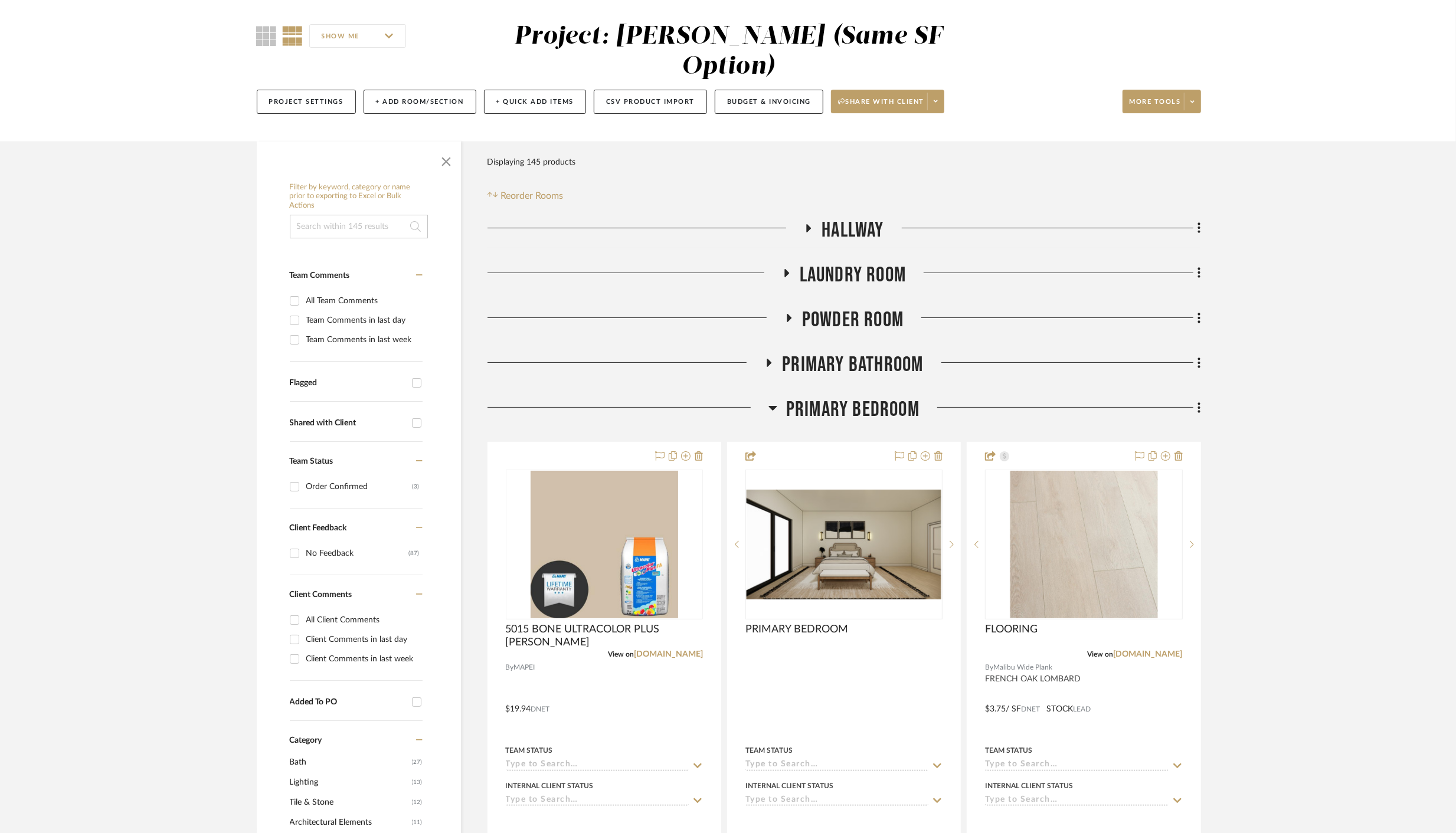
click at [768, 358] on icon at bounding box center [770, 362] width 5 height 8
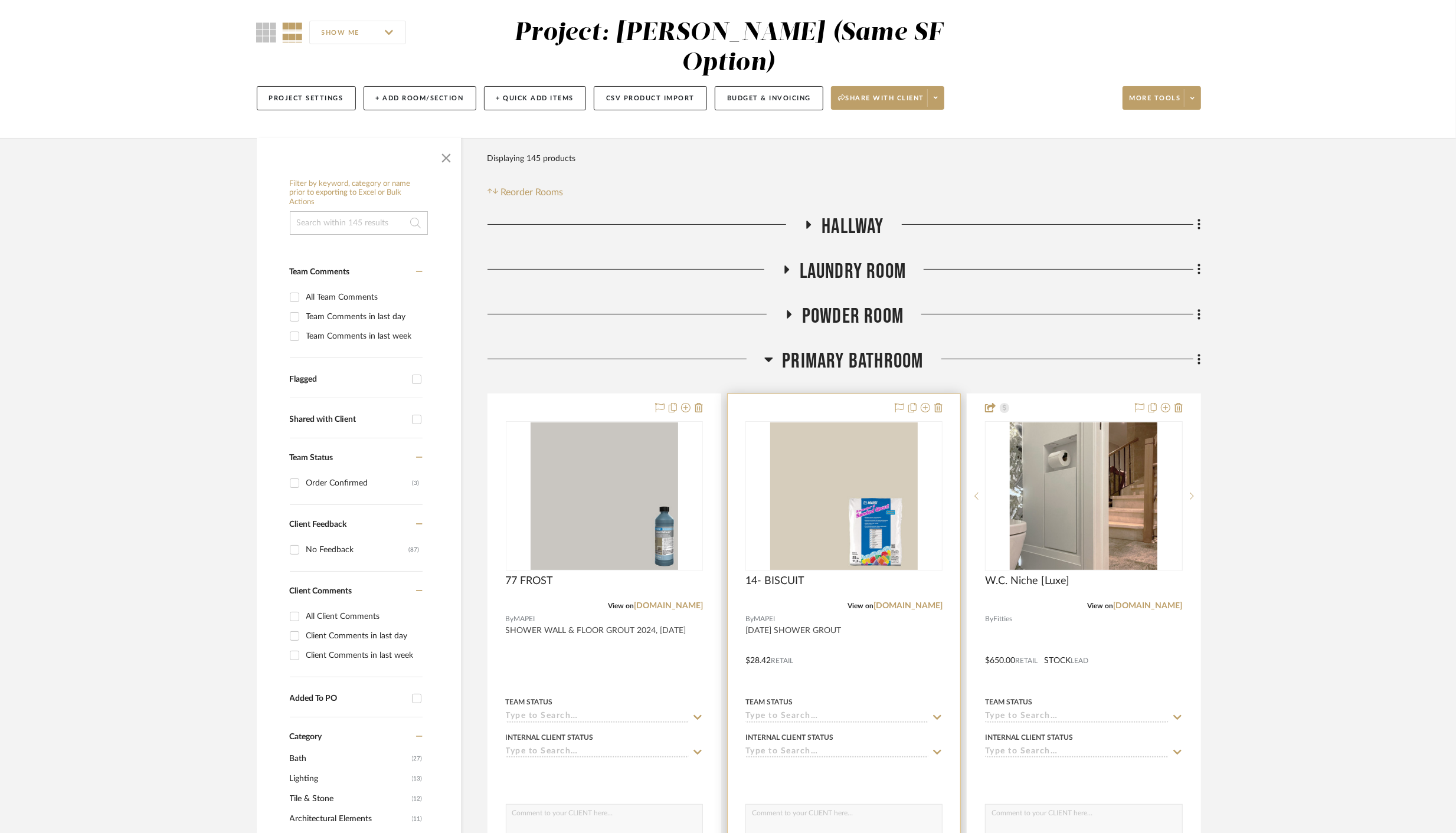
scroll to position [0, 0]
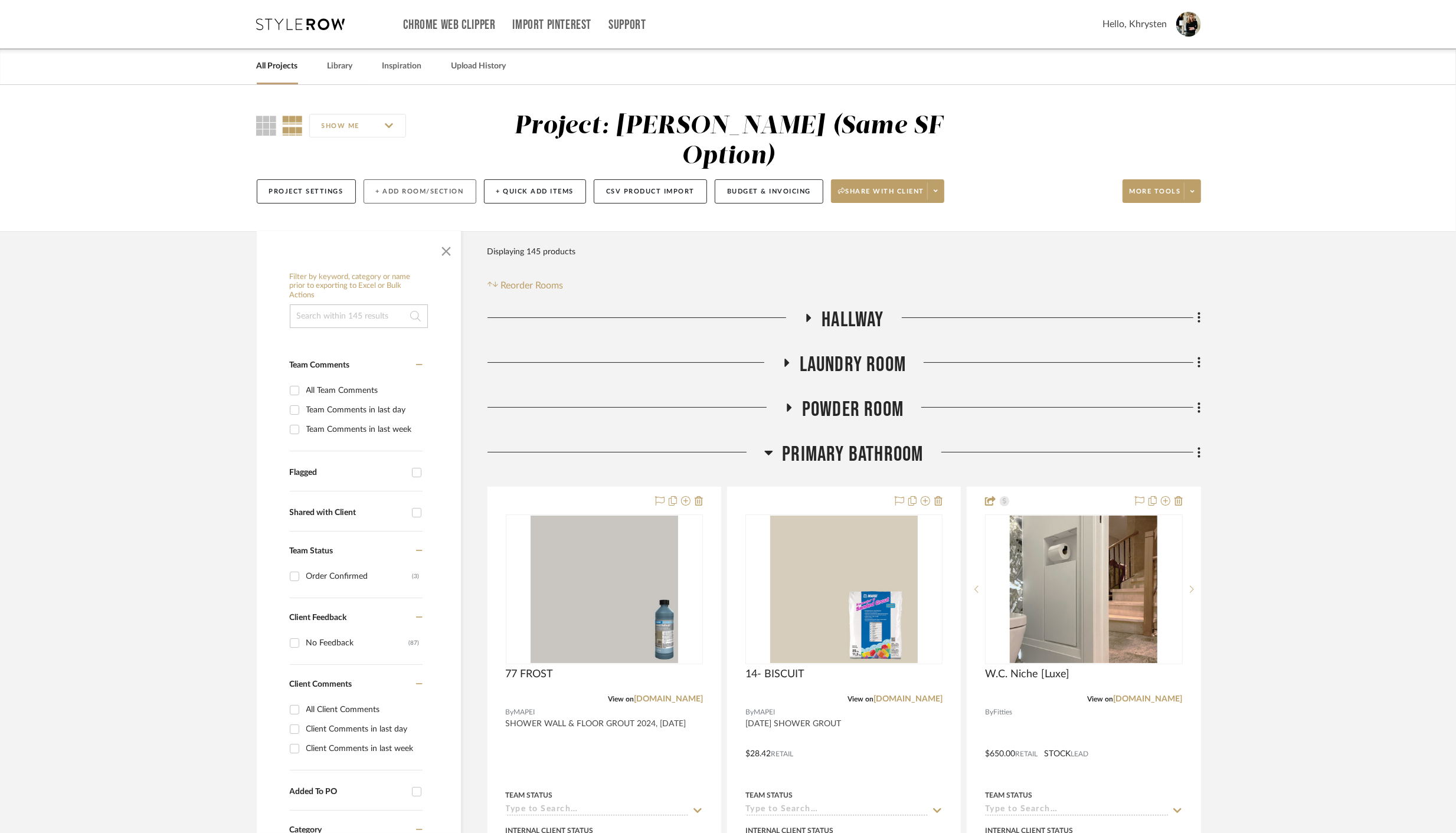
click at [419, 180] on button "+ Add Room/Section" at bounding box center [419, 192] width 113 height 24
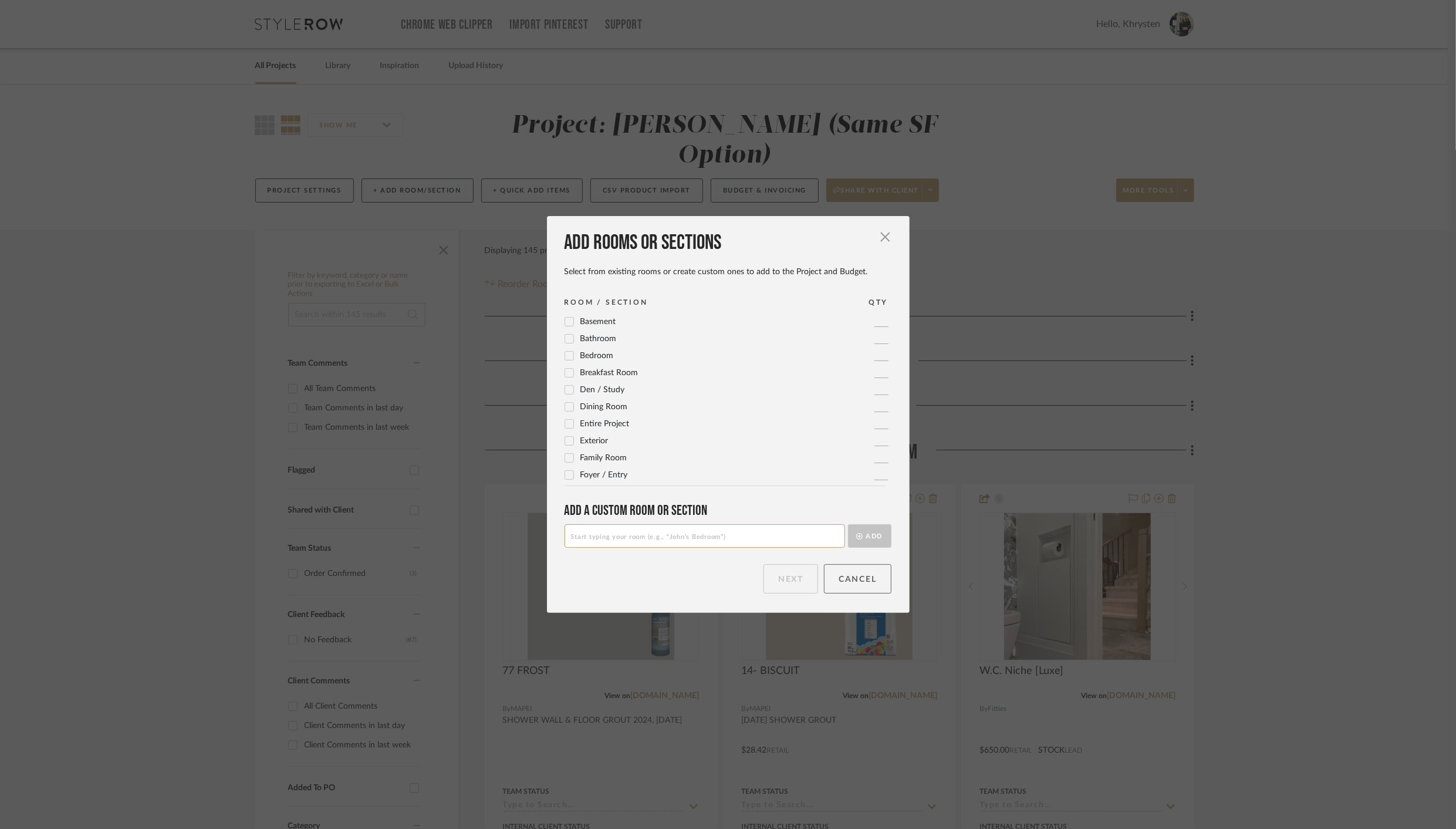
click at [855, 575] on button "Cancel" at bounding box center [857, 578] width 67 height 29
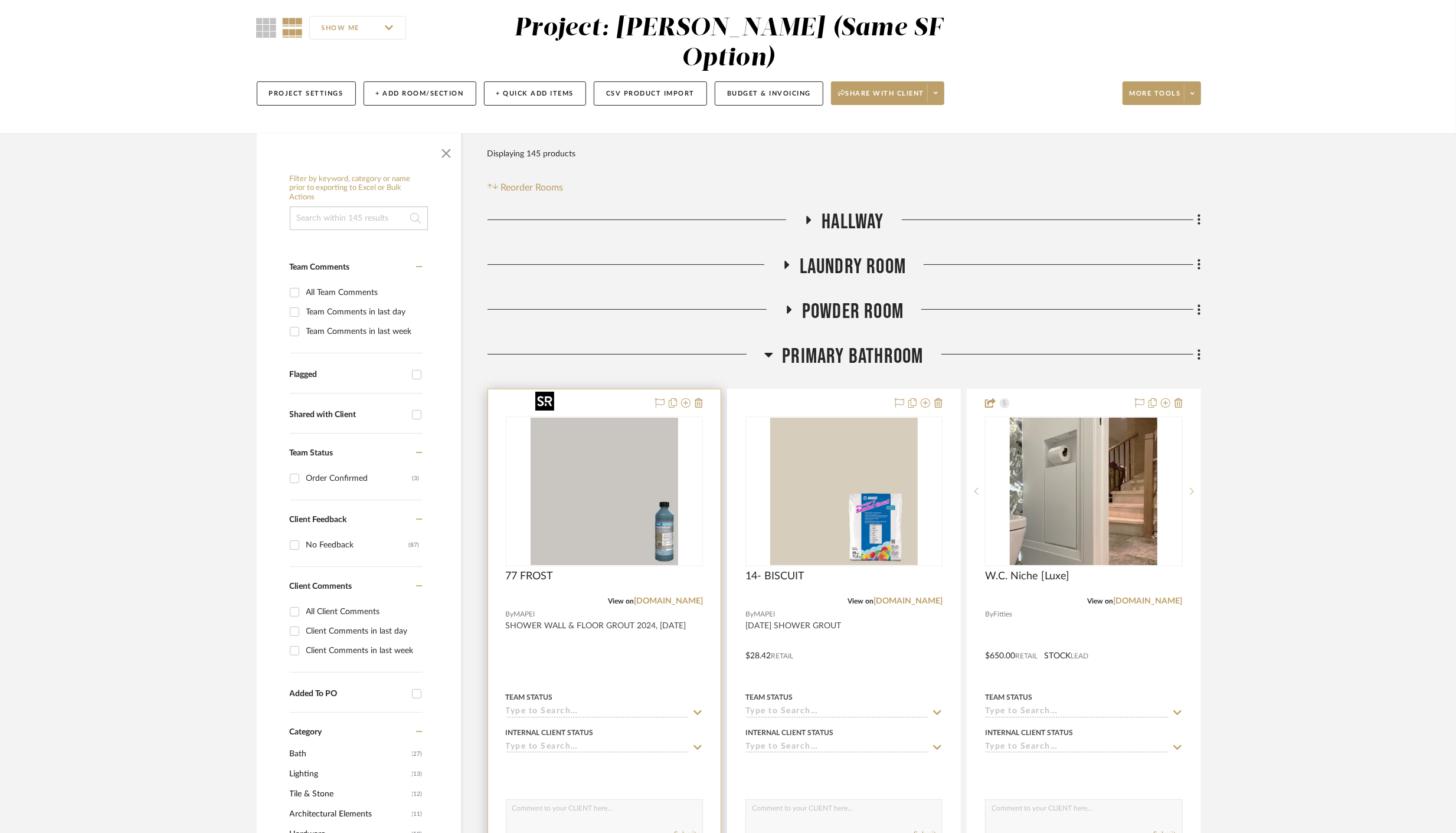
scroll to position [165, 0]
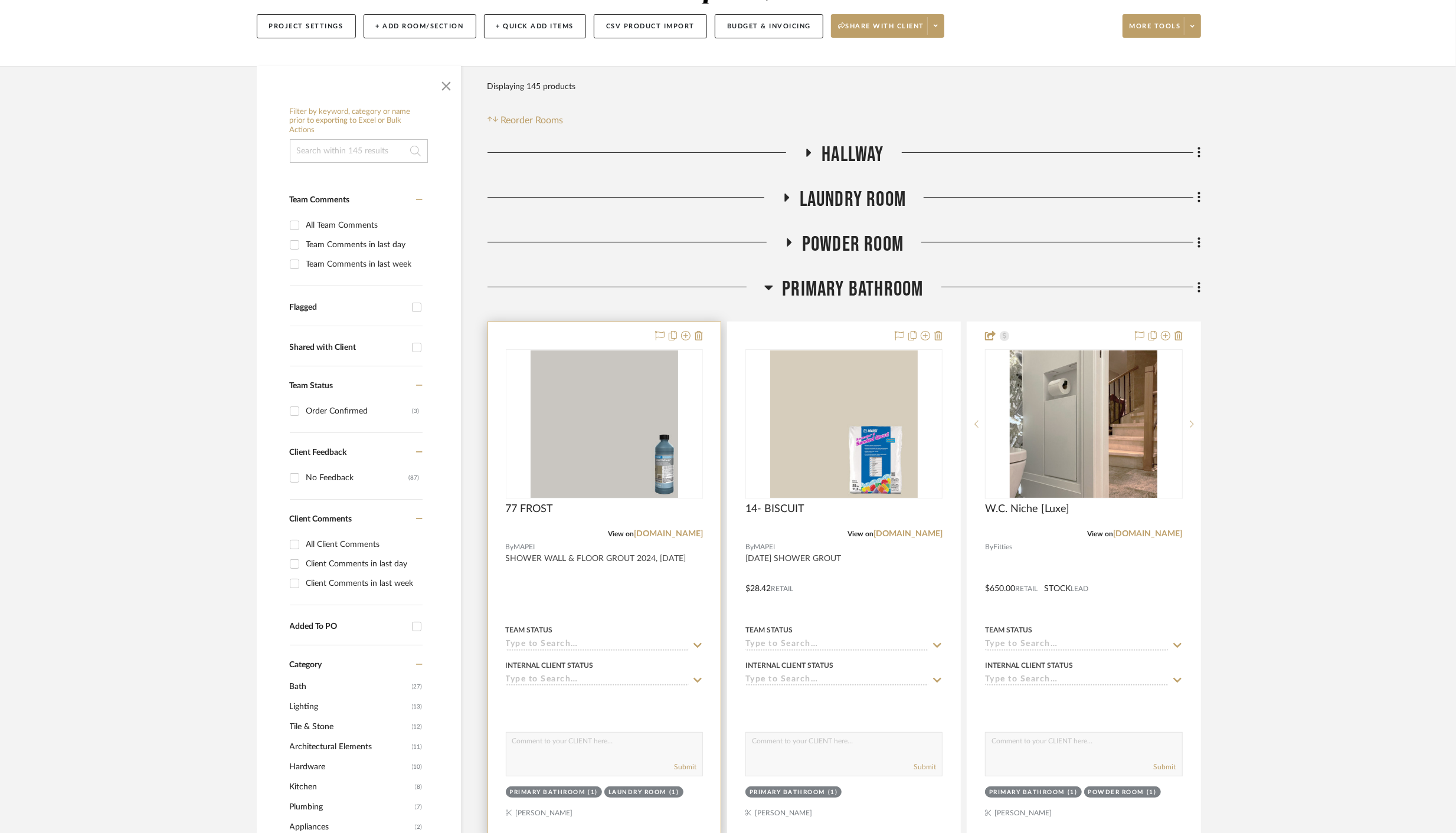
click at [592, 555] on div at bounding box center [604, 579] width 233 height 516
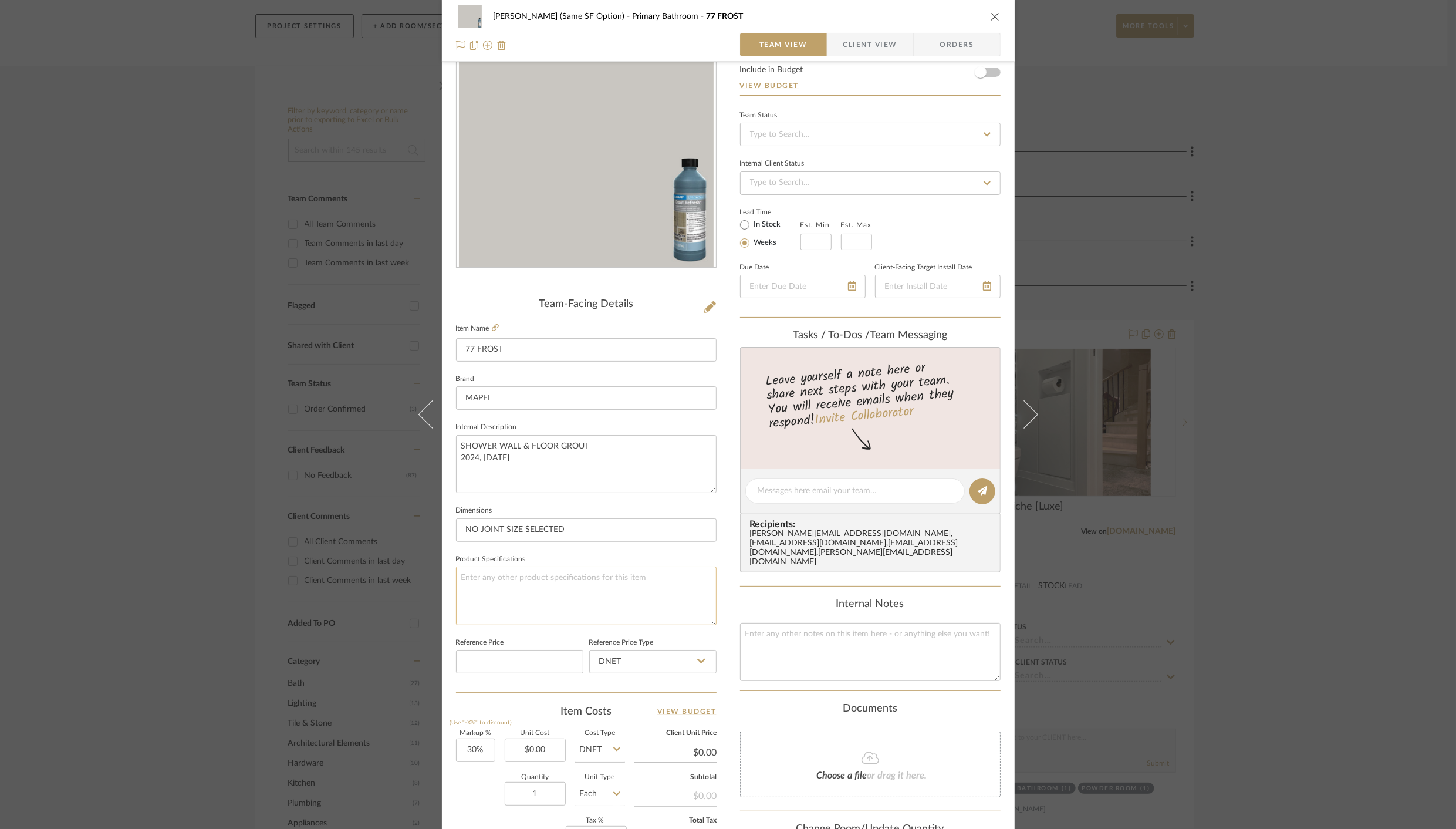
scroll to position [71, 0]
click at [551, 747] on input "0.00" at bounding box center [534, 747] width 61 height 23
type input "$19.95"
type input "$25.94"
click at [804, 674] on div "Content here copies to Client View - confirm visibility there. Show in Client D…" at bounding box center [870, 492] width 260 height 966
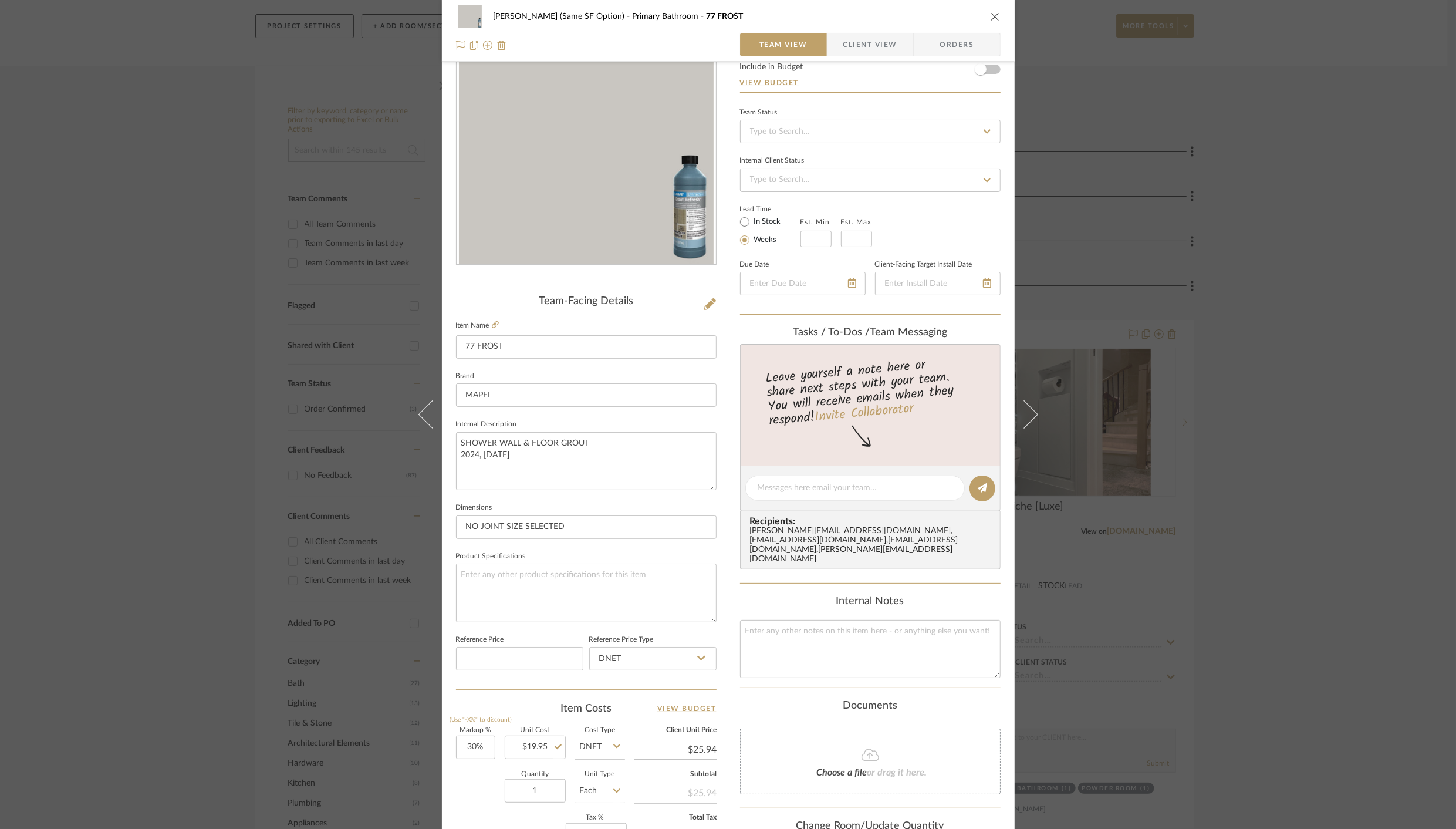
click at [990, 12] on icon "close" at bounding box center [995, 17] width 10 height 10
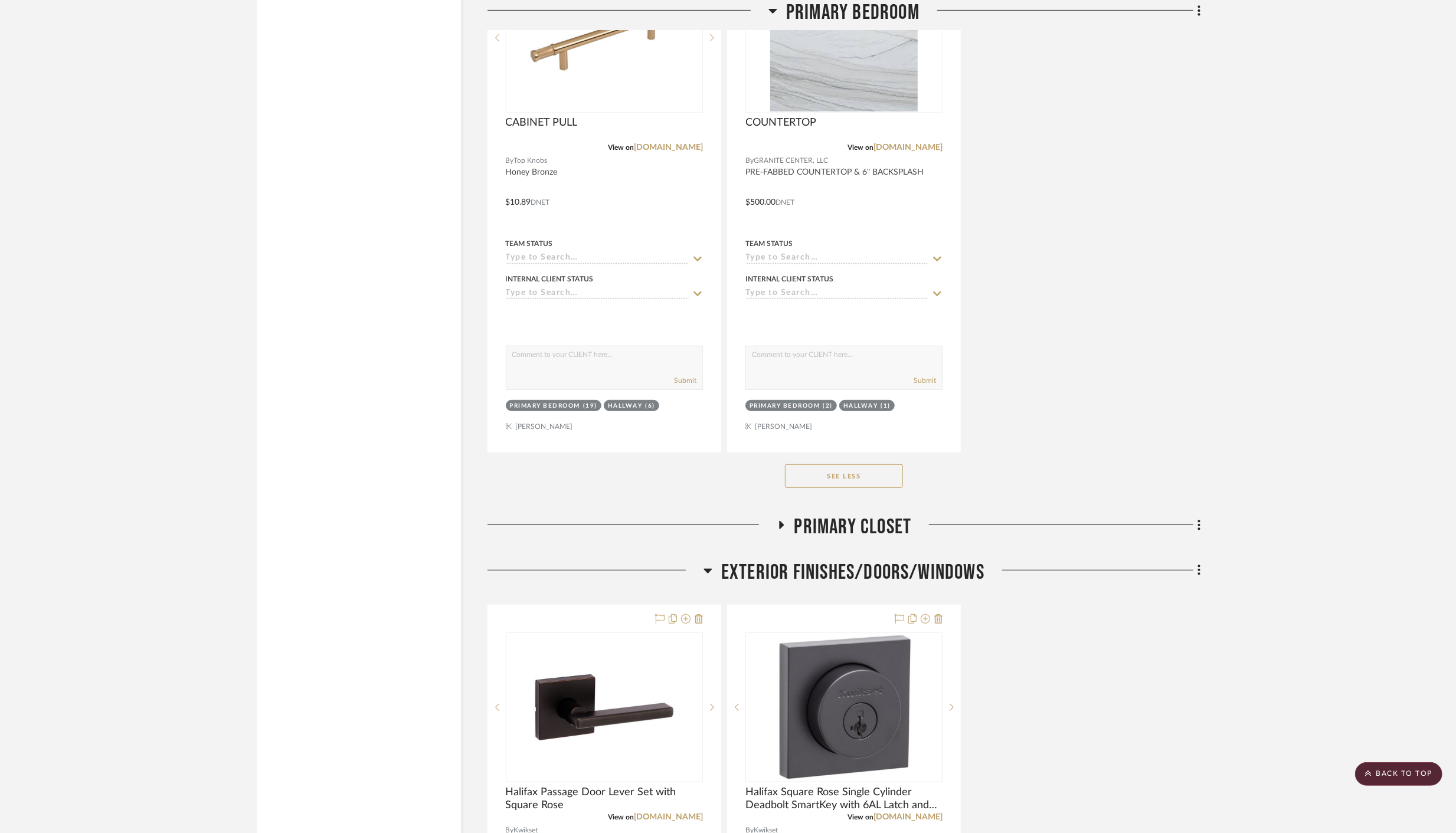
scroll to position [4840, 0]
click at [779, 518] on icon at bounding box center [781, 523] width 5 height 8
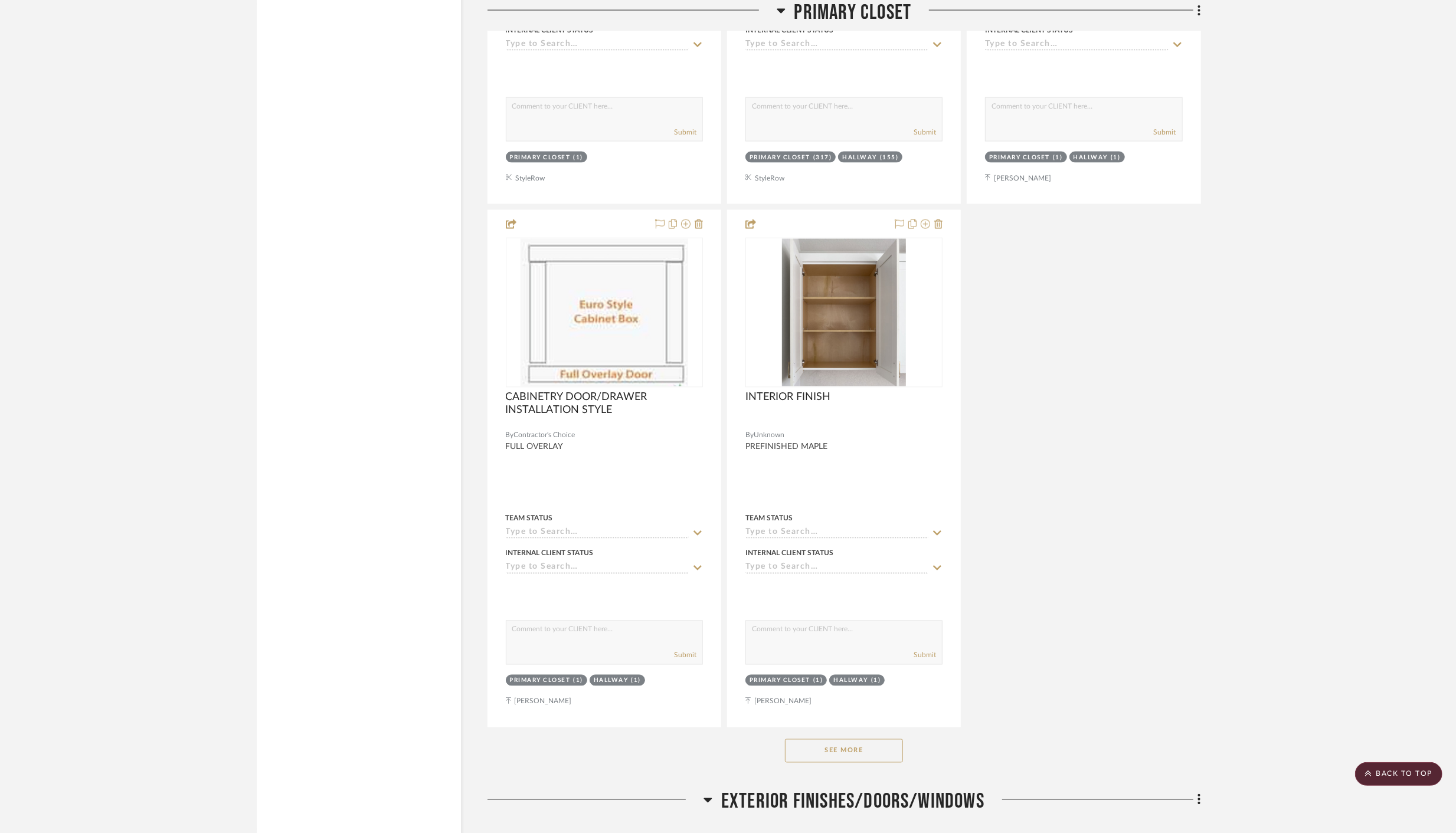
scroll to position [6237, 0]
click at [841, 736] on button "See More" at bounding box center [843, 748] width 118 height 24
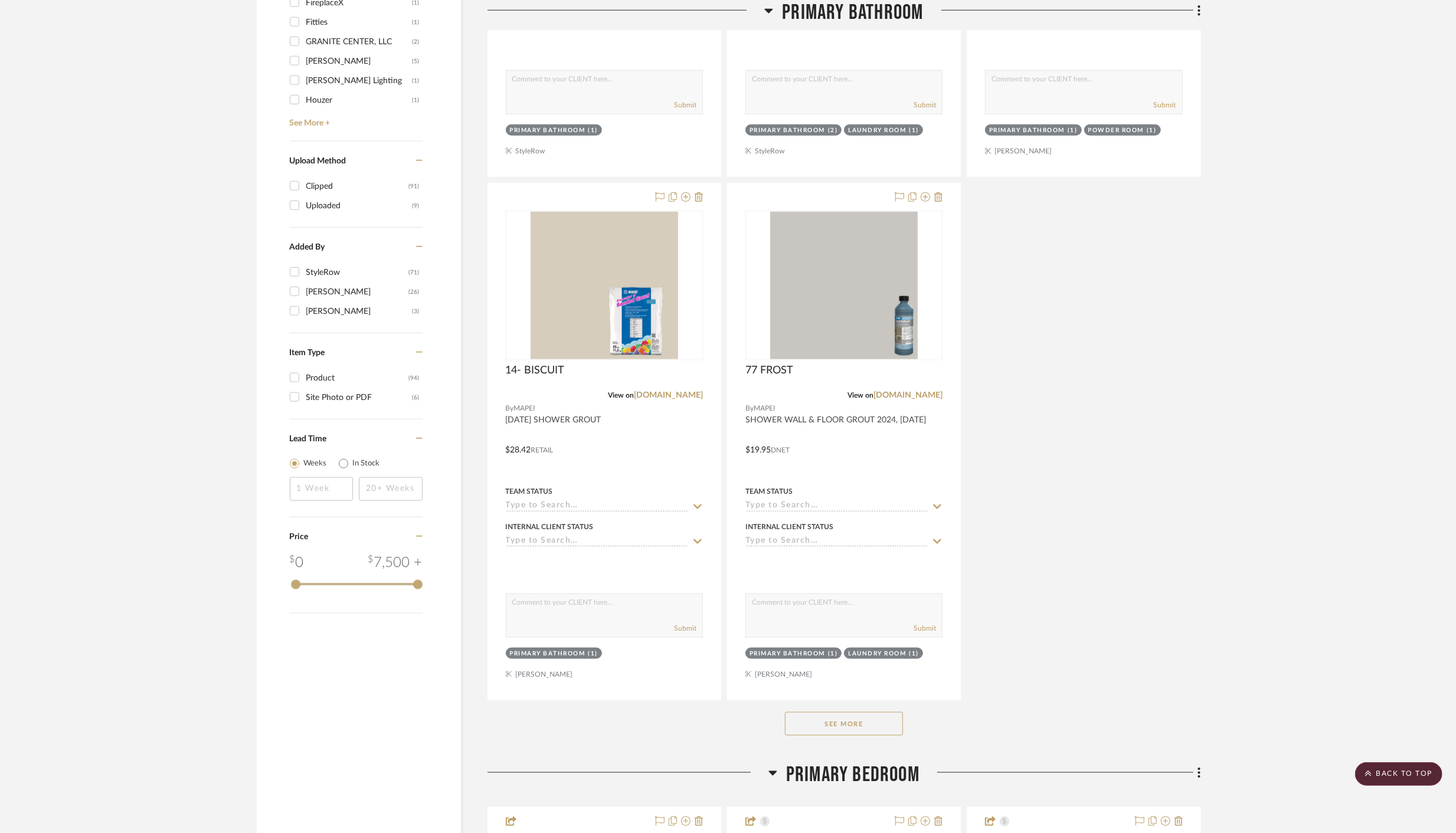
scroll to position [1355, 0]
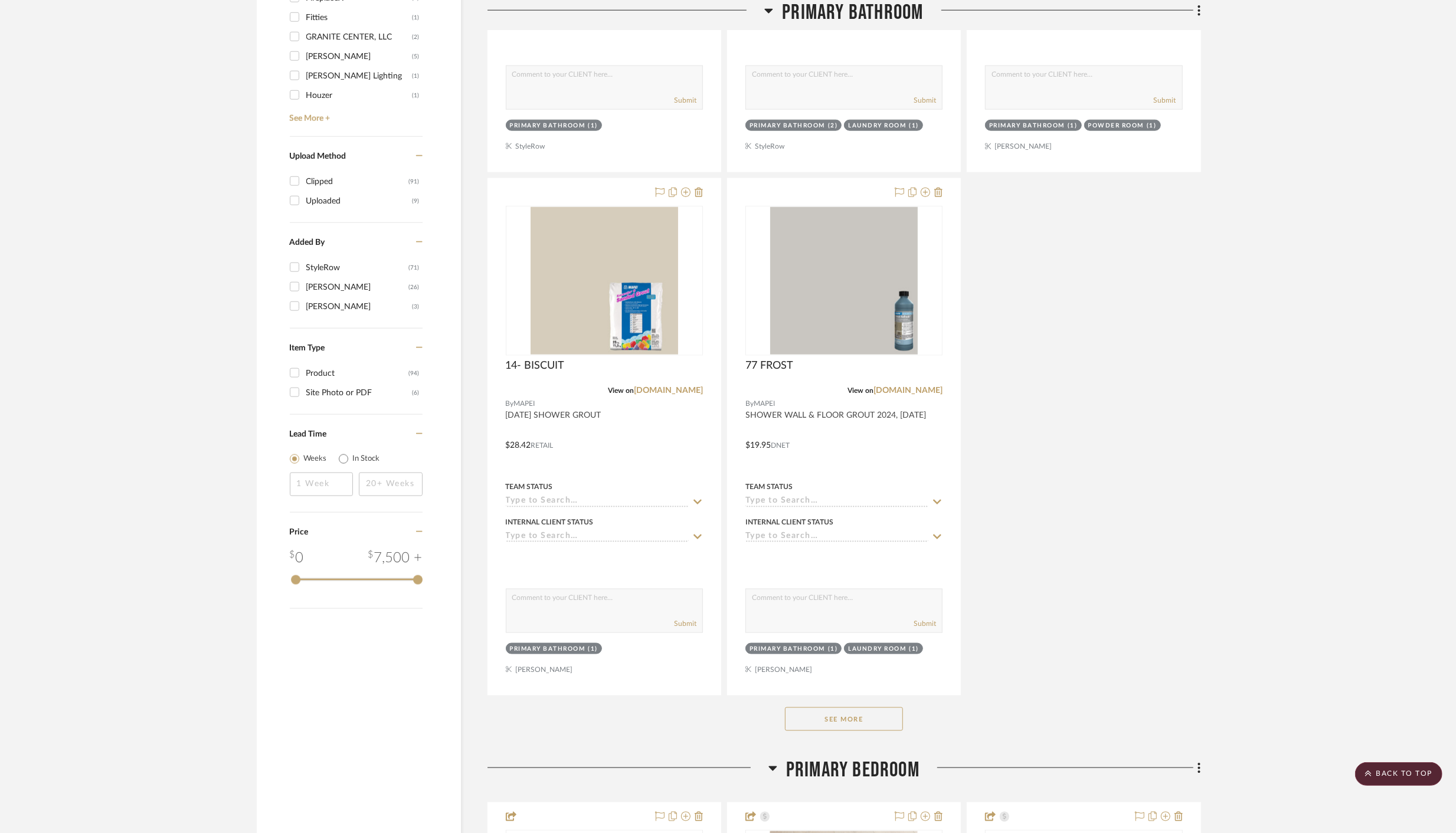
click at [837, 707] on button "See More" at bounding box center [843, 718] width 118 height 24
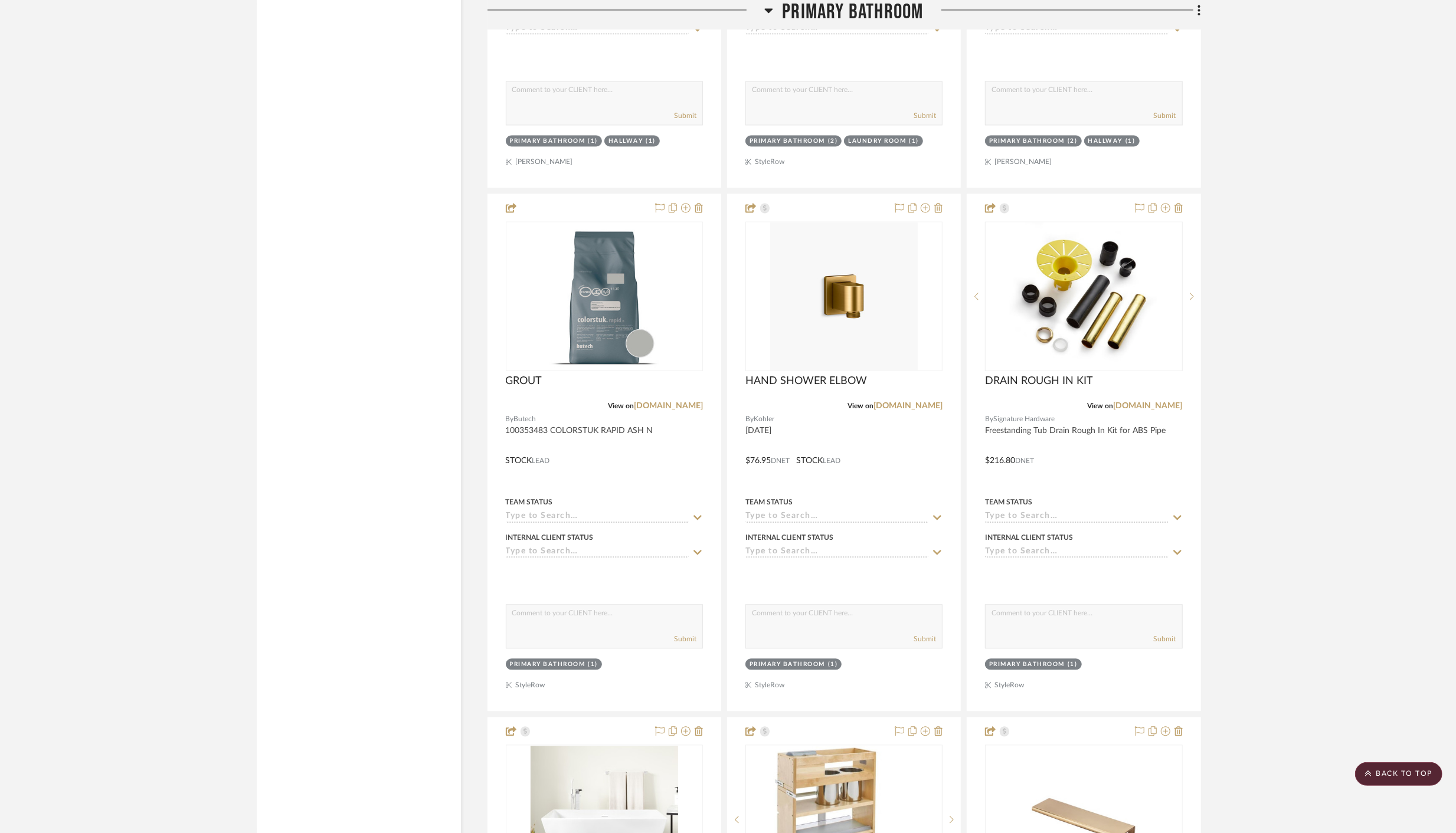
scroll to position [2385, 0]
click at [702, 203] on icon at bounding box center [698, 208] width 8 height 10
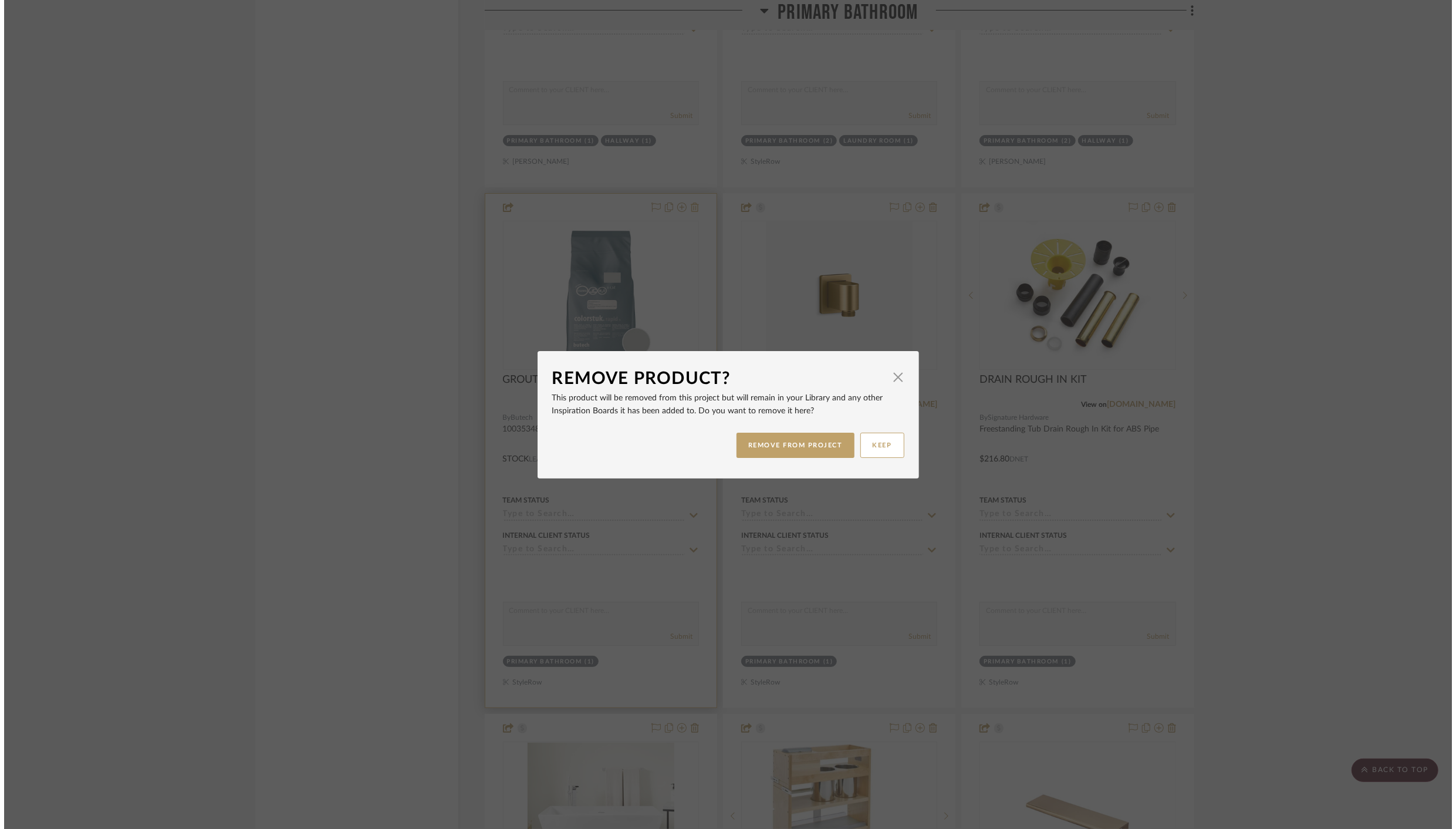
scroll to position [0, 0]
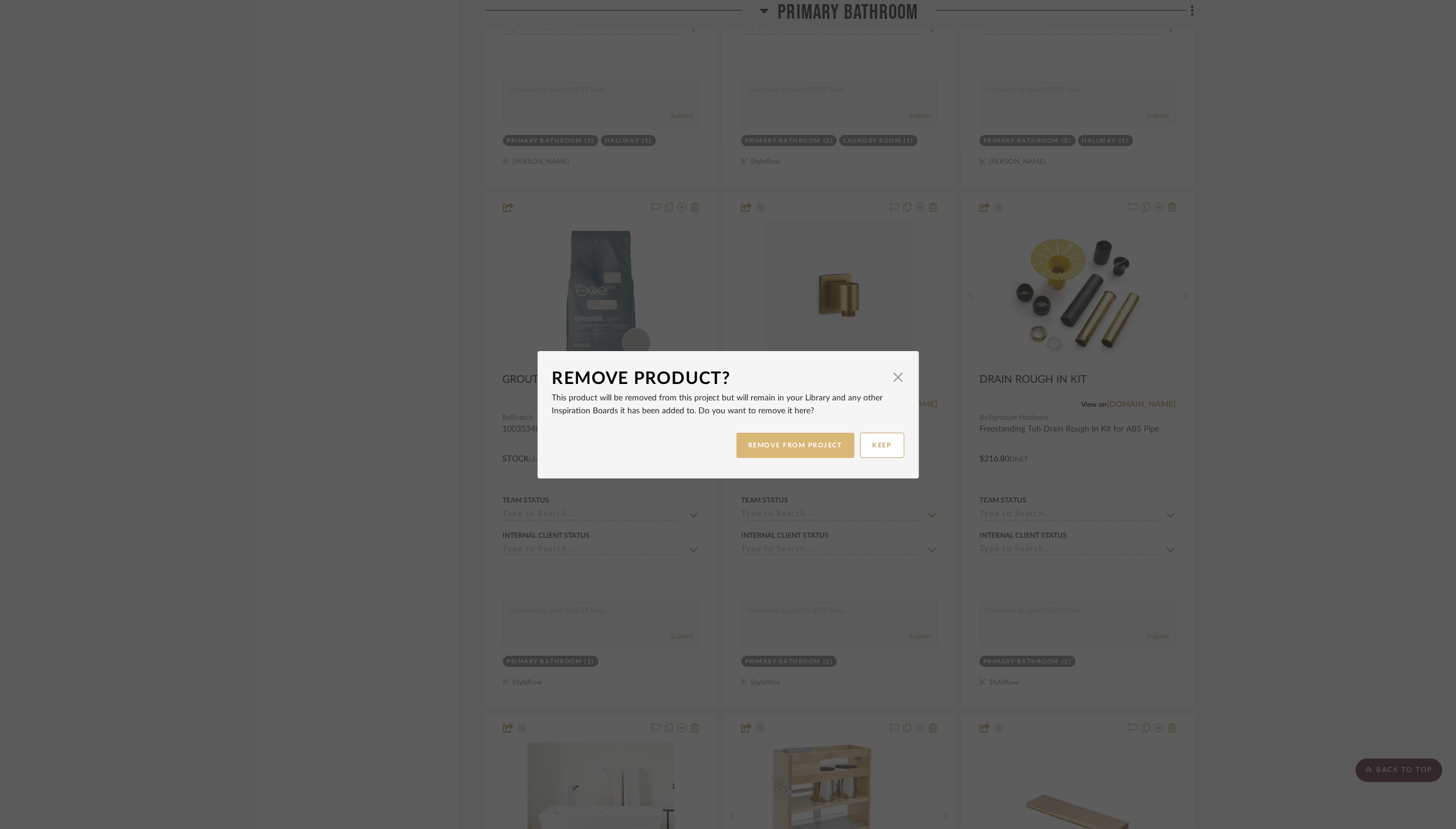
click at [773, 440] on button "REMOVE FROM PROJECT" at bounding box center [796, 445] width 118 height 25
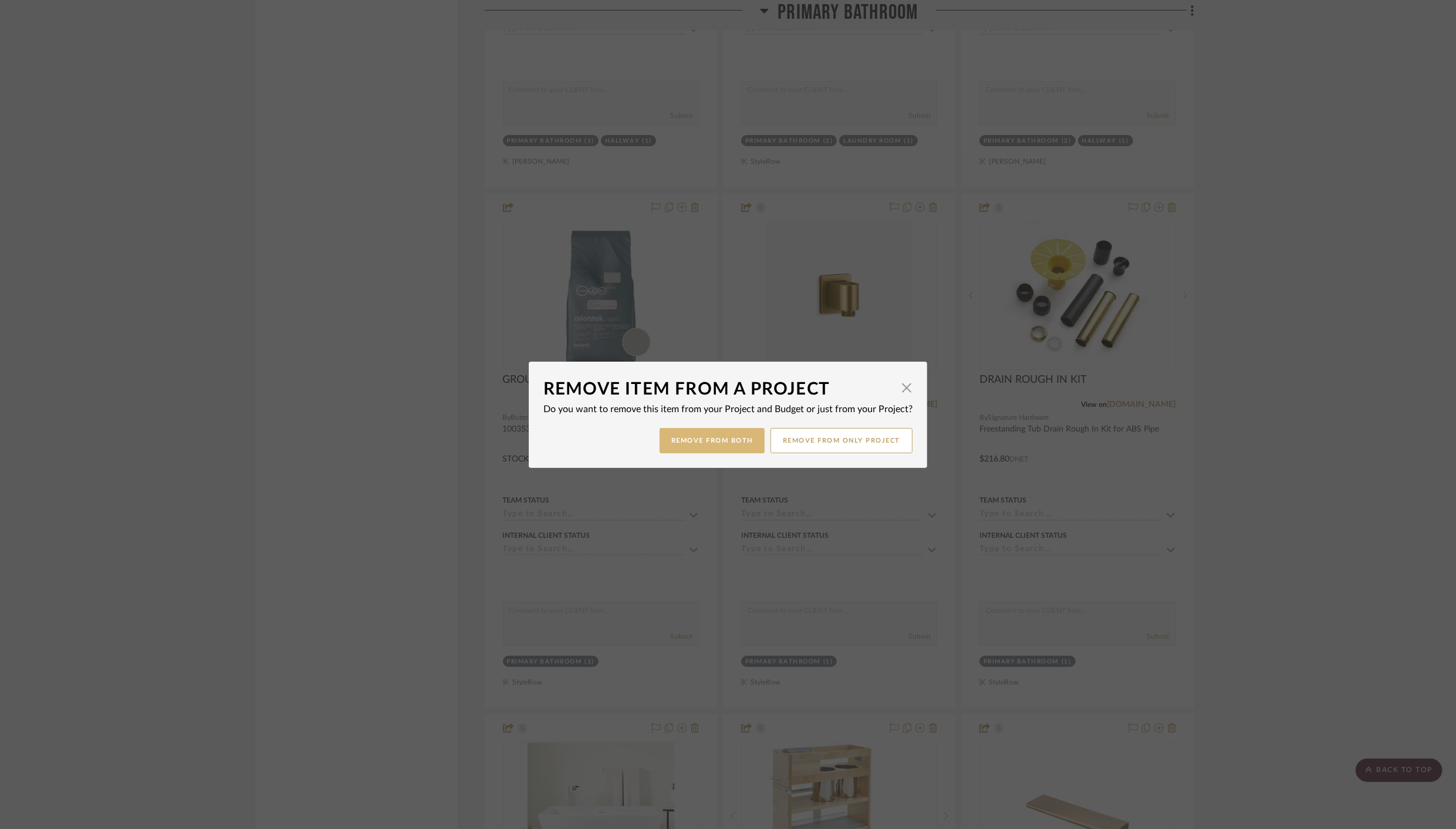
click at [701, 440] on button "Remove from Both" at bounding box center [712, 440] width 105 height 25
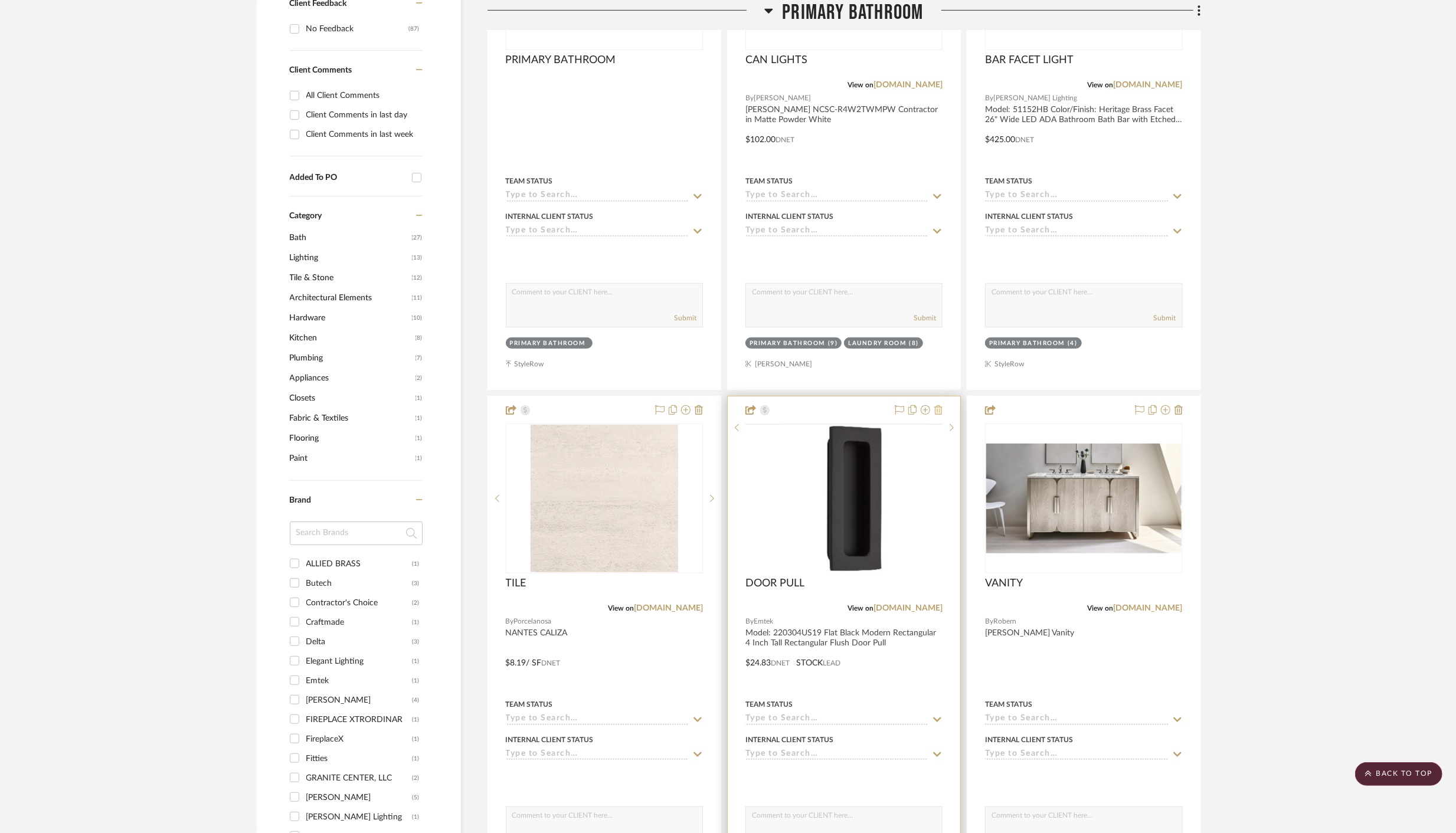
scroll to position [576, 0]
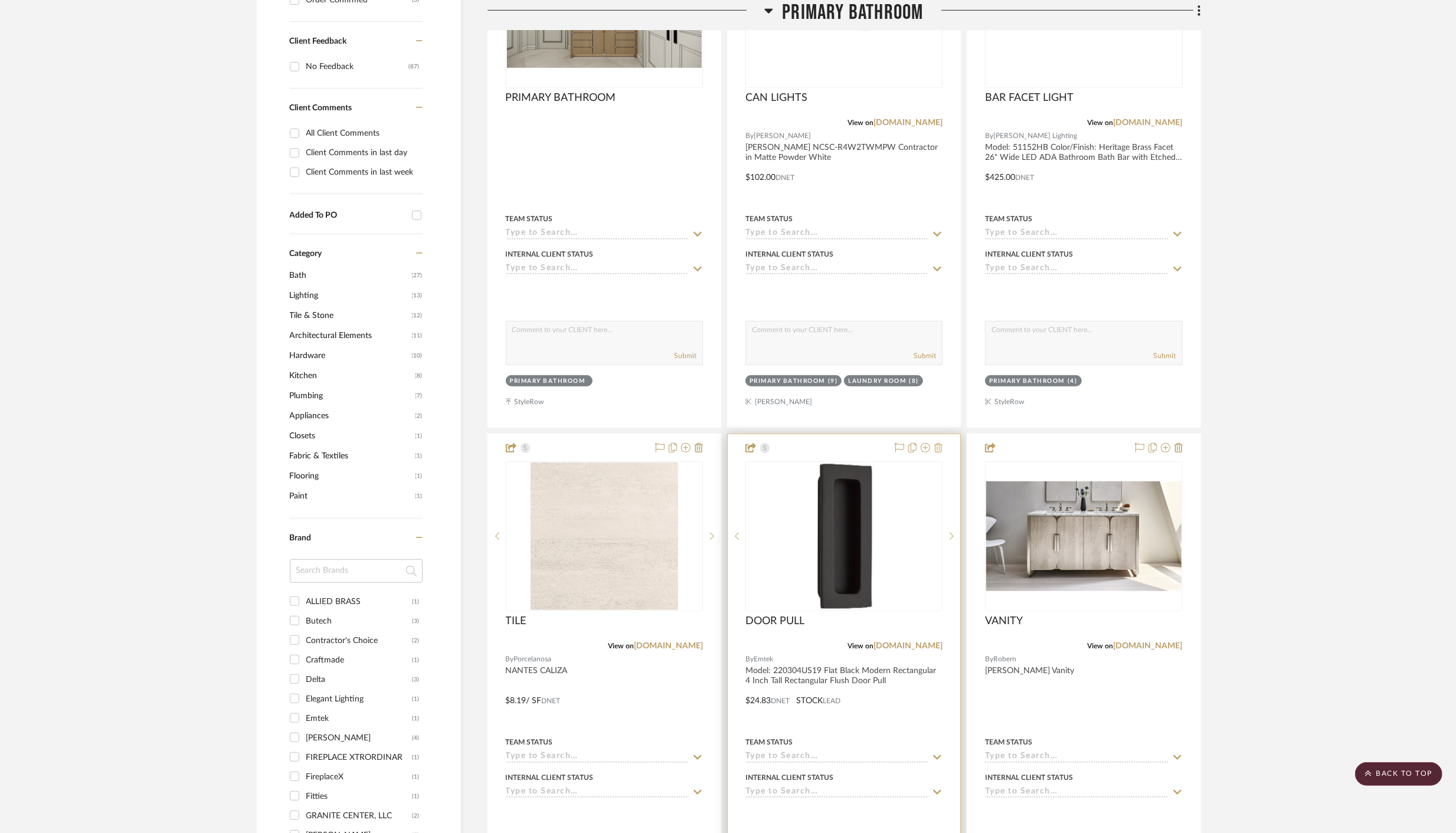
click at [939, 443] on icon at bounding box center [938, 448] width 8 height 10
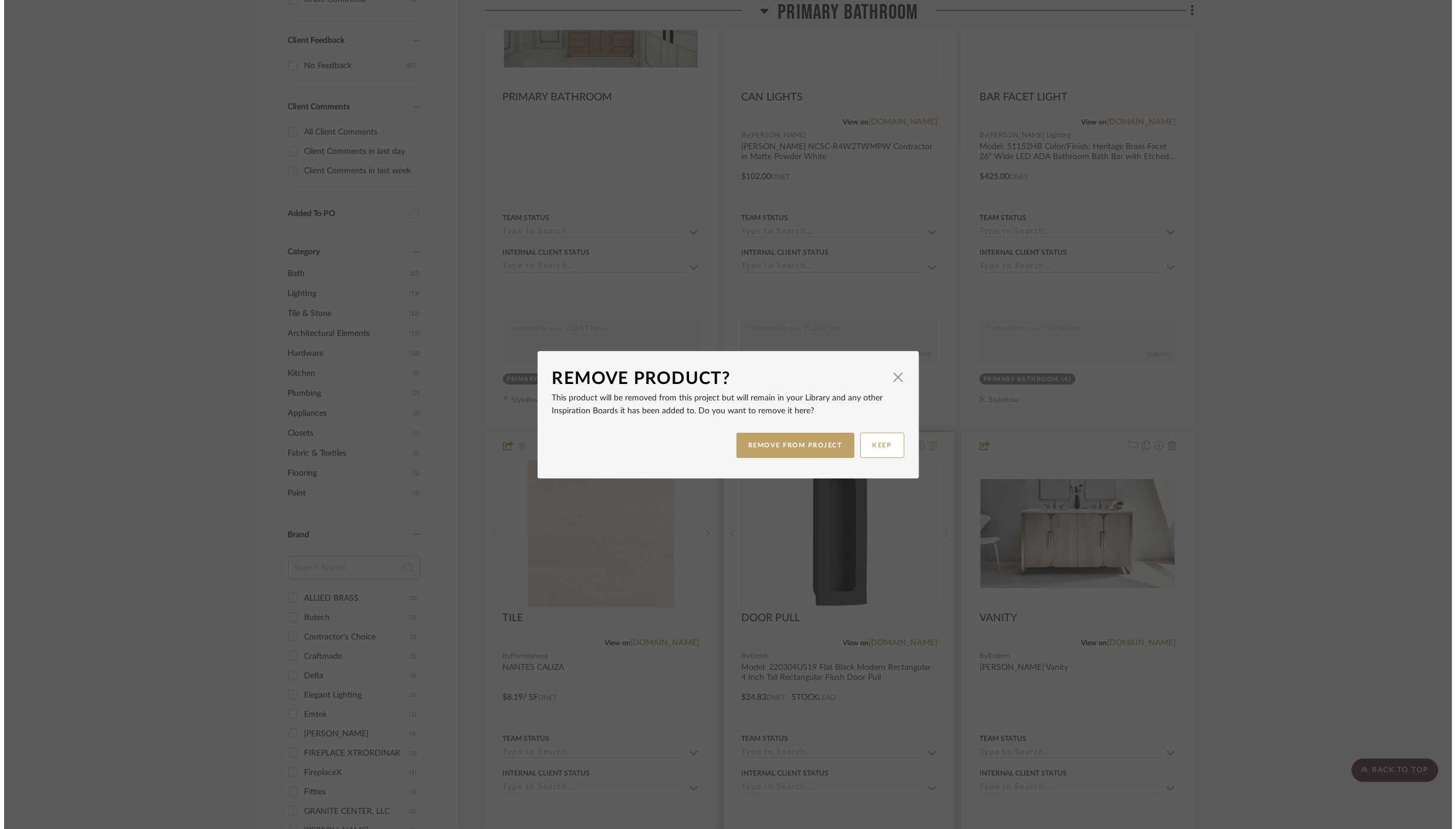
scroll to position [0, 0]
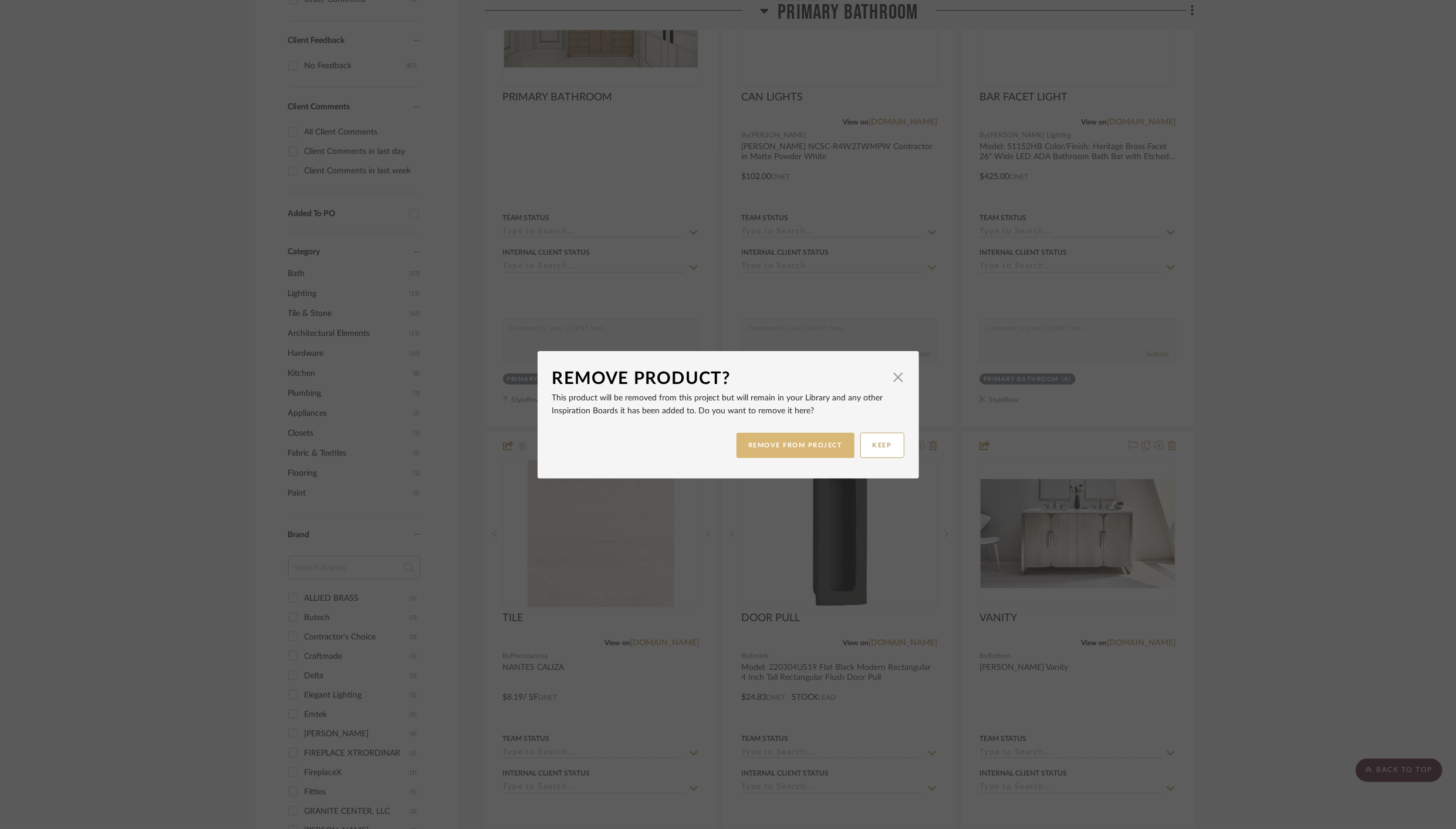
click at [781, 443] on button "REMOVE FROM PROJECT" at bounding box center [796, 445] width 118 height 25
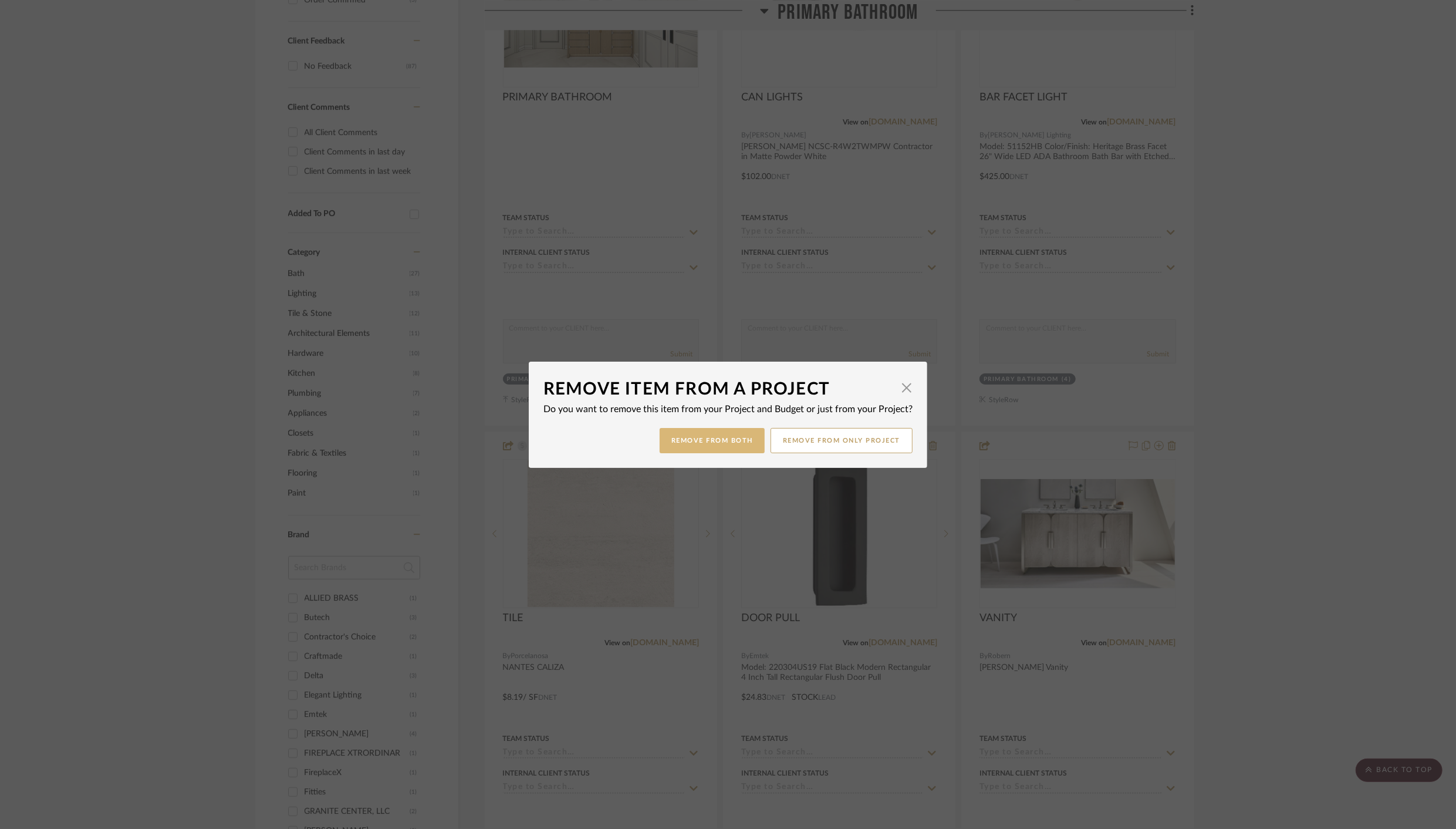
click at [718, 448] on button "Remove from Both" at bounding box center [712, 440] width 105 height 25
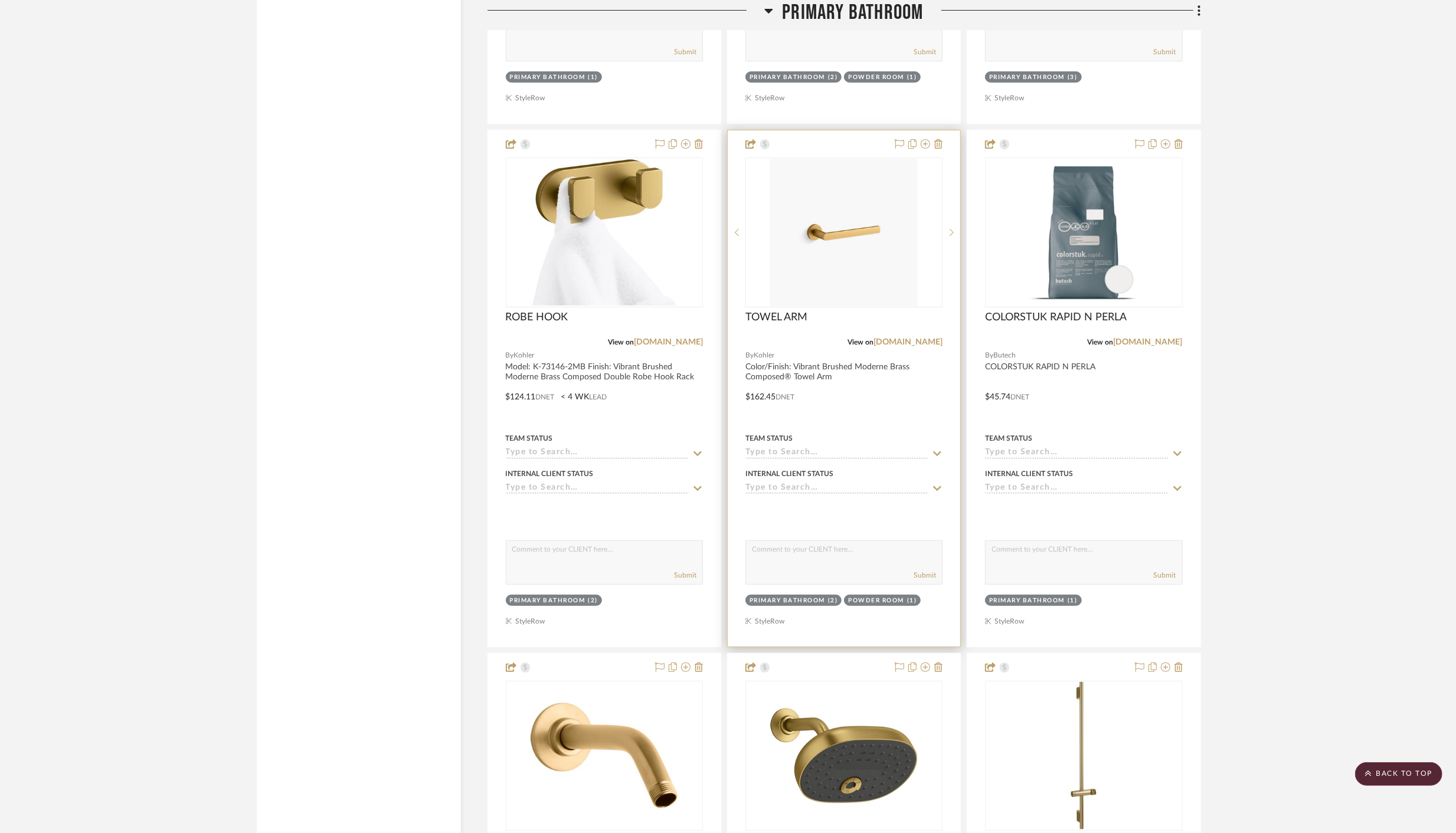
scroll to position [4547, 0]
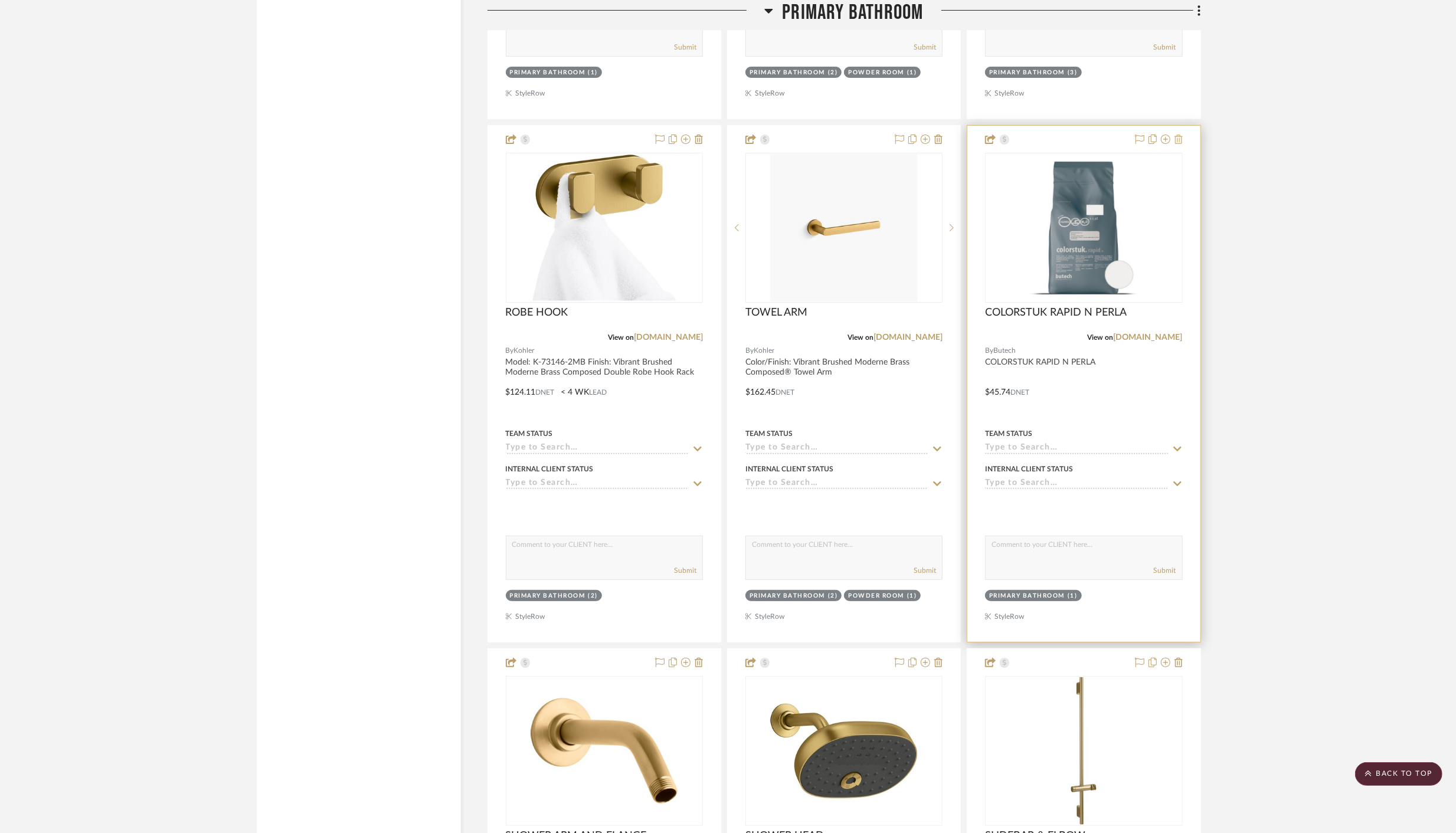
click at [1180, 134] on icon at bounding box center [1178, 139] width 8 height 10
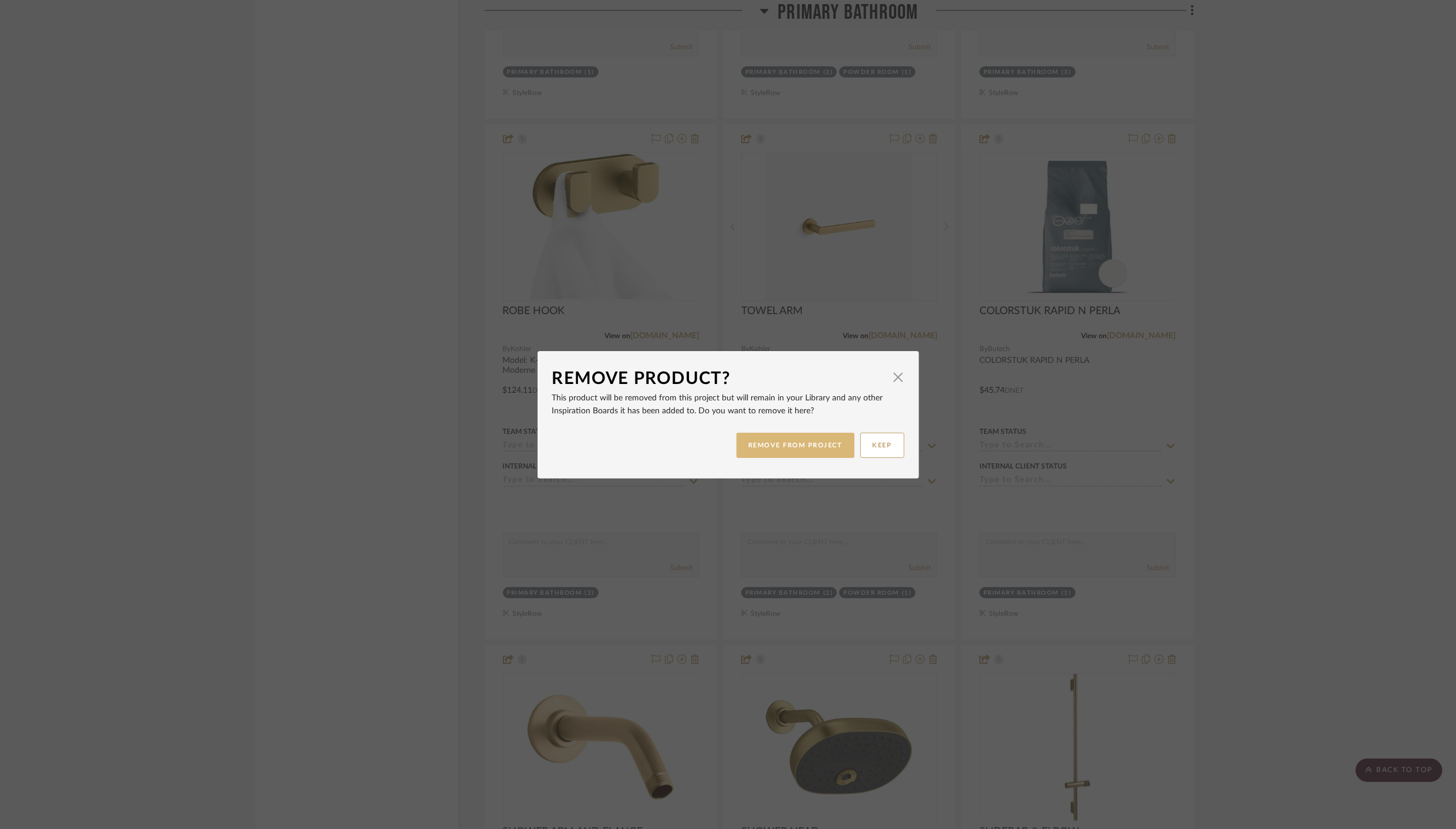
click at [806, 445] on button "REMOVE FROM PROJECT" at bounding box center [796, 445] width 118 height 25
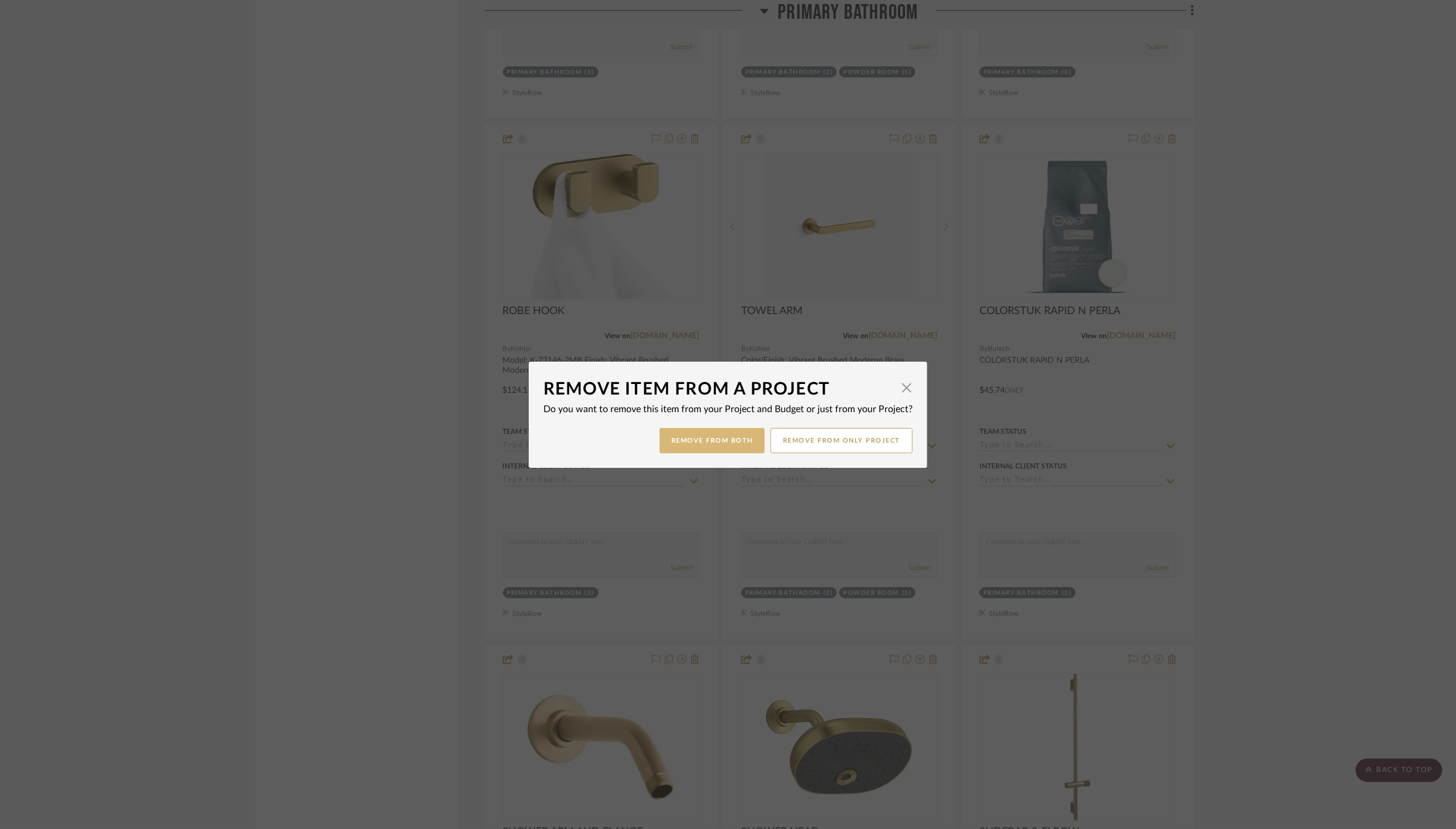
click at [682, 438] on button "Remove from Both" at bounding box center [712, 440] width 105 height 25
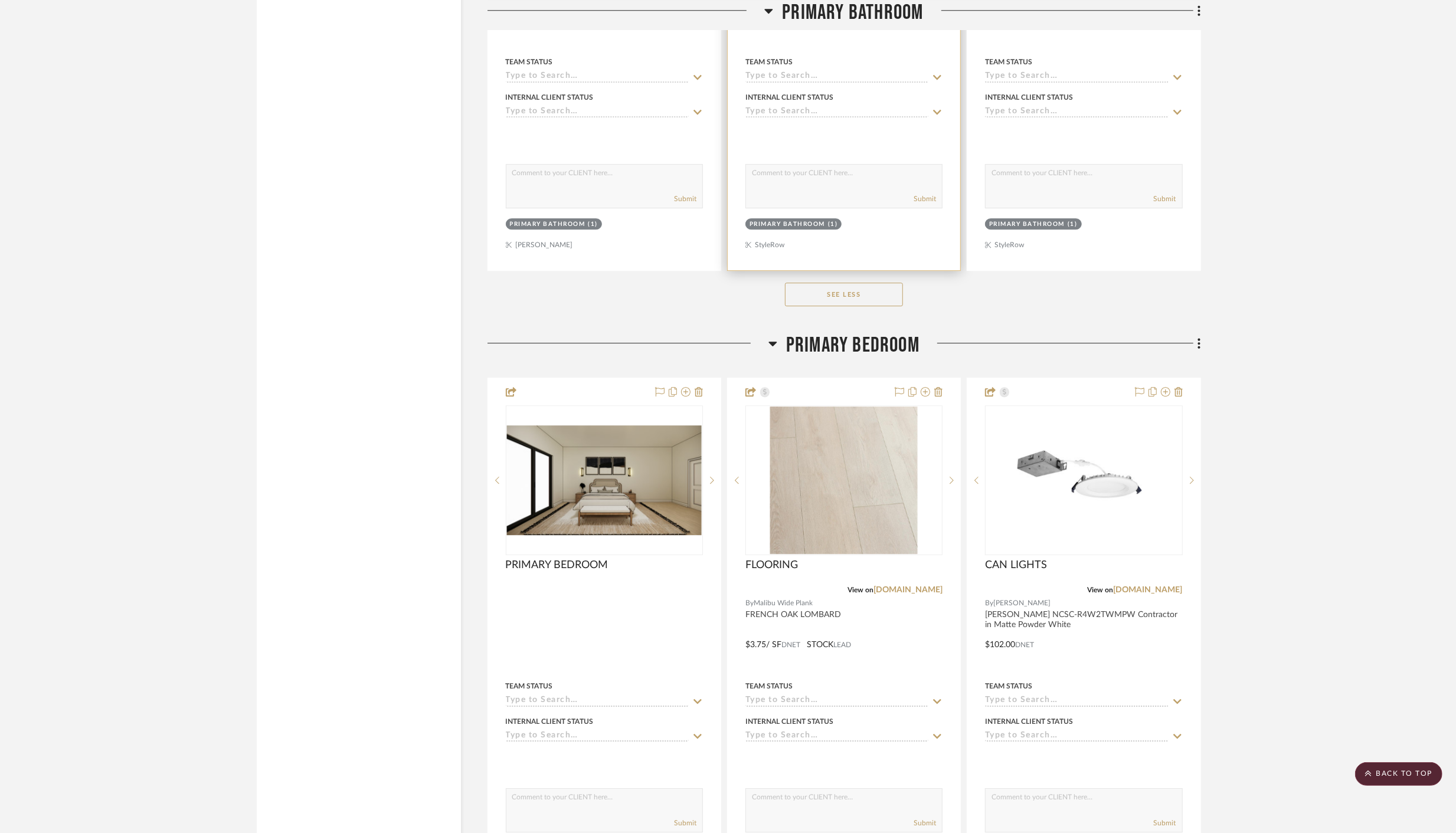
scroll to position [7573, 0]
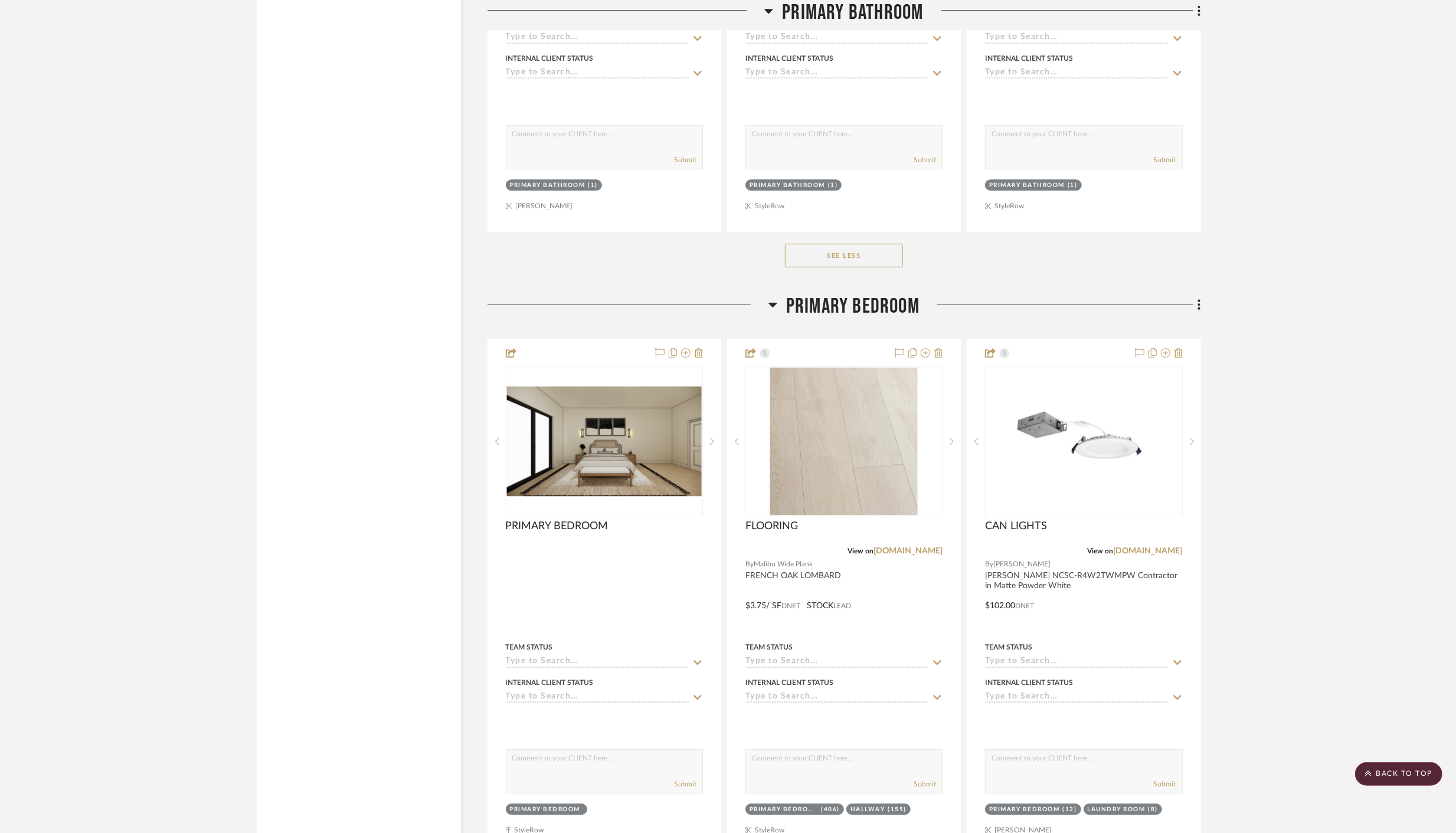
click at [774, 297] on icon at bounding box center [772, 304] width 9 height 14
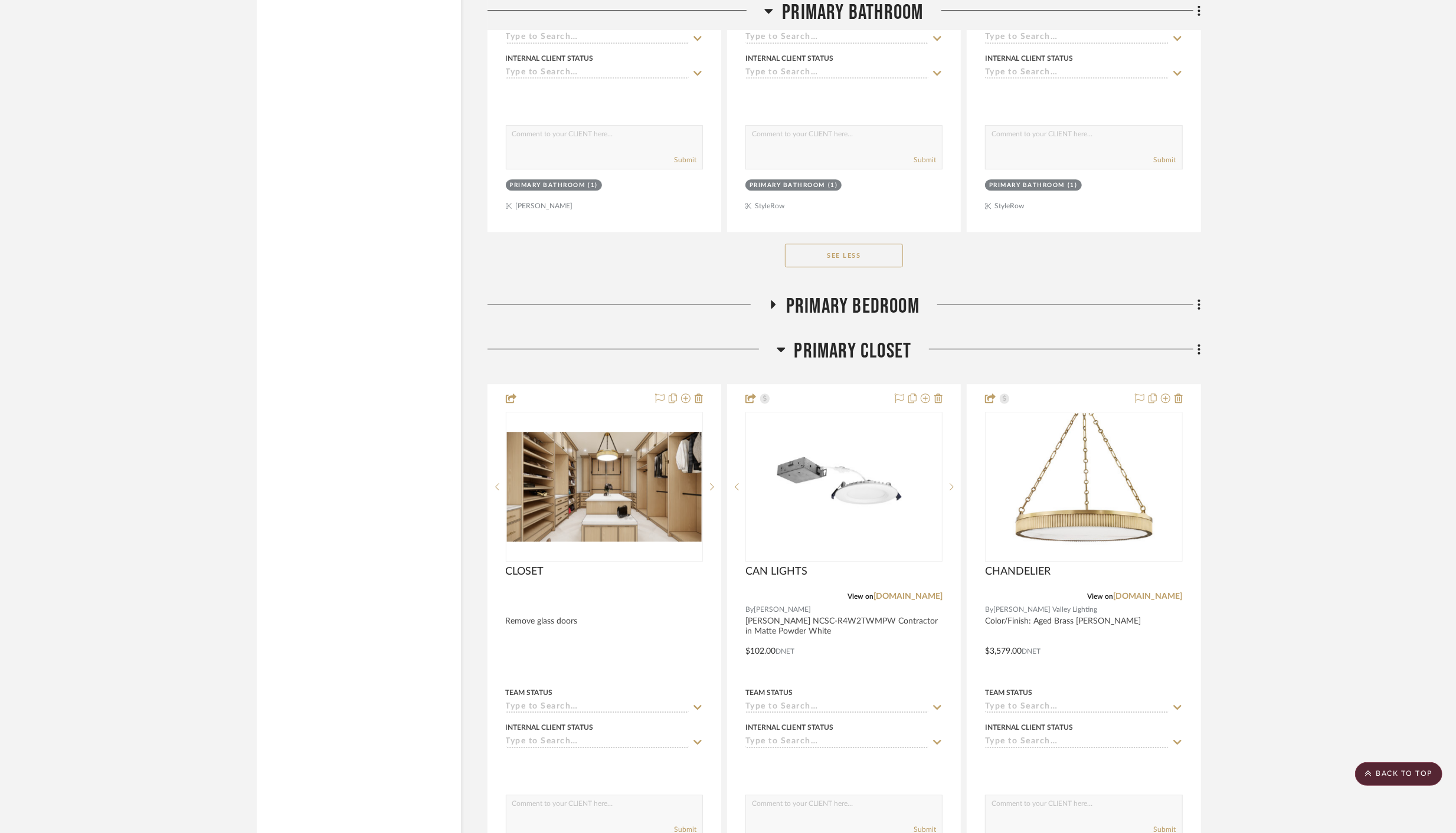
click at [772, 14] on icon at bounding box center [768, 10] width 9 height 14
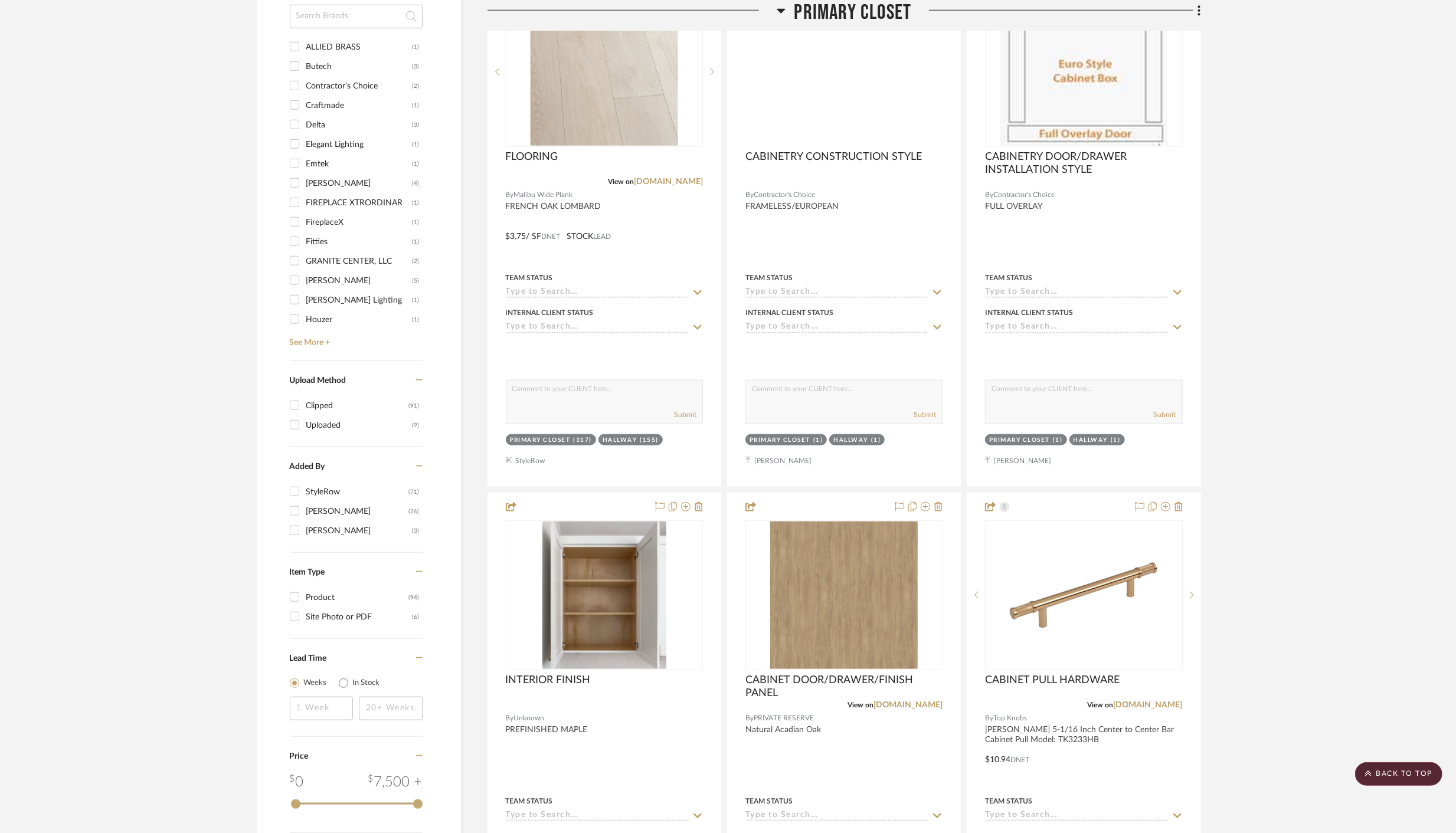
scroll to position [1110, 0]
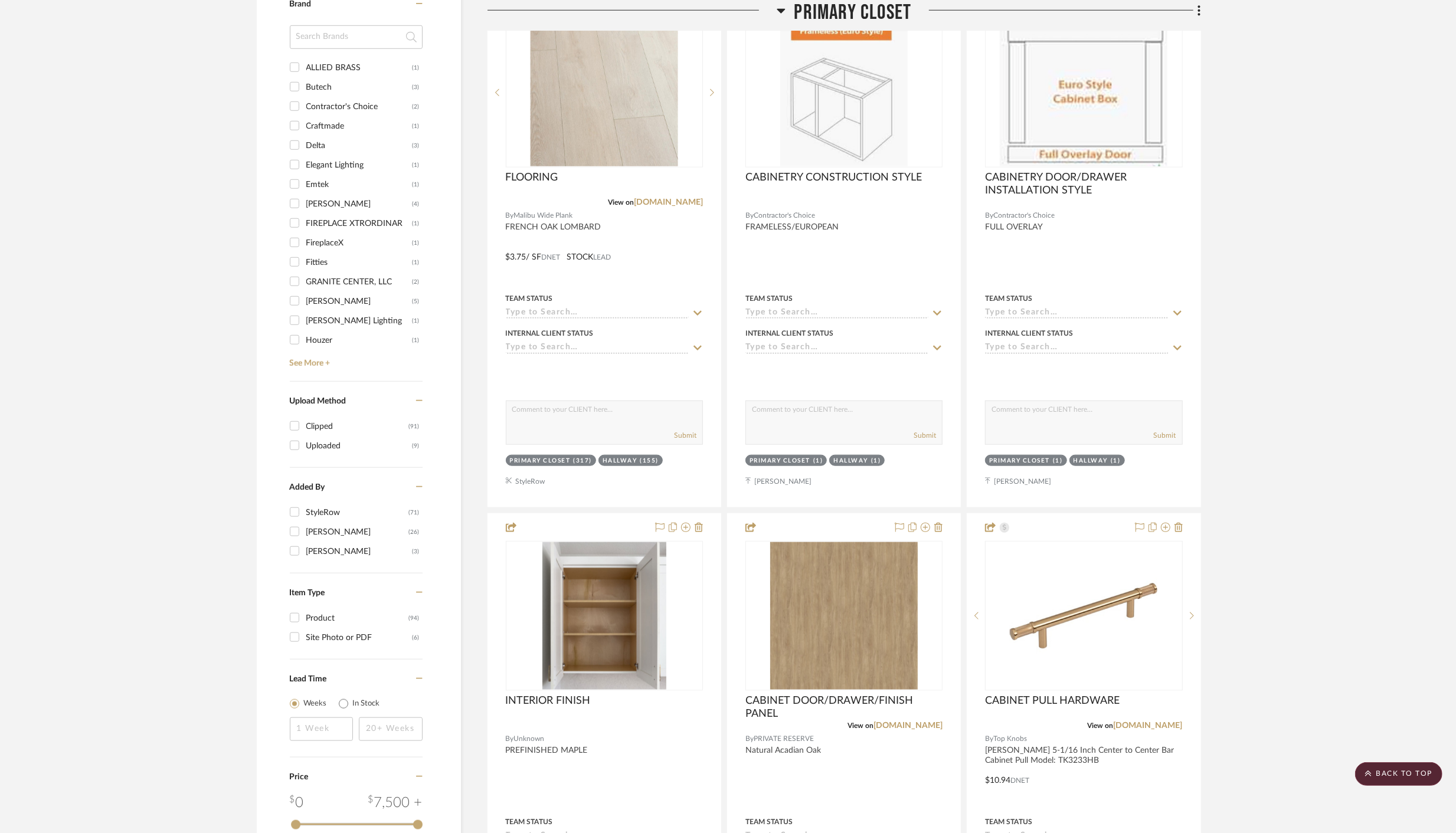
click at [782, 14] on icon at bounding box center [780, 10] width 9 height 14
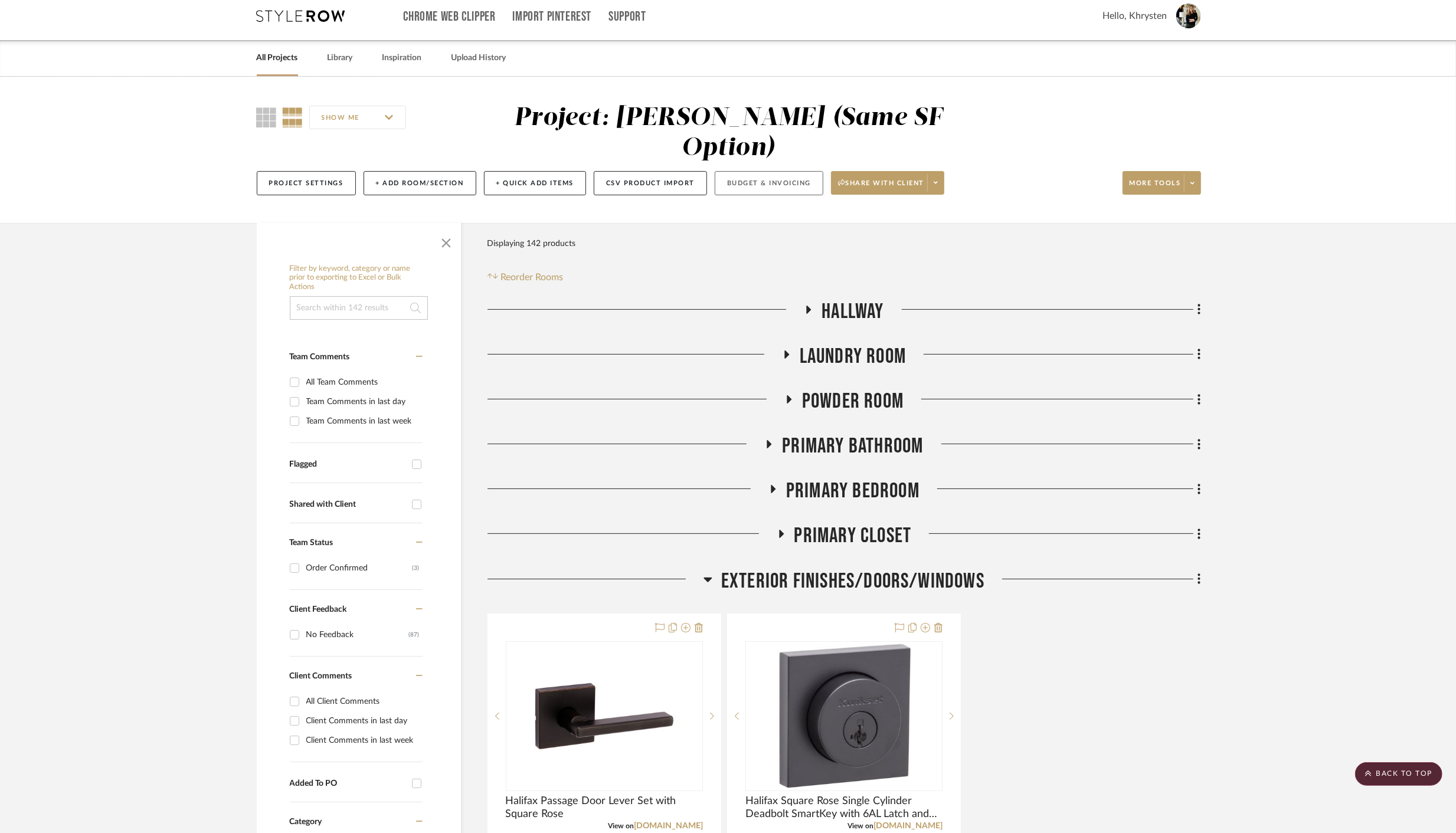
scroll to position [0, 0]
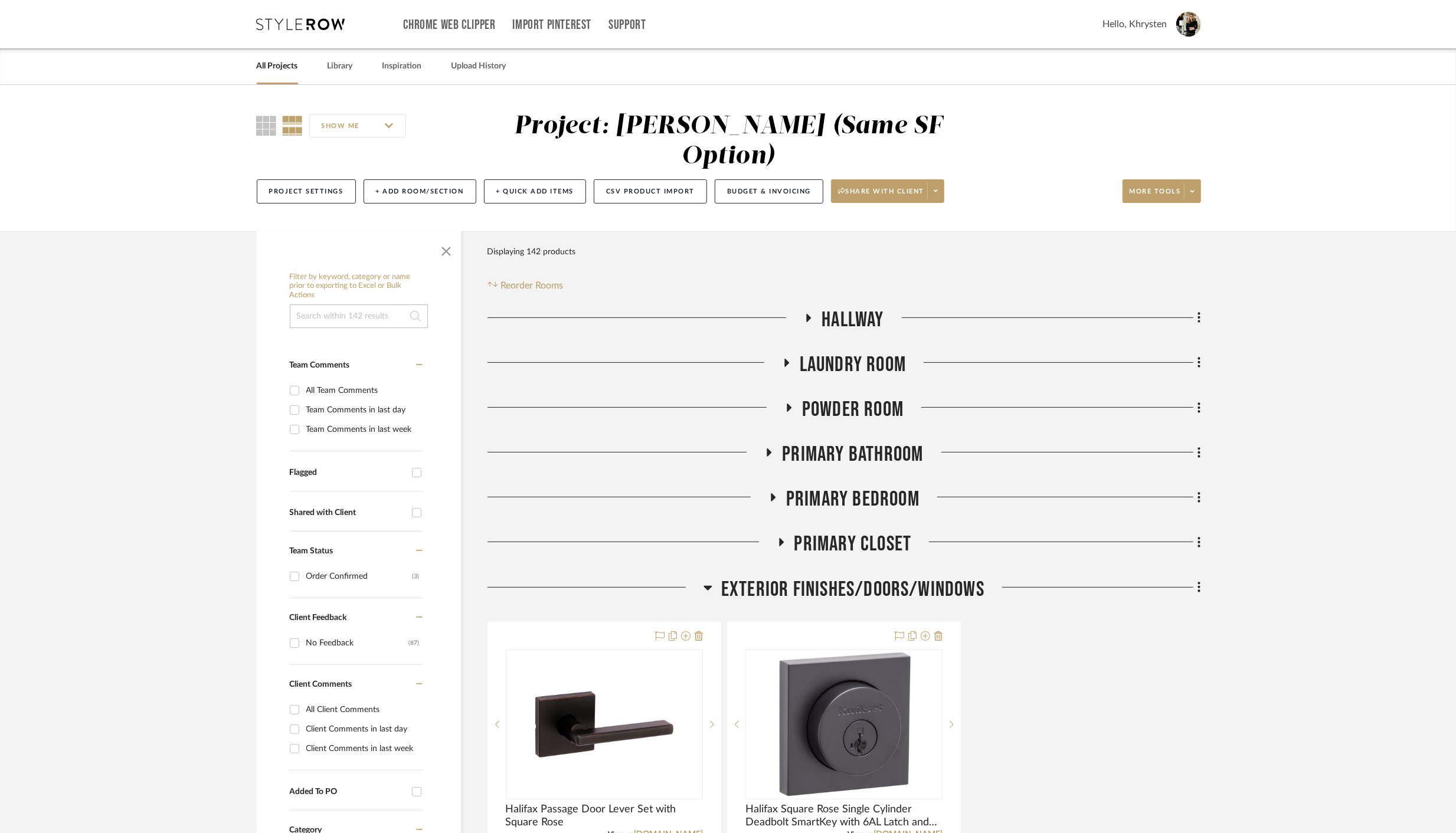
click at [787, 403] on icon at bounding box center [789, 407] width 5 height 8
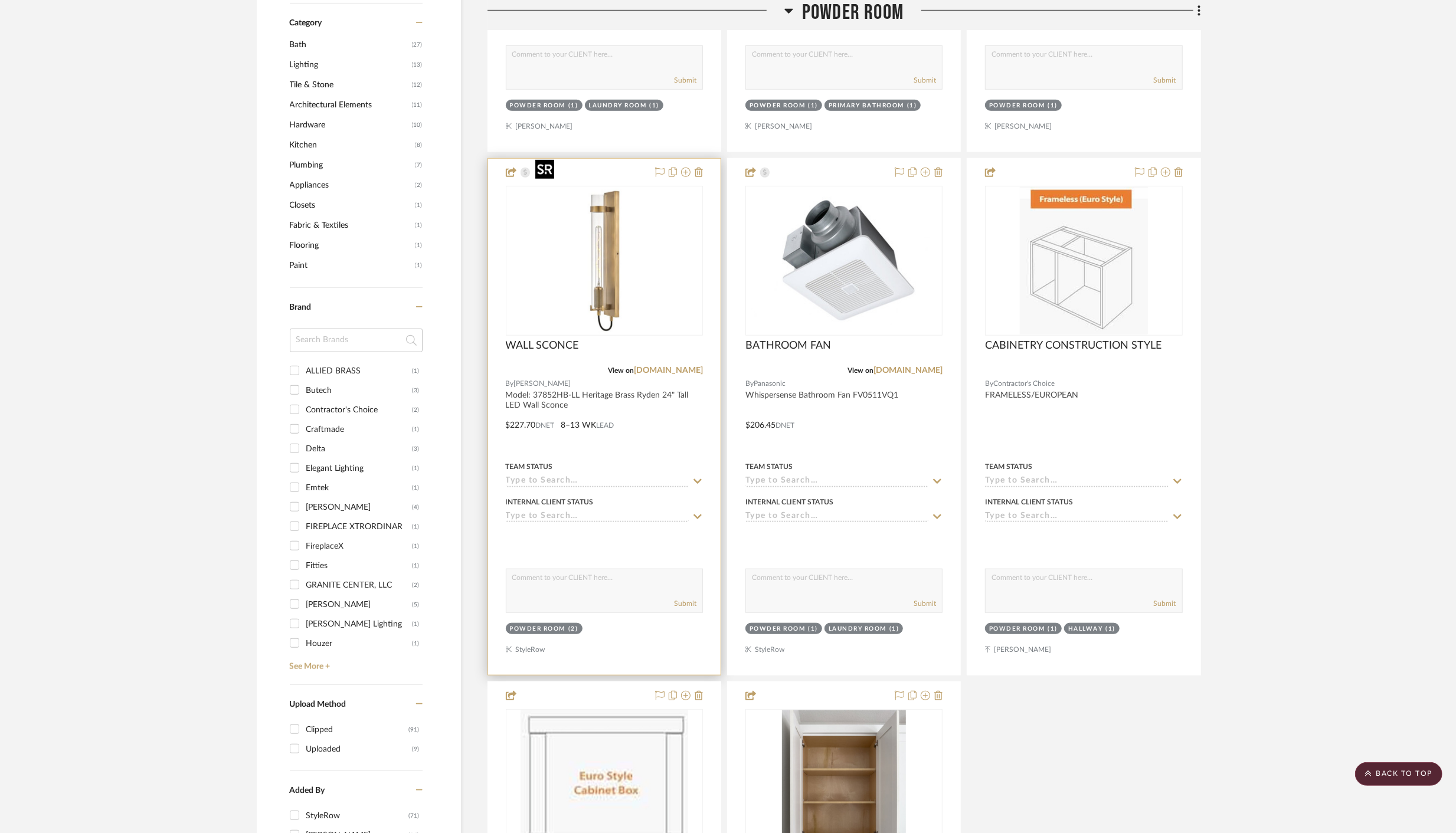
scroll to position [809, 0]
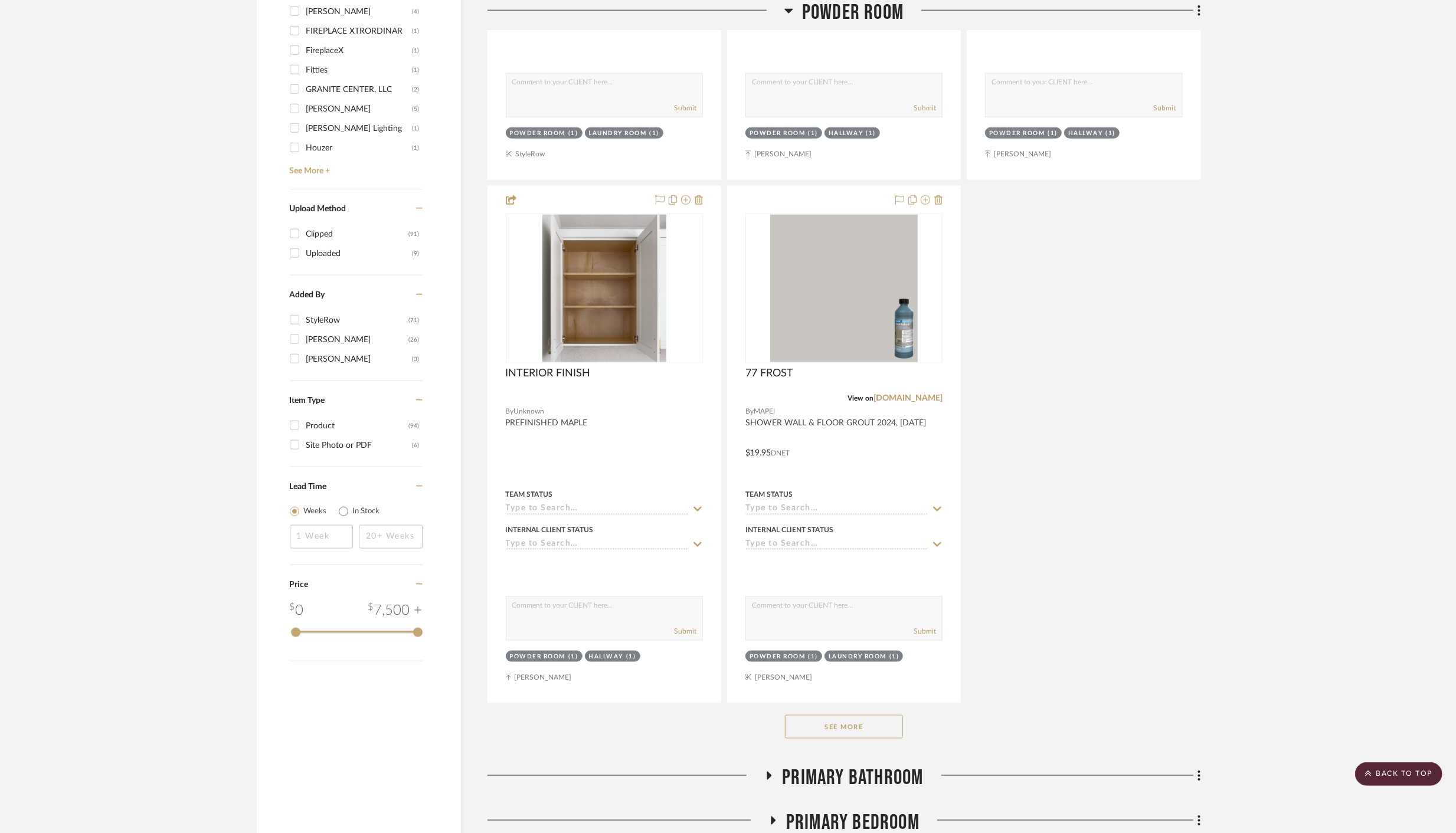
click at [841, 703] on div "See More" at bounding box center [844, 727] width 713 height 47
click at [846, 717] on button "See More" at bounding box center [843, 728] width 118 height 24
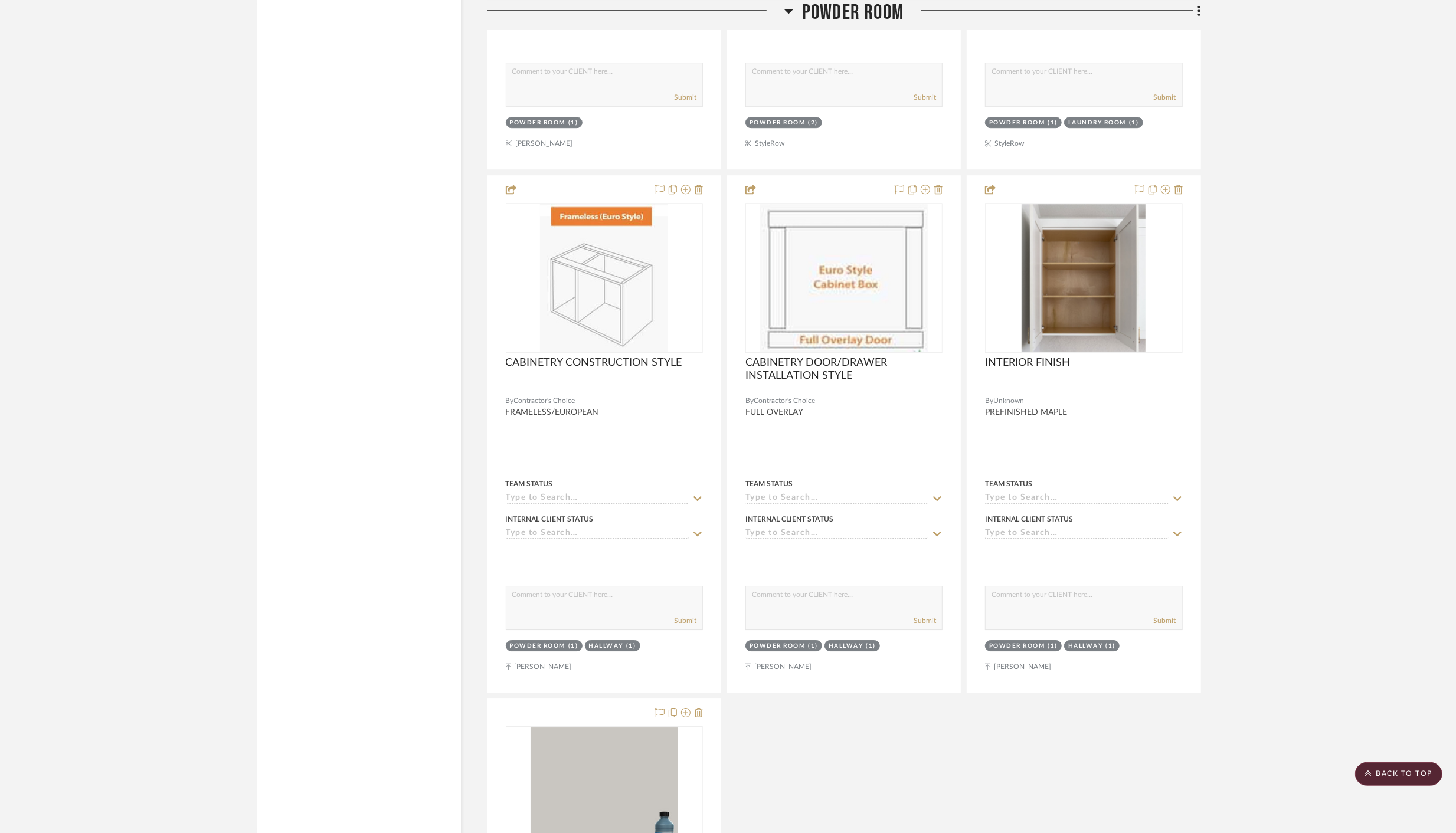
scroll to position [3412, 0]
